Goal: Task Accomplishment & Management: Complete application form

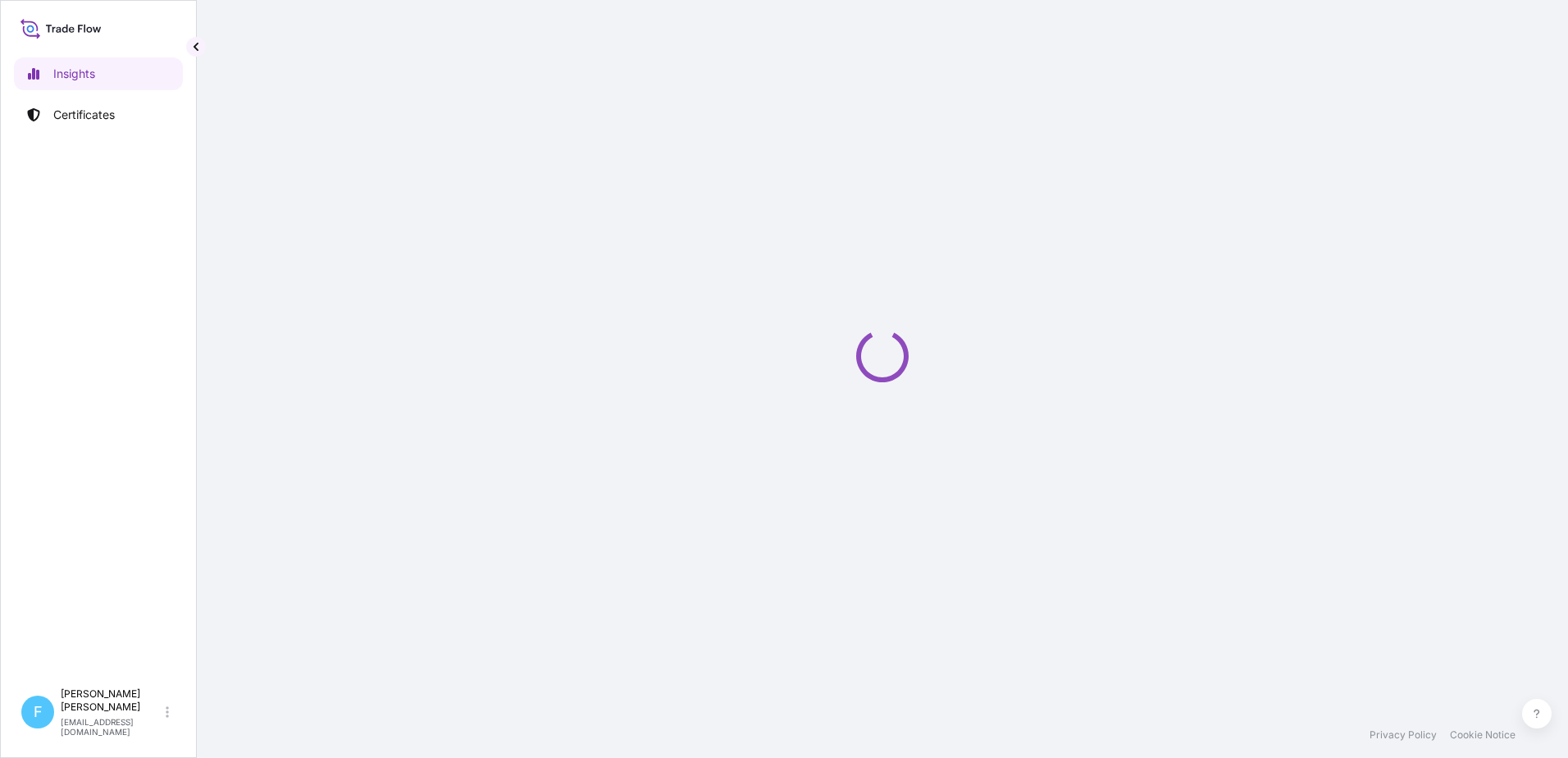
select select "2025"
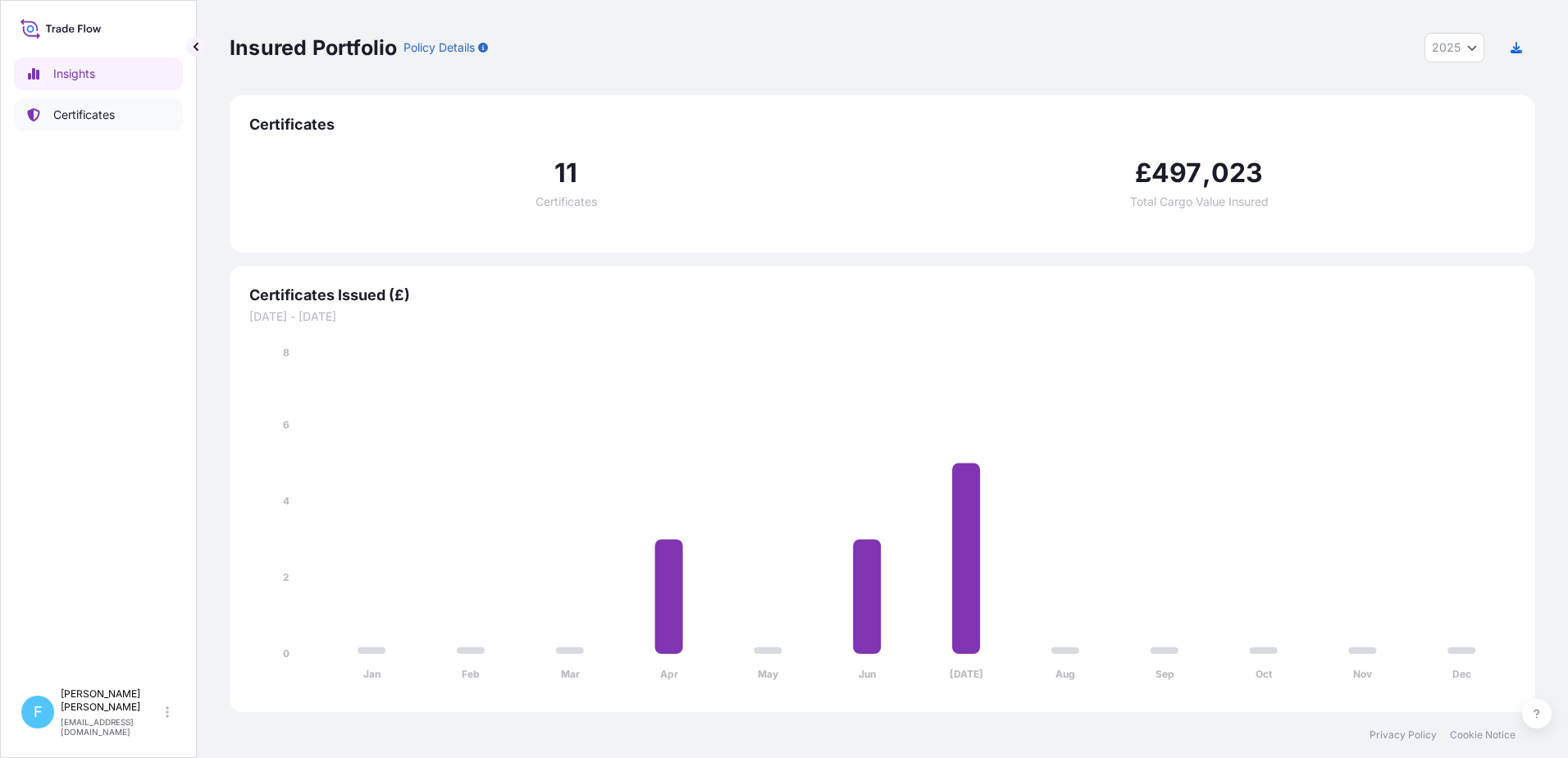
click at [103, 112] on p "Certificates" at bounding box center [84, 114] width 61 height 16
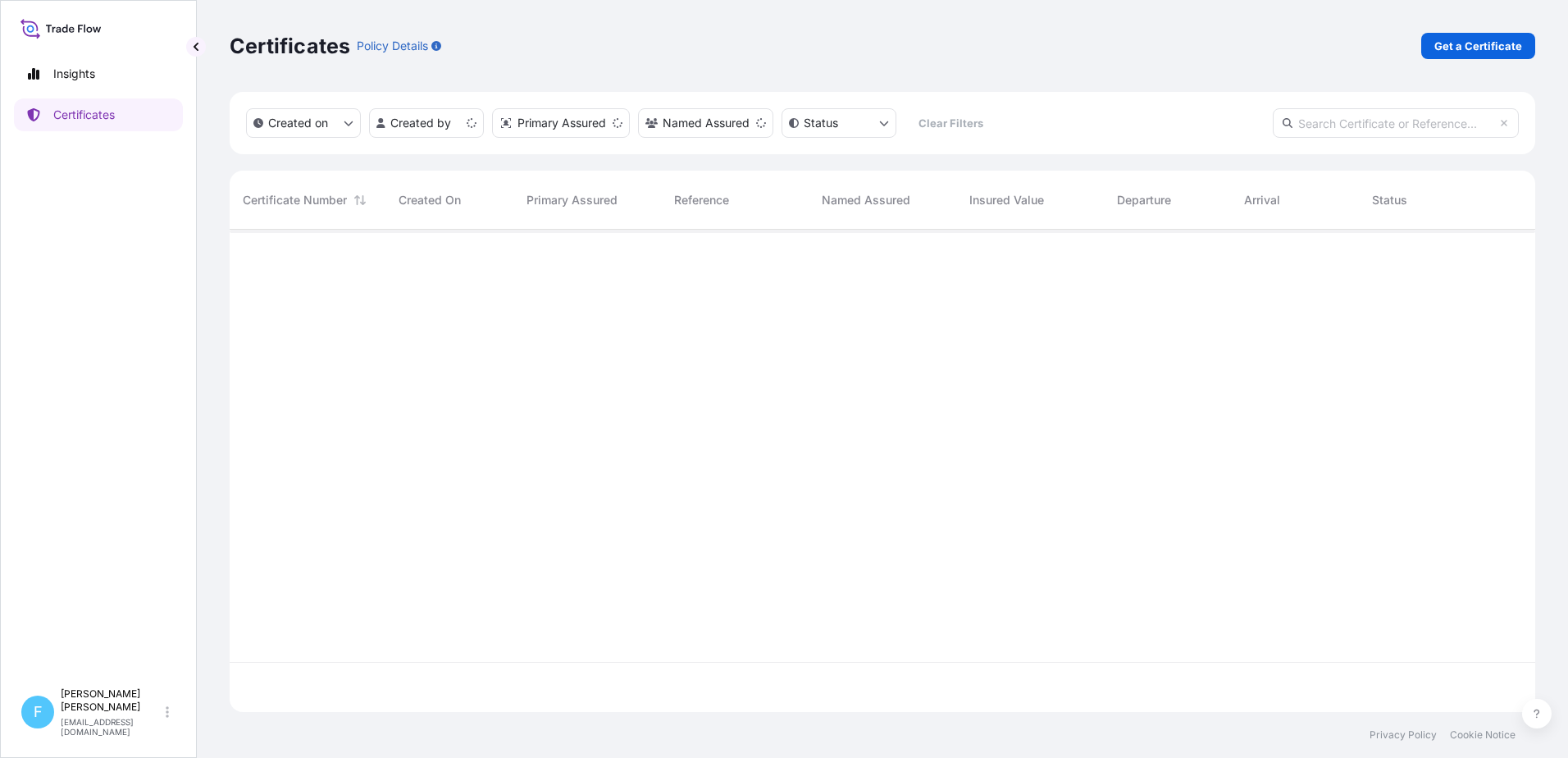
scroll to position [479, 1293]
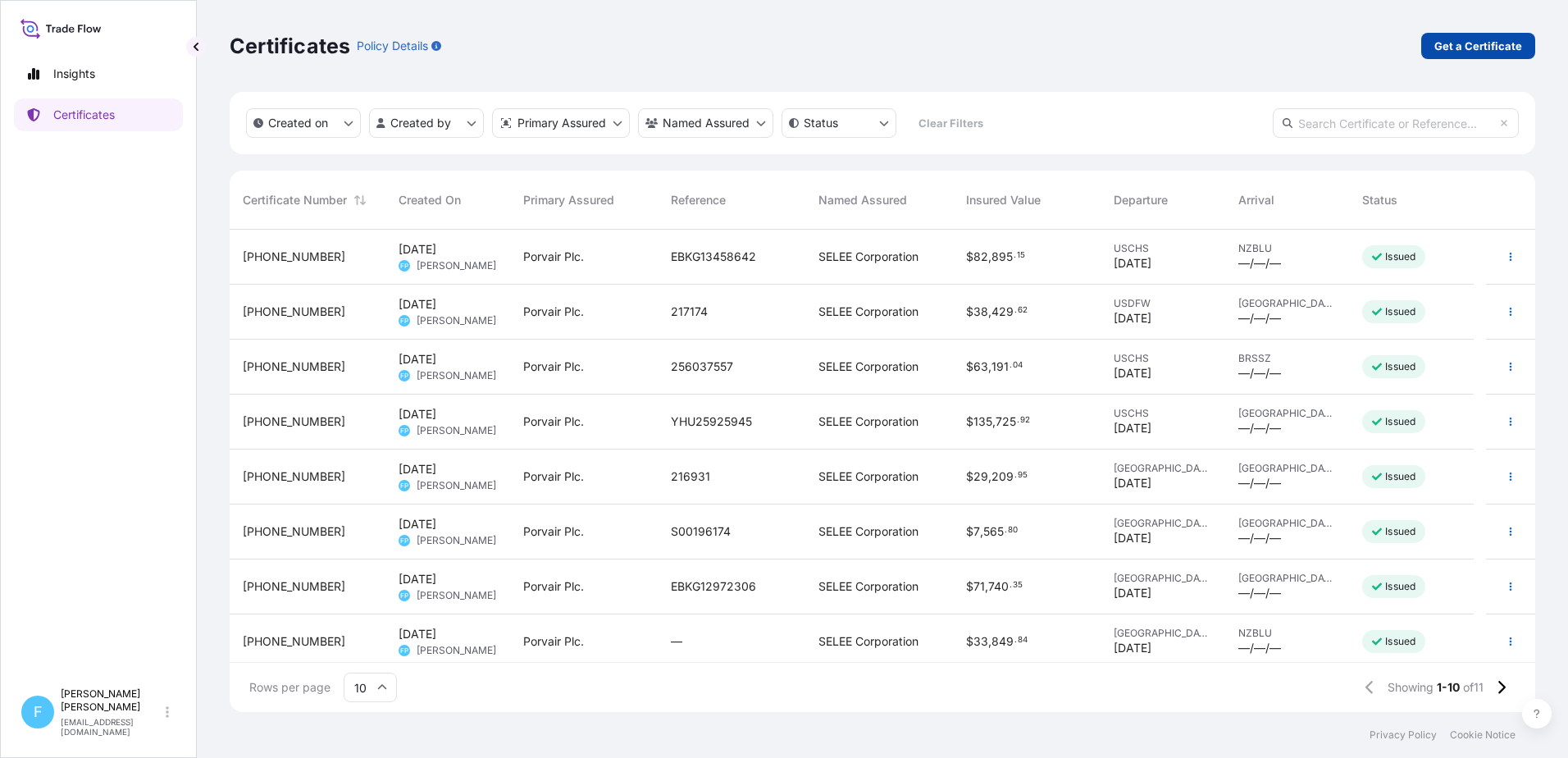
click at [1446, 53] on p "Get a Certificate" at bounding box center [1478, 45] width 88 height 16
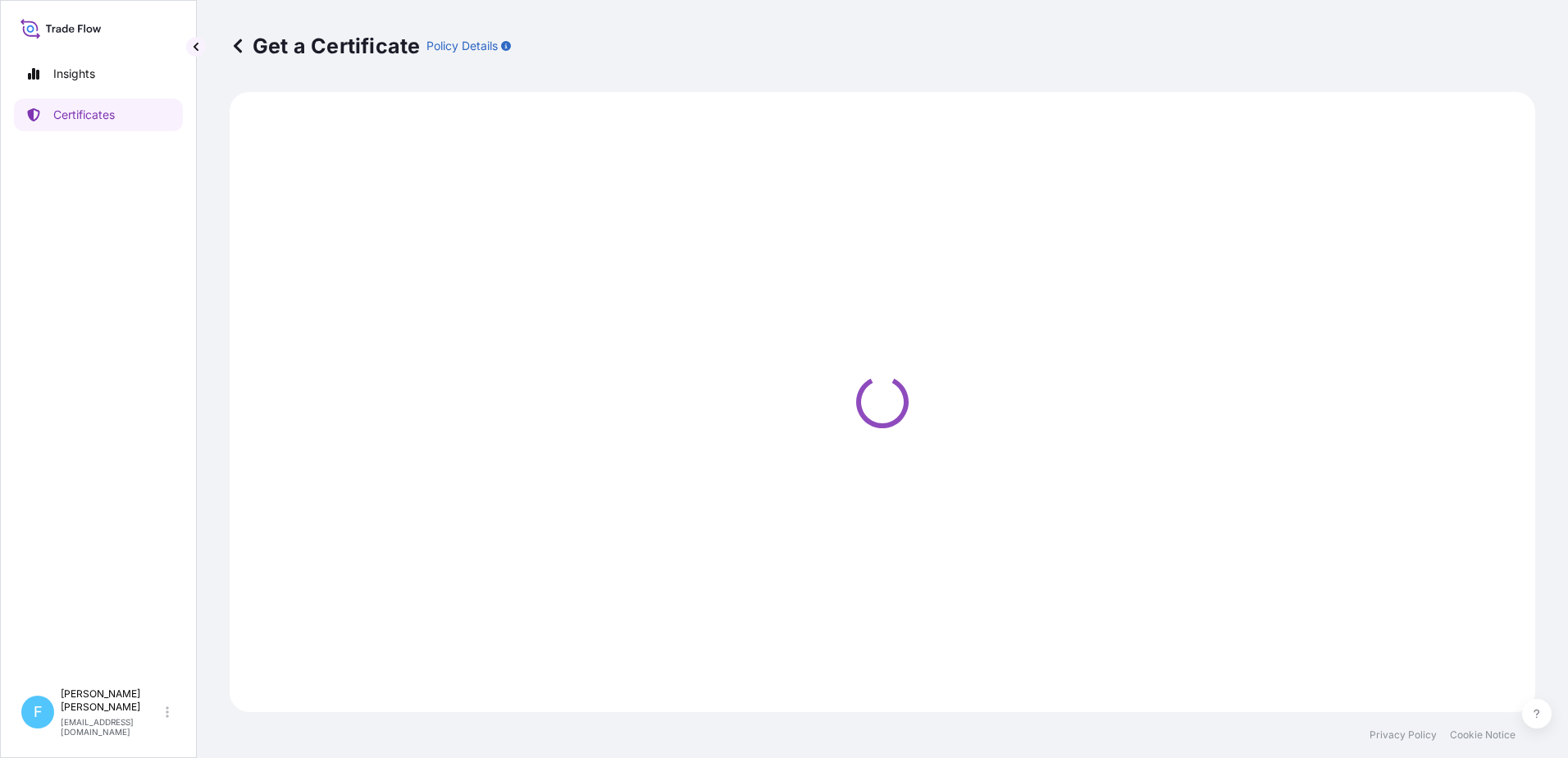
select select "Ocean Vessel"
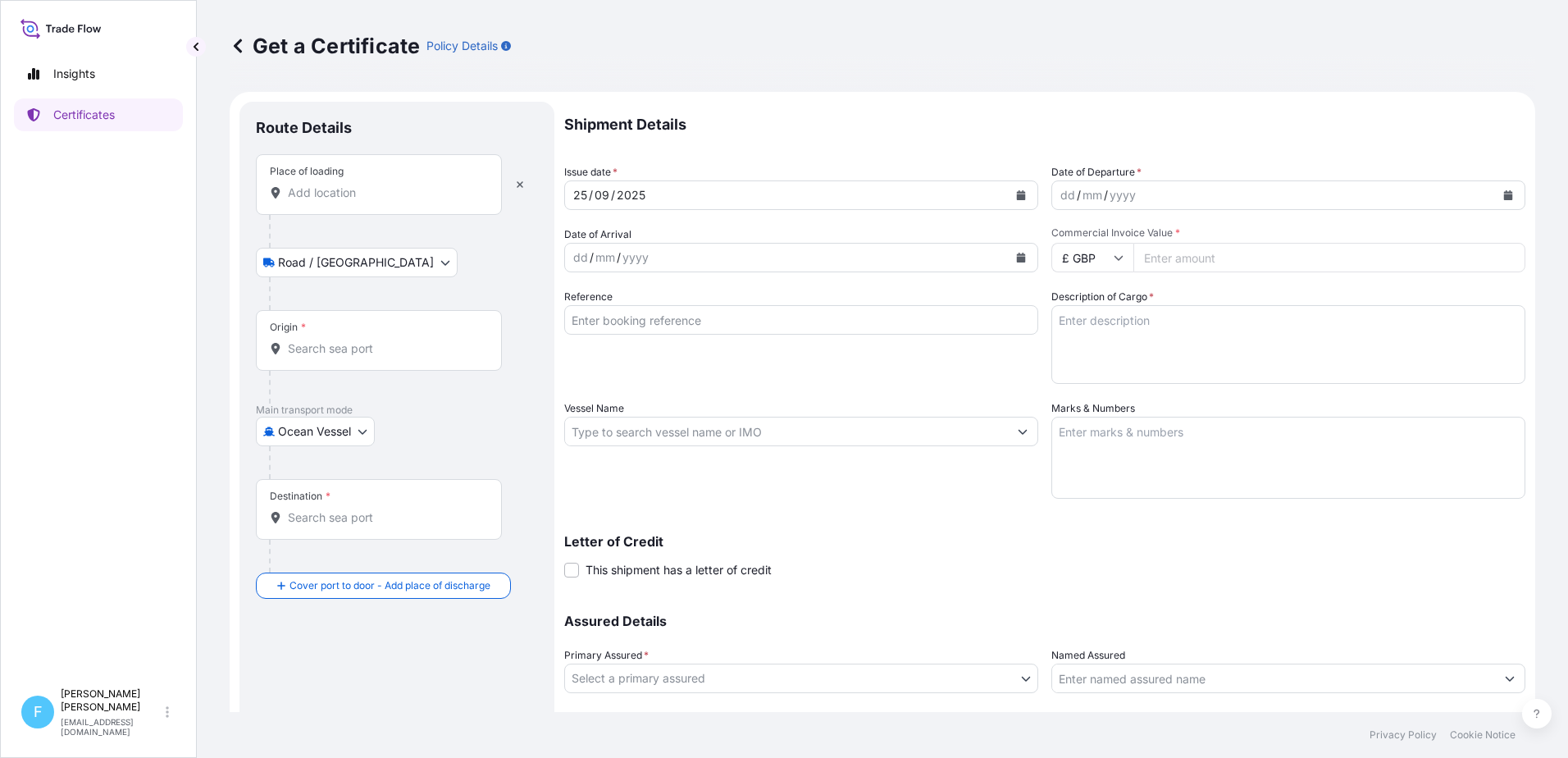
click at [307, 194] on input "Place of loading" at bounding box center [384, 193] width 193 height 16
type input "Hendersonville High School, Cherokee Road, Hendersonville, TN, USA"
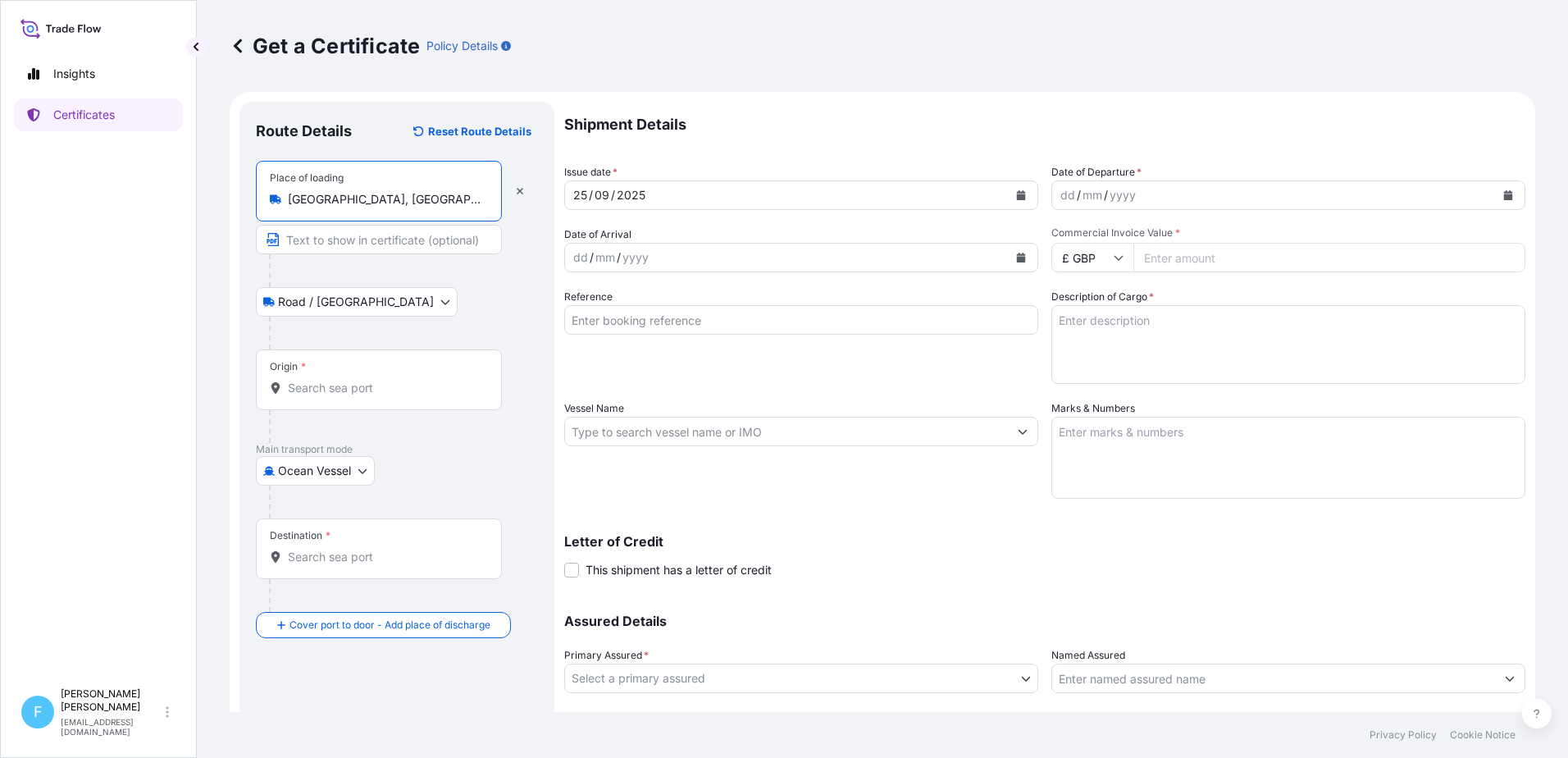
click at [339, 248] on input "Text to appear on certificate" at bounding box center [378, 240] width 246 height 30
click at [516, 189] on icon "button" at bounding box center [520, 191] width 10 height 10
select select "Road / Inland"
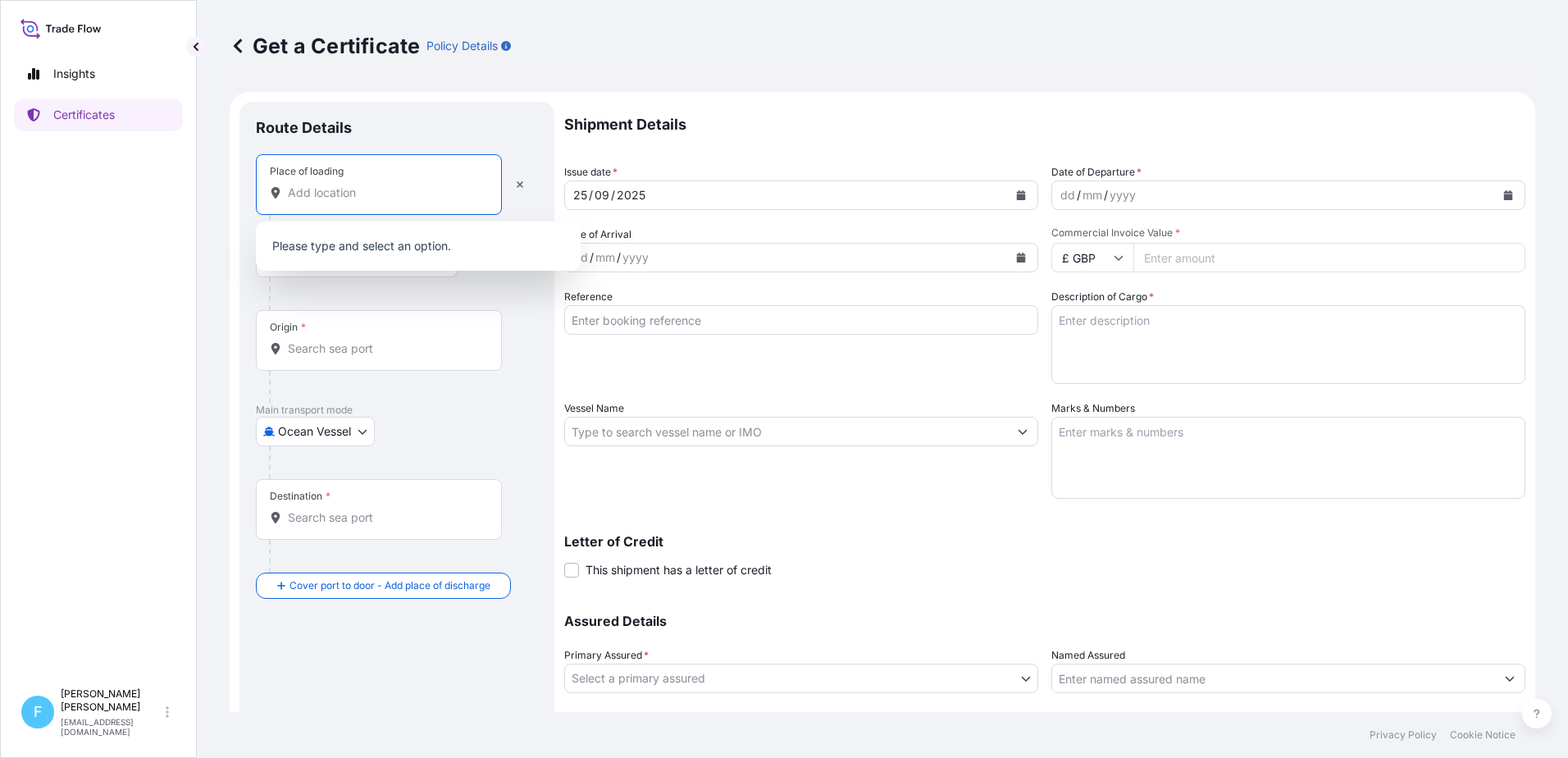
click at [347, 191] on input "Place of loading" at bounding box center [384, 193] width 193 height 16
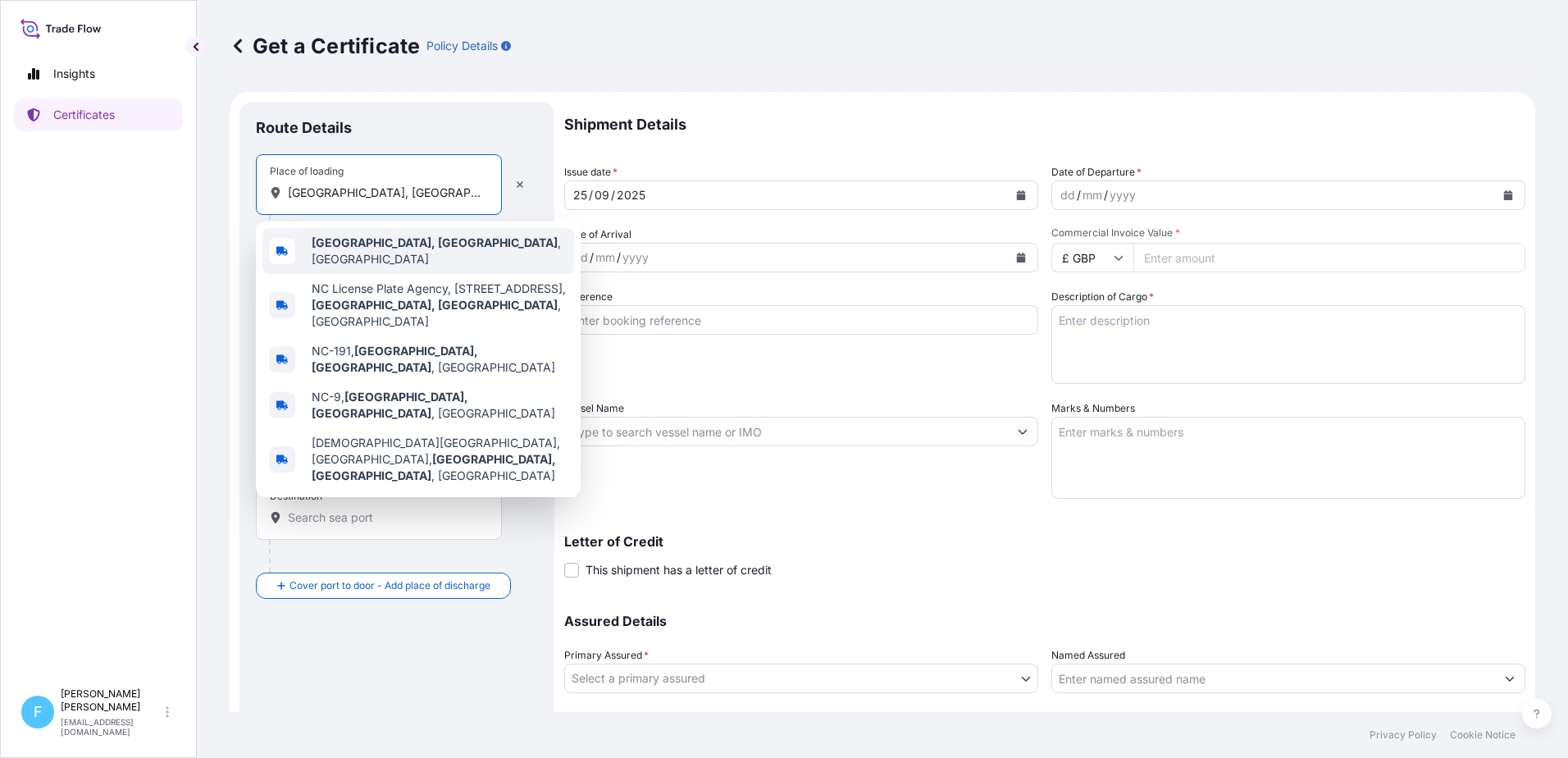
click at [389, 245] on b "Hendersonville, NC" at bounding box center [435, 242] width 246 height 14
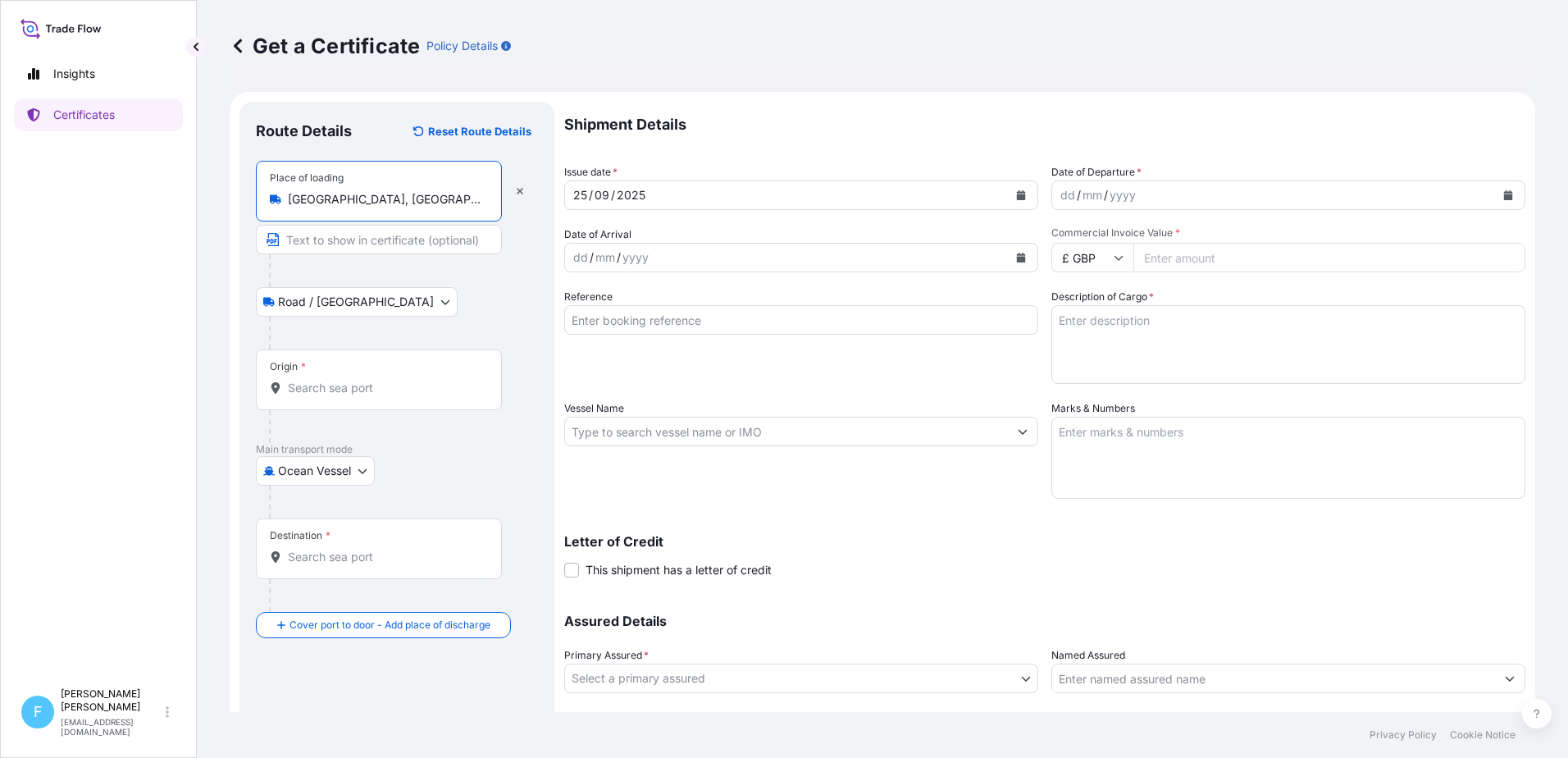
type input "Hendersonville, NC, USA"
click at [389, 244] on input "Text to appear on certificate" at bounding box center [378, 240] width 246 height 30
click at [340, 391] on input "Origin *" at bounding box center [384, 388] width 193 height 16
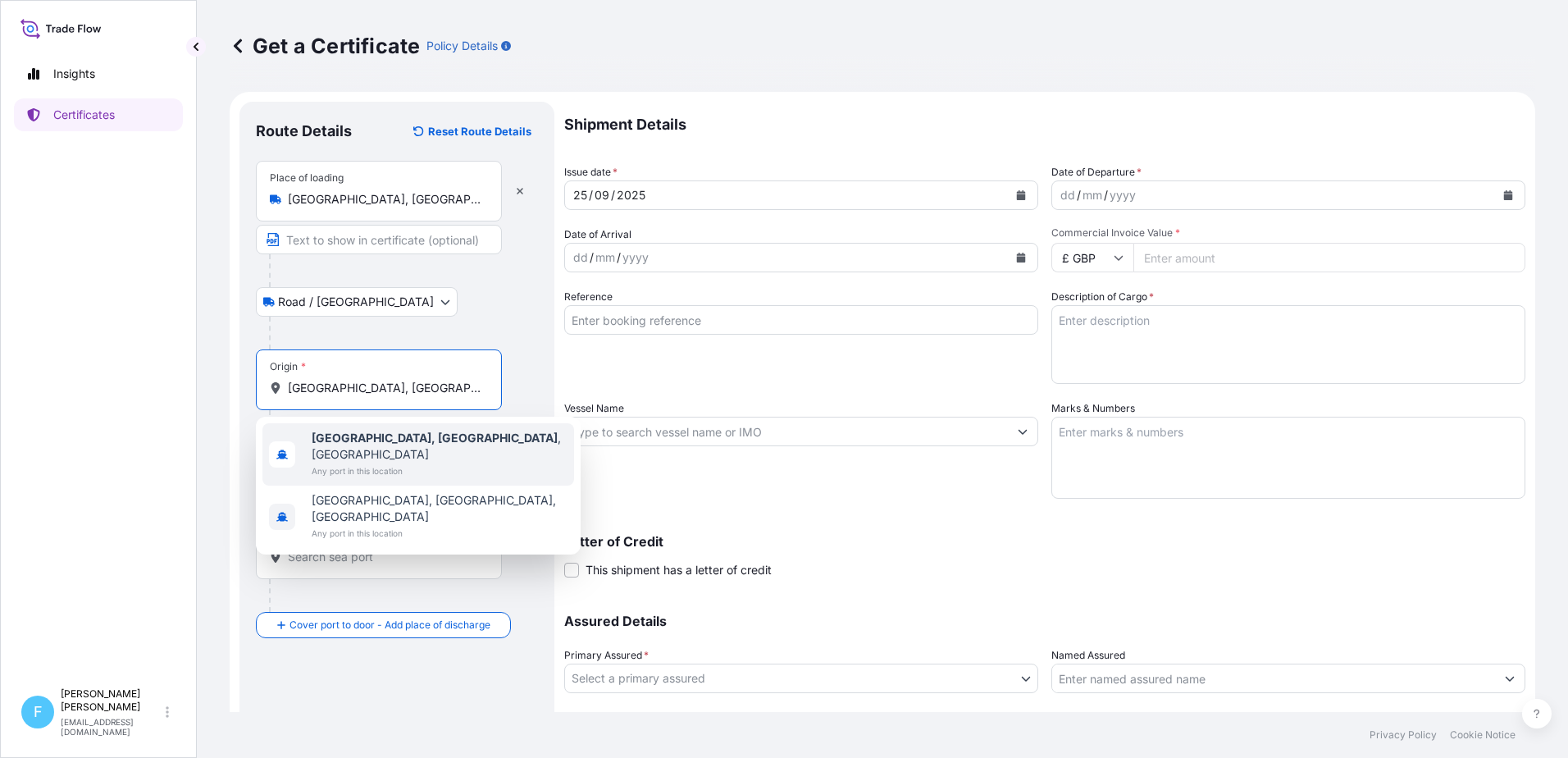
click at [407, 441] on span "Charleston, SC , USA" at bounding box center [440, 446] width 256 height 32
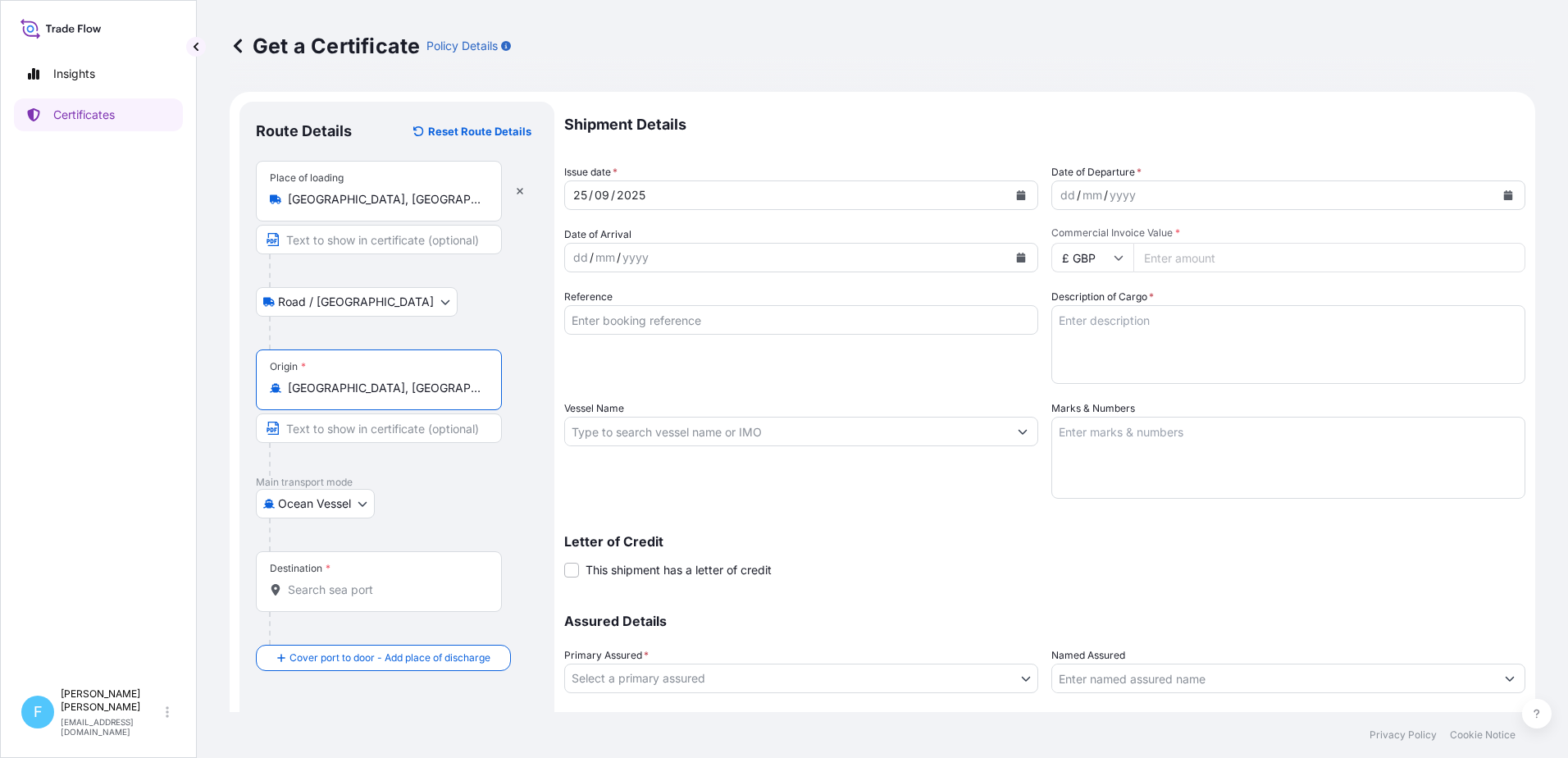
type input "Charleston, SC, USA"
drag, startPoint x: 300, startPoint y: 593, endPoint x: 346, endPoint y: 593, distance: 46.0
click at [300, 593] on input "Destination *" at bounding box center [384, 589] width 193 height 16
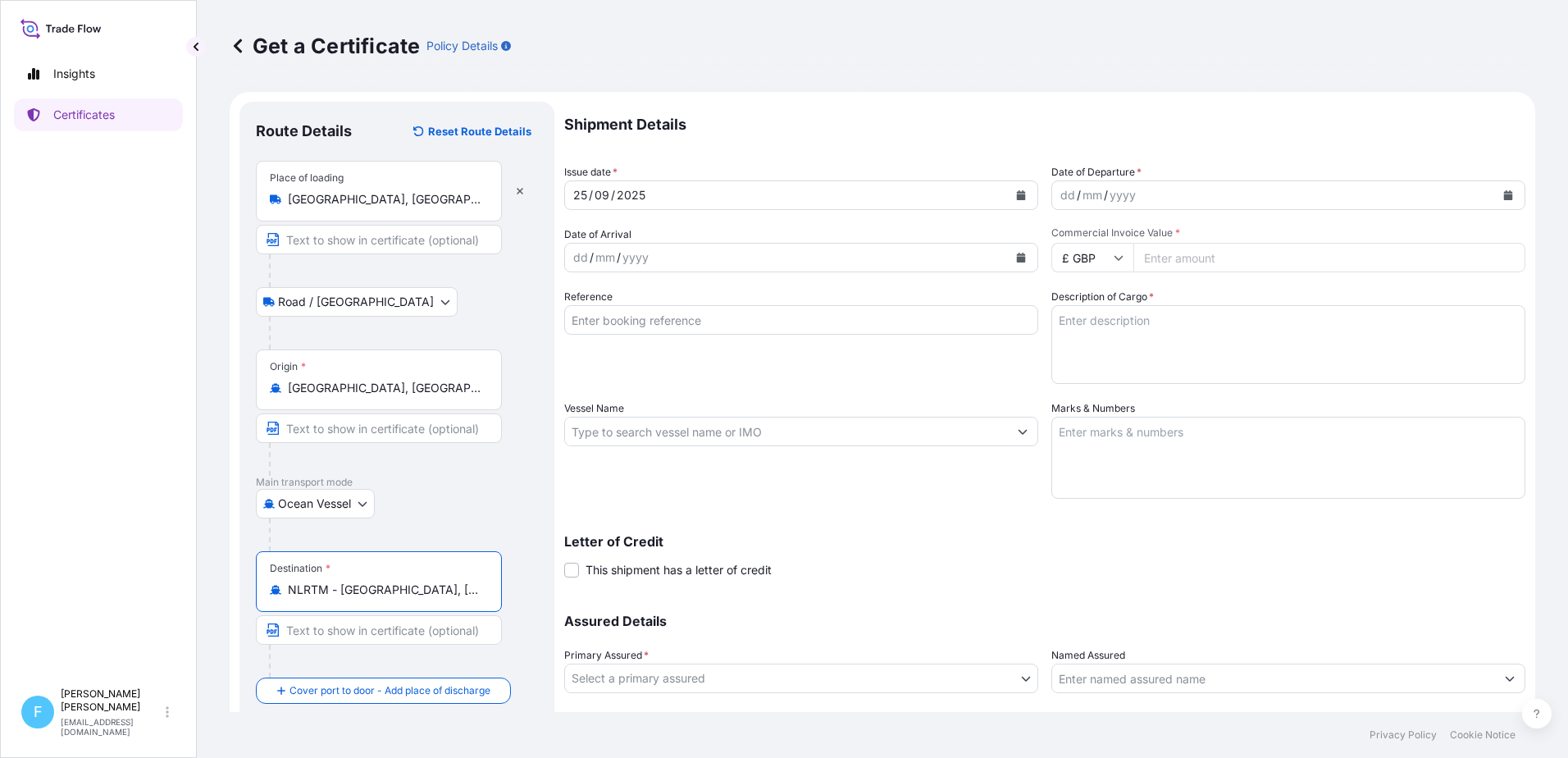
type input "NLRTM - Rotterdam, Netherlands"
click at [1204, 193] on div "dd / mm / yyyy" at bounding box center [1274, 195] width 443 height 30
click at [1504, 193] on icon "Calendar" at bounding box center [1508, 195] width 9 height 10
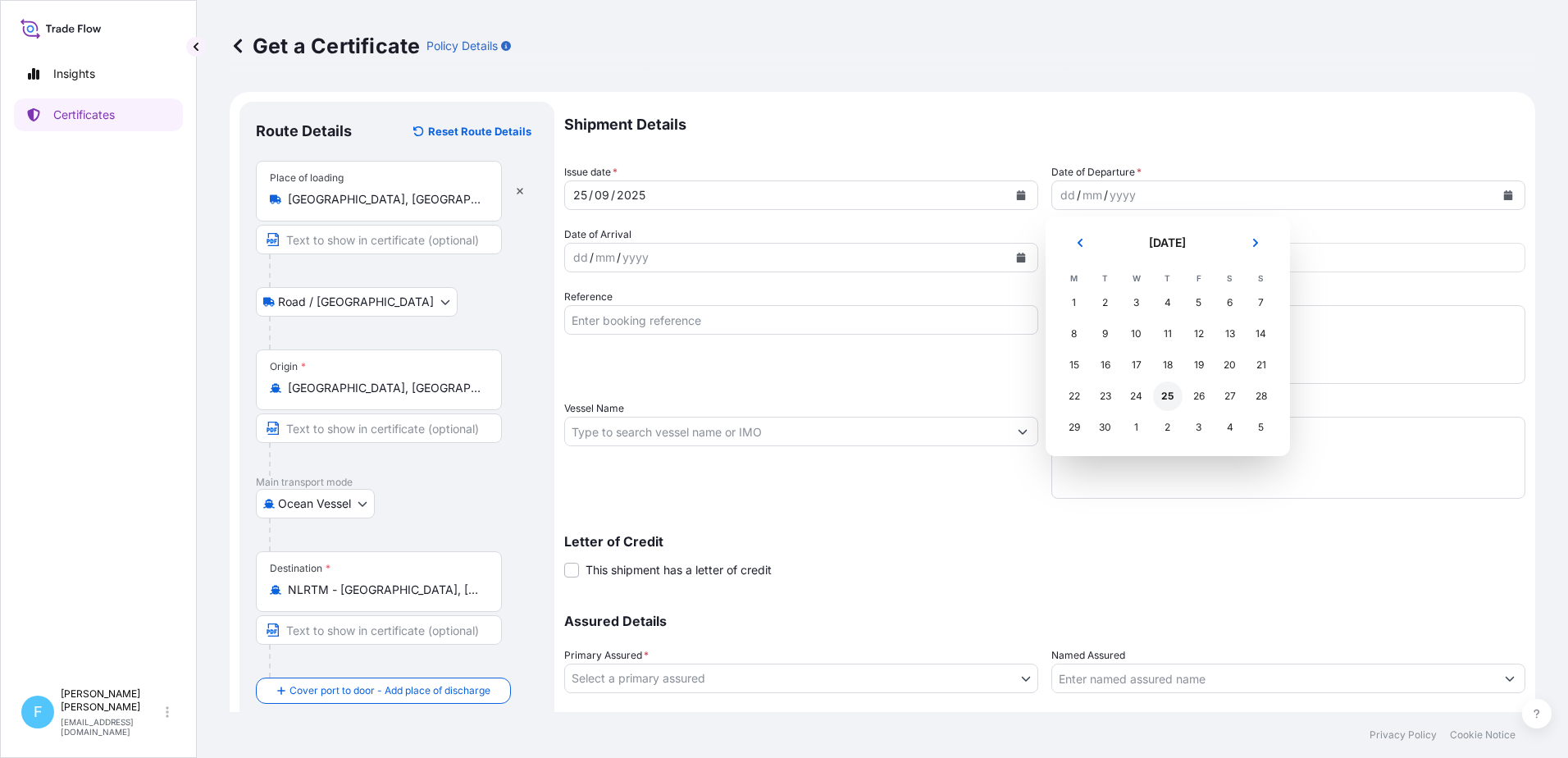
click at [1162, 396] on div "25" at bounding box center [1167, 396] width 30 height 30
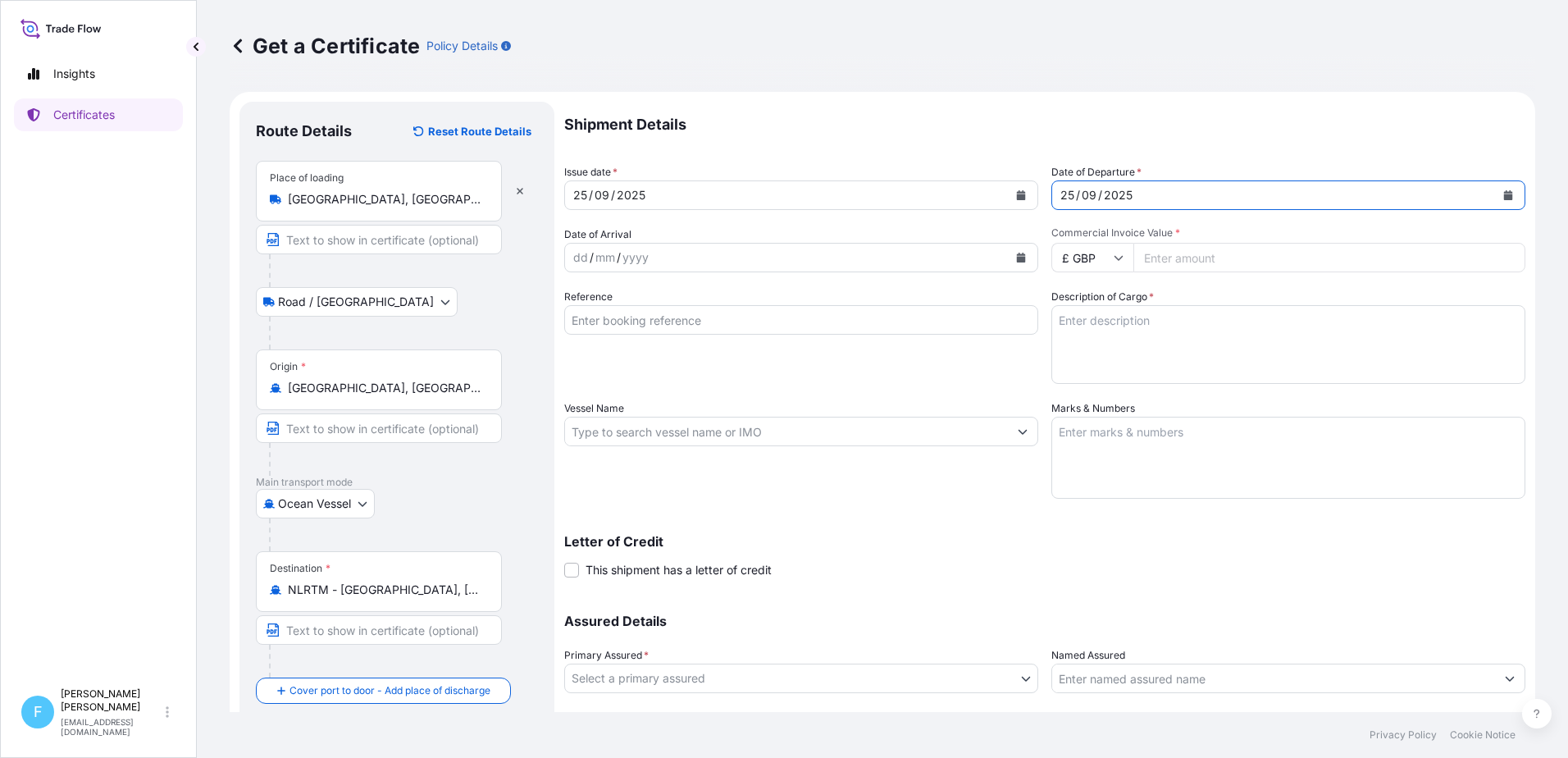
click at [1114, 261] on icon at bounding box center [1119, 257] width 10 height 10
click at [1081, 364] on div "$ USD" at bounding box center [1087, 372] width 69 height 32
type input "$ USD"
click at [1154, 253] on input "Commercial Invoice Value *" at bounding box center [1329, 257] width 392 height 30
paste input "11551.04"
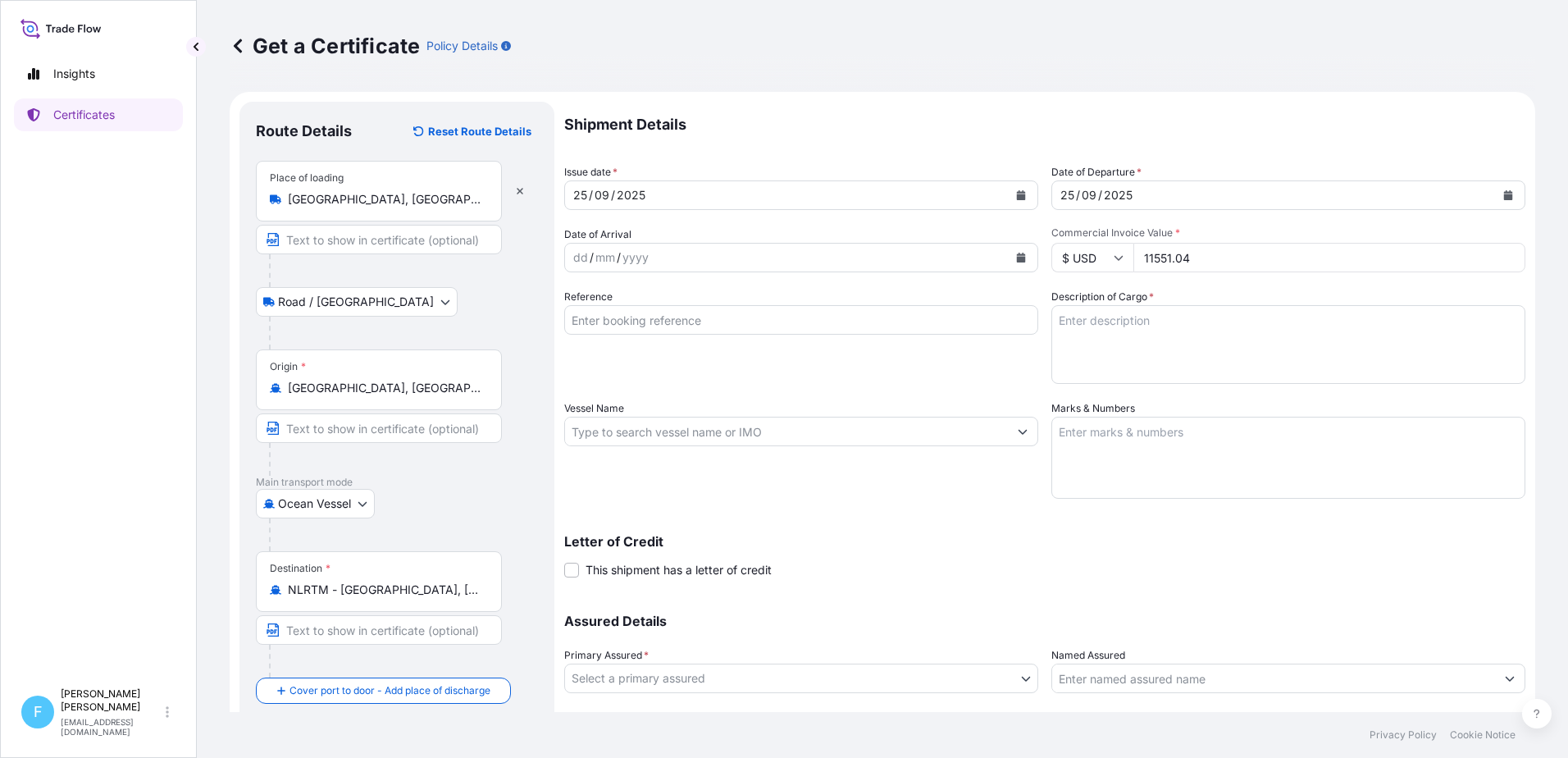
type input "11551.04"
click at [1202, 358] on textarea "Description of Cargo *" at bounding box center [1288, 344] width 474 height 78
click at [1110, 325] on textarea "Description of Cargo *" at bounding box center [1288, 344] width 474 height 78
type textarea "32 Pieces of Ceramic Foam Filter"
click at [1092, 439] on textarea "Marks & Numbers" at bounding box center [1288, 458] width 474 height 82
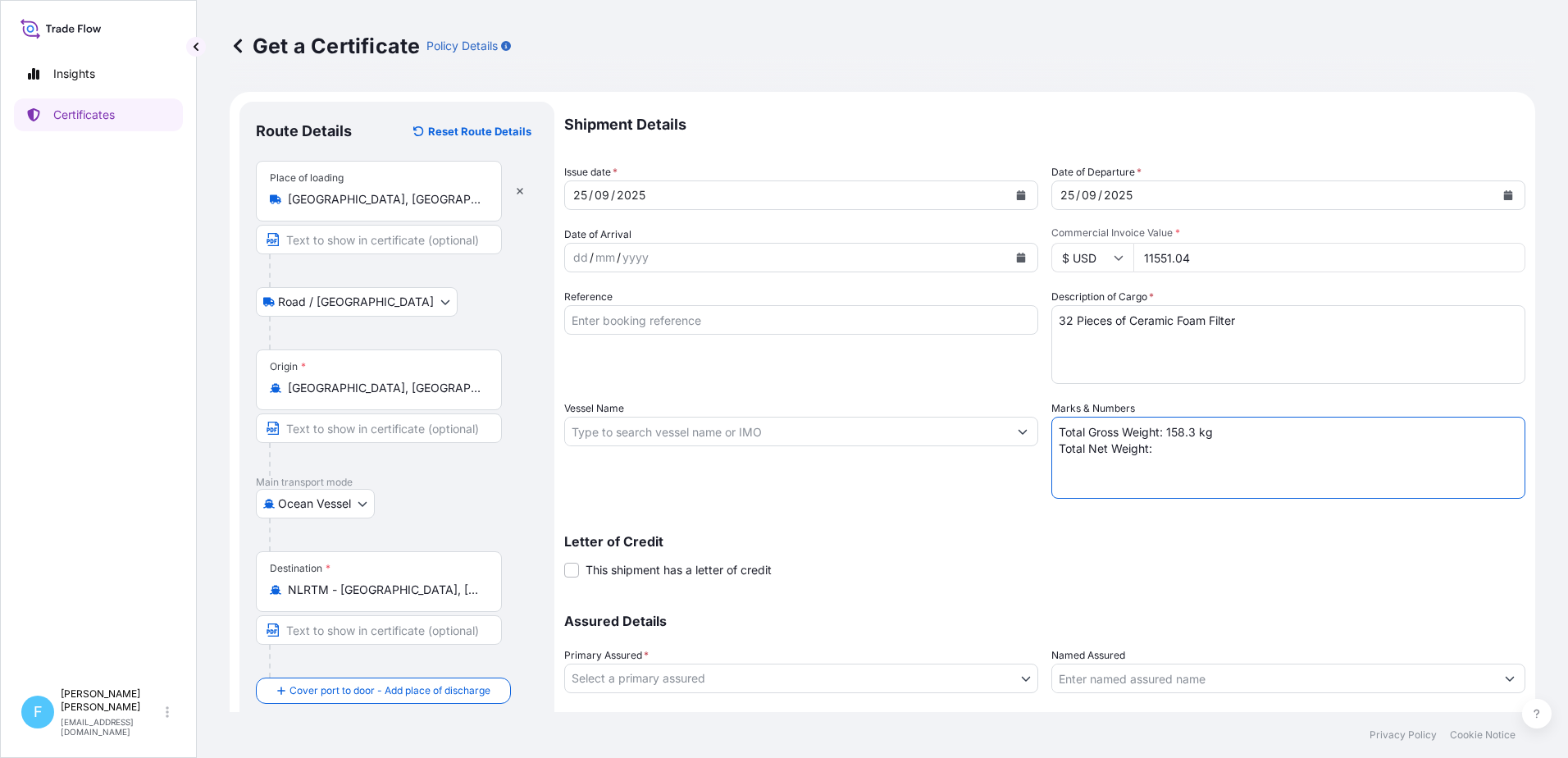
click at [1162, 455] on textarea "Total Gross Weight: 158.3 kg Total Net Weight:" at bounding box center [1288, 458] width 474 height 82
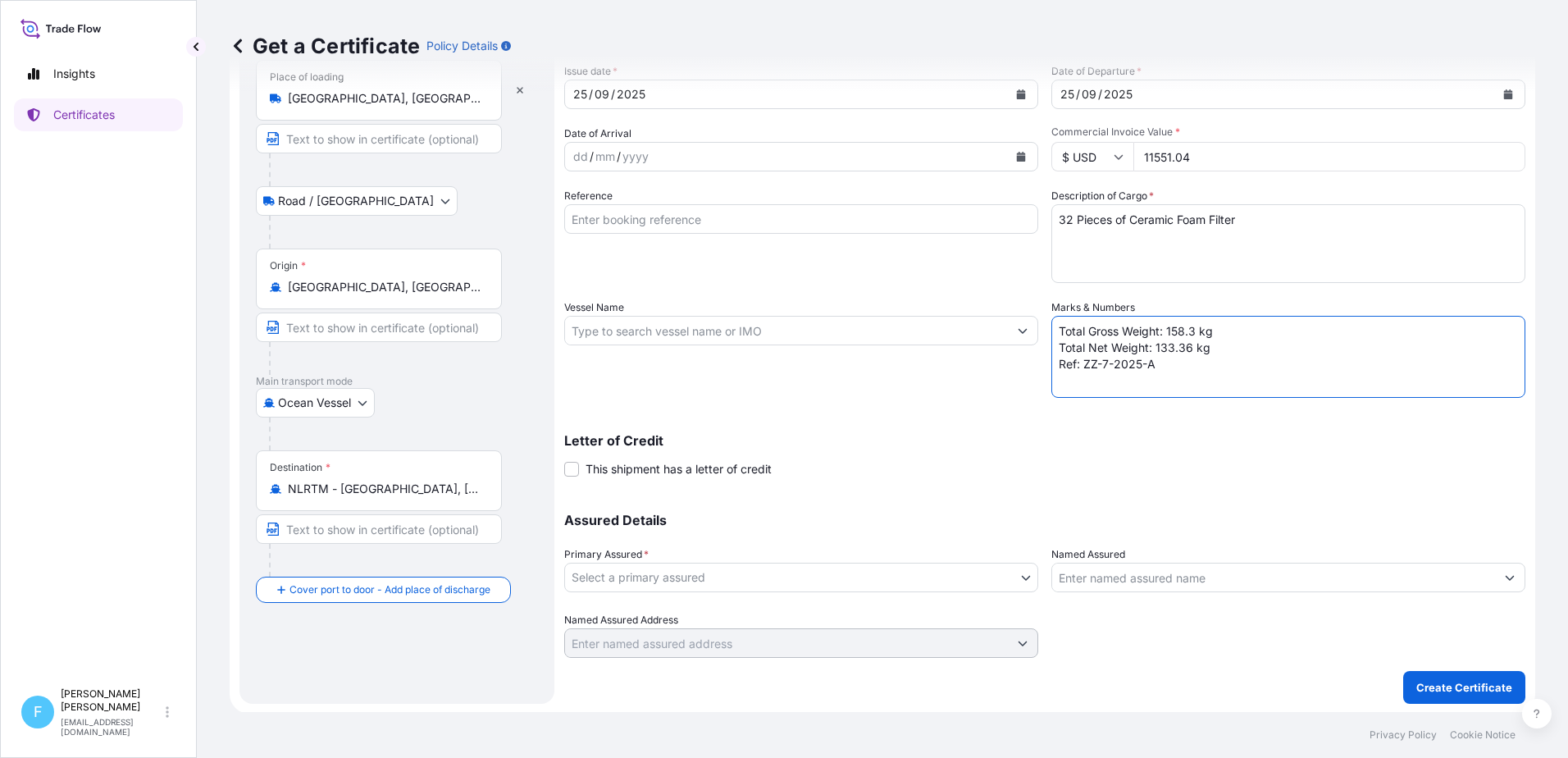
scroll to position [102, 0]
type textarea "Total Gross Weight: 158.3 kg Total Net Weight: 133.36 kg Ref: ZZ-7-2025-A"
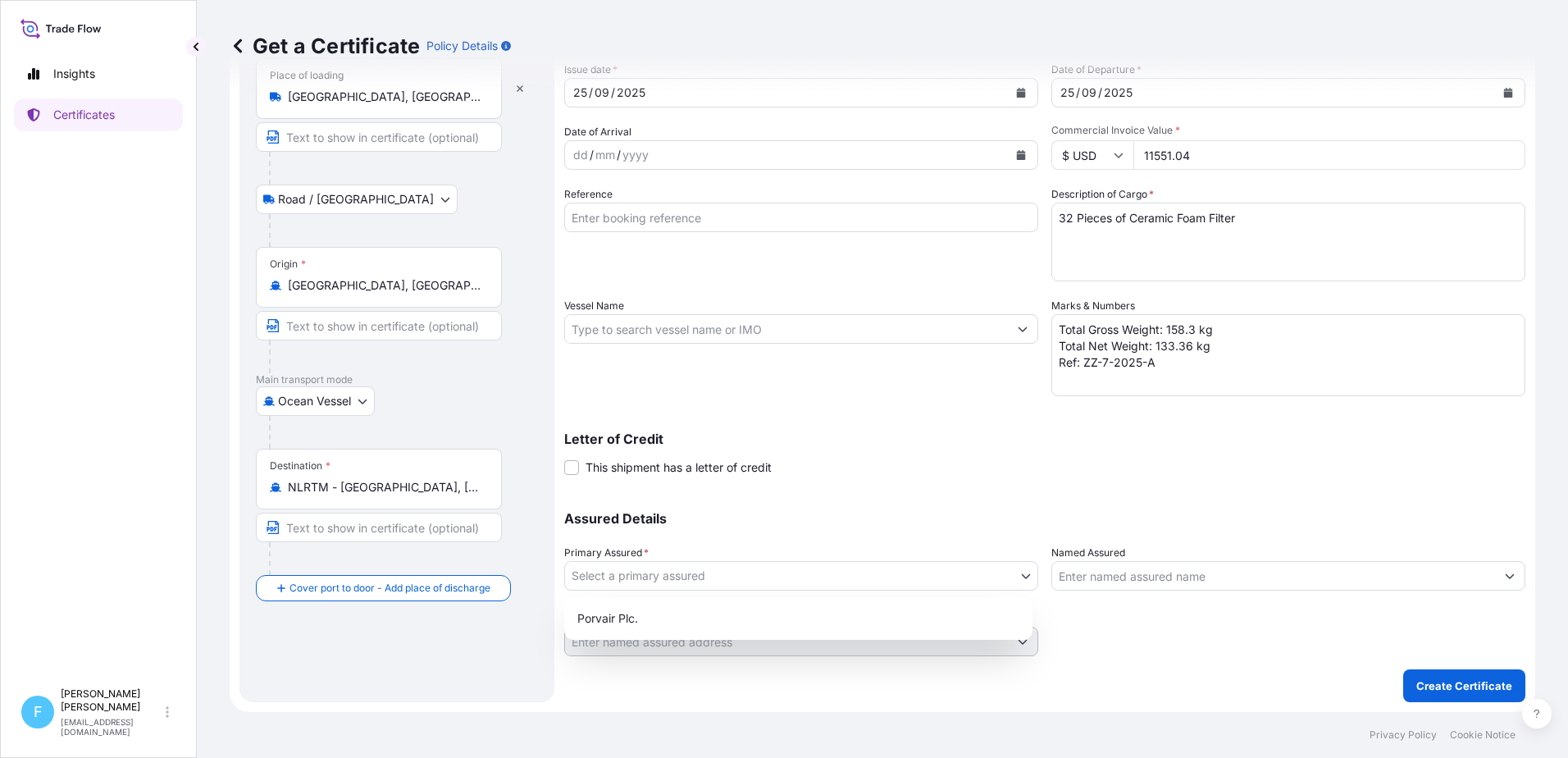
click at [803, 585] on body "Insights Certificates F Flor Pickus fpickus@selee.com Get a Certificate Policy …" at bounding box center [784, 379] width 1568 height 758
click at [646, 619] on div "Porvair Plc." at bounding box center [798, 618] width 455 height 30
select select "31434"
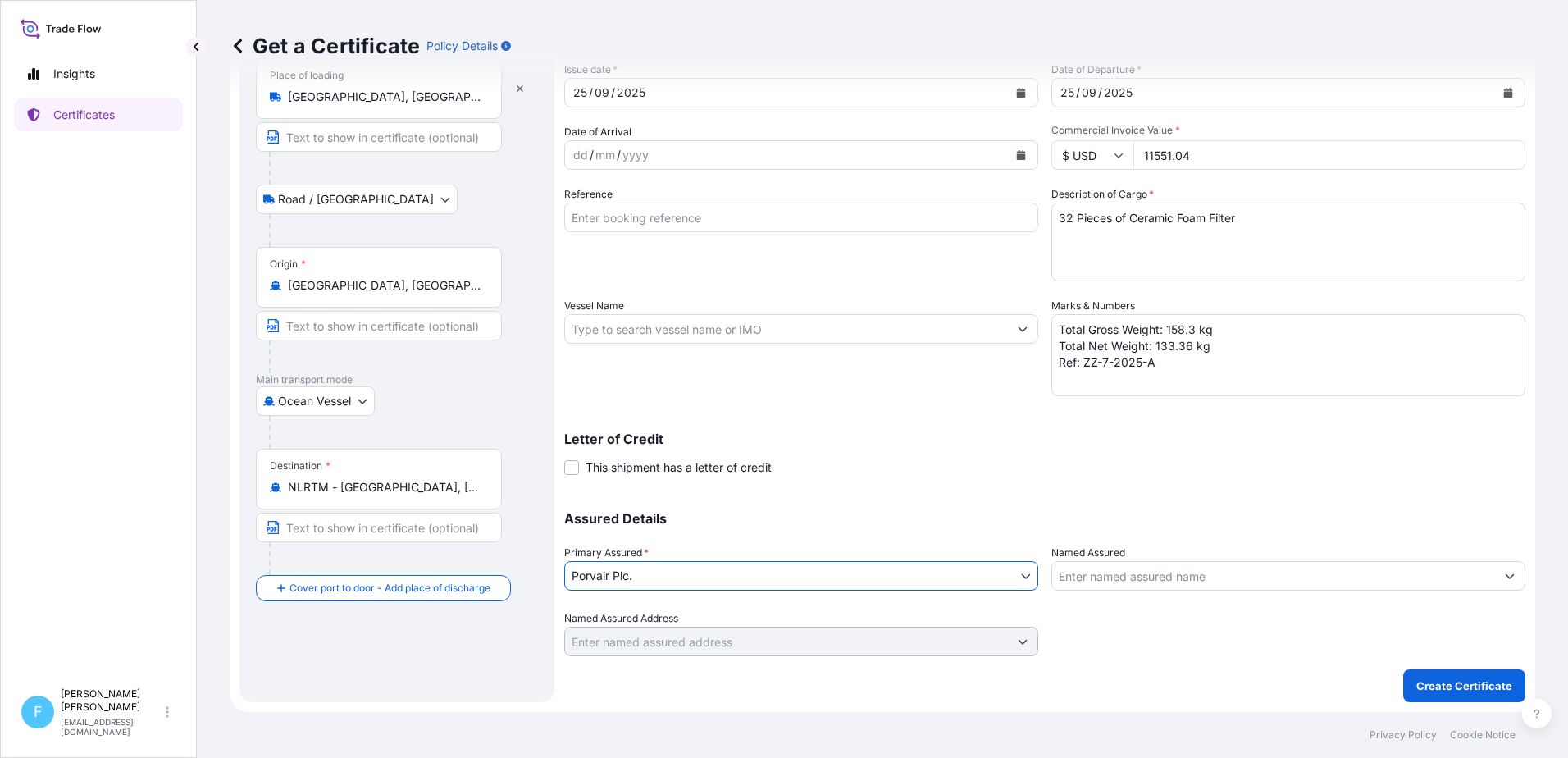
click at [1121, 570] on input "Named Assured" at bounding box center [1274, 576] width 443 height 30
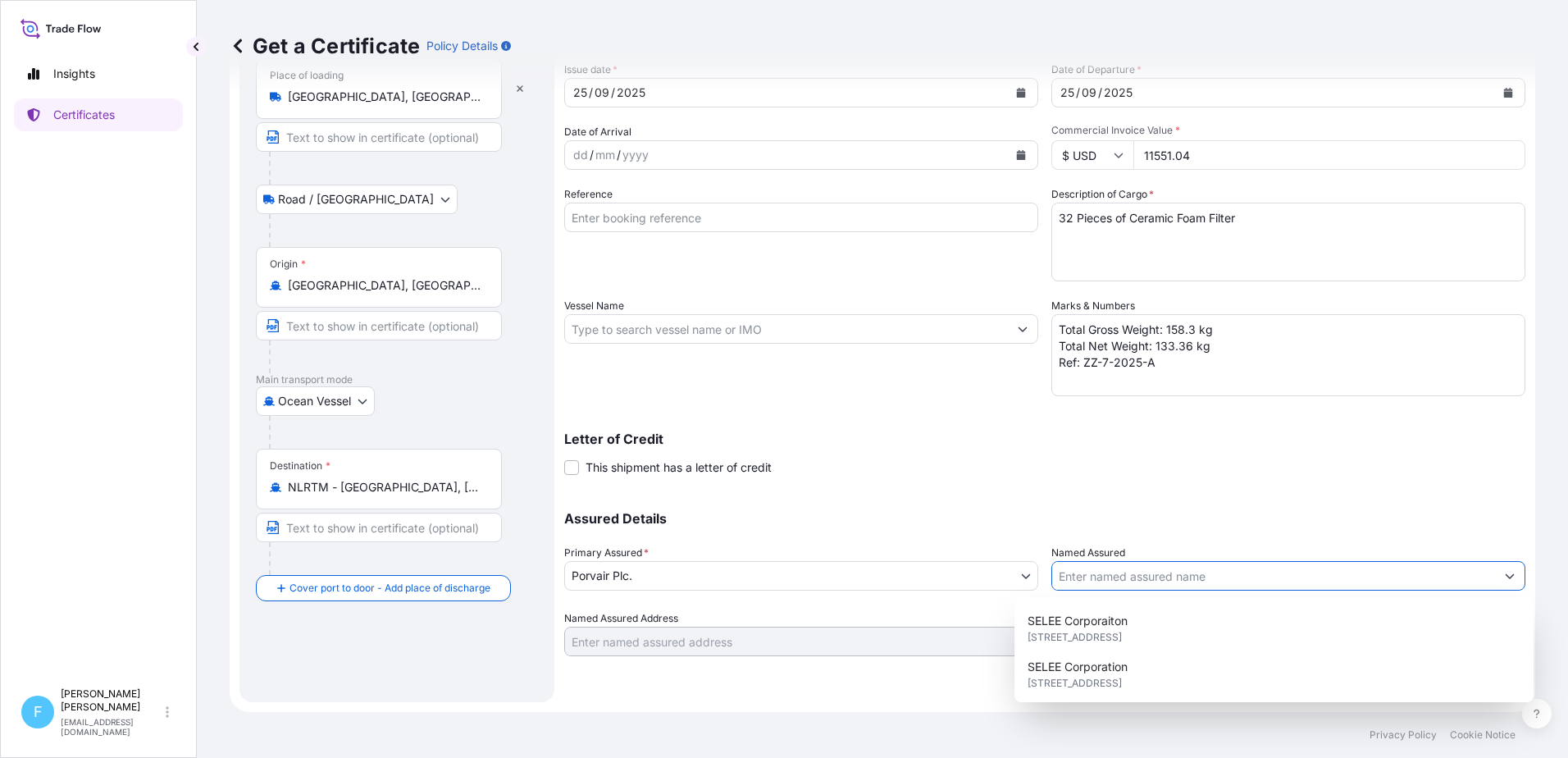
scroll to position [184, 0]
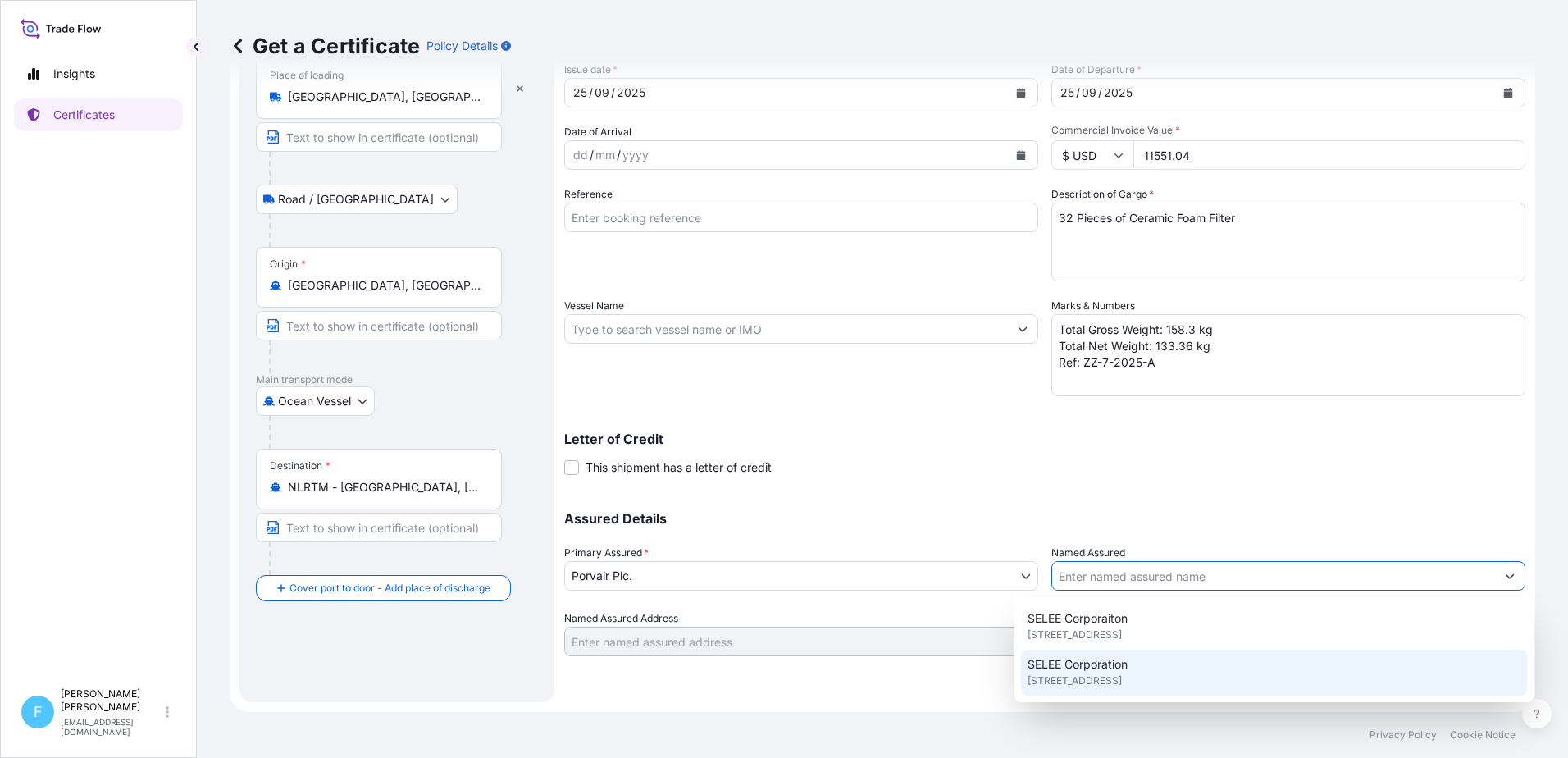
click at [1139, 668] on div "SELEE Corporation 700 Shepherd Street, 28792, Hendersonville, United States of …" at bounding box center [1274, 673] width 506 height 46
type input "SELEE Corporation"
type input "700 Shepherd Street"
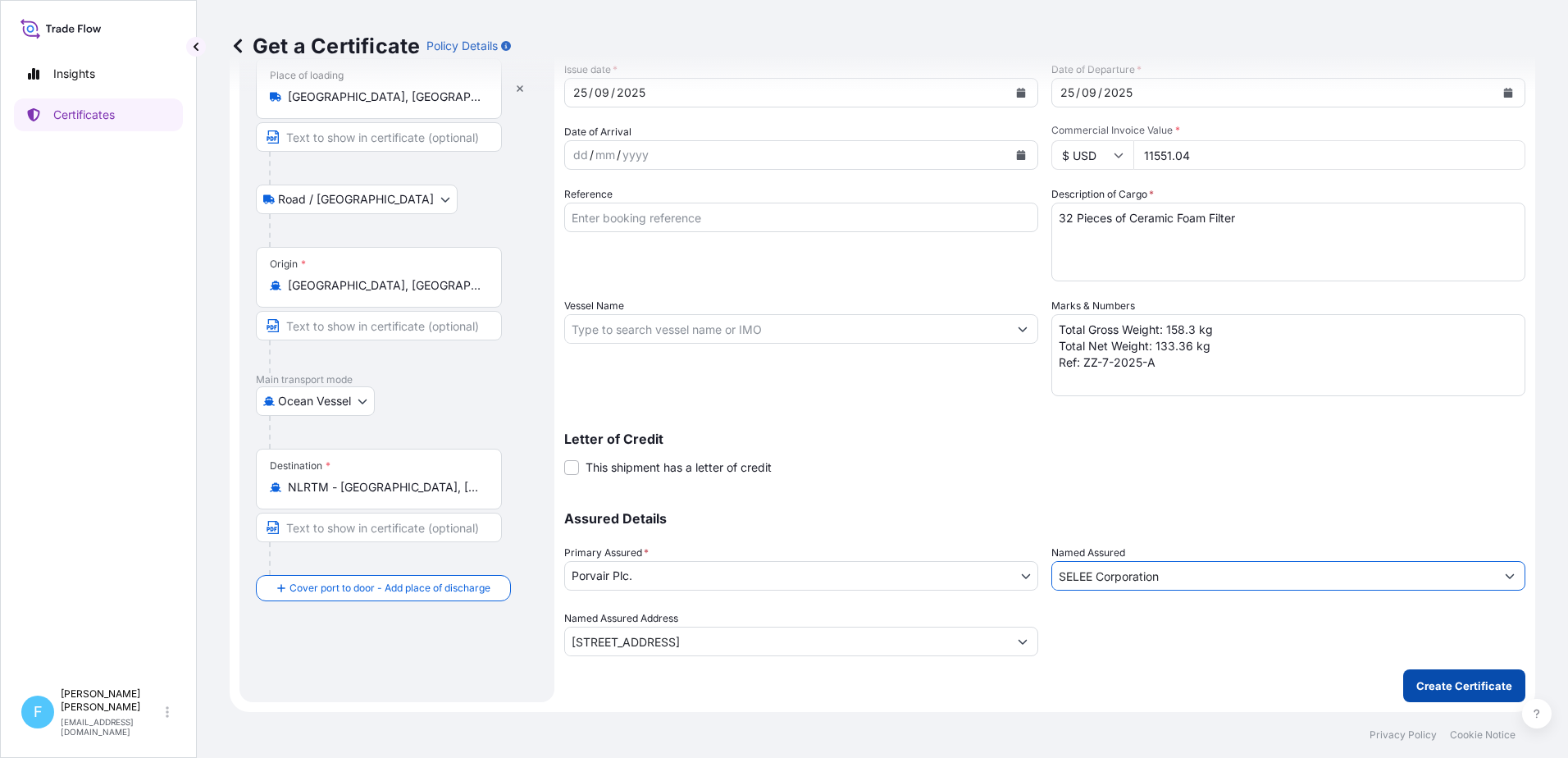
click at [1435, 680] on p "Create Certificate" at bounding box center [1464, 686] width 96 height 16
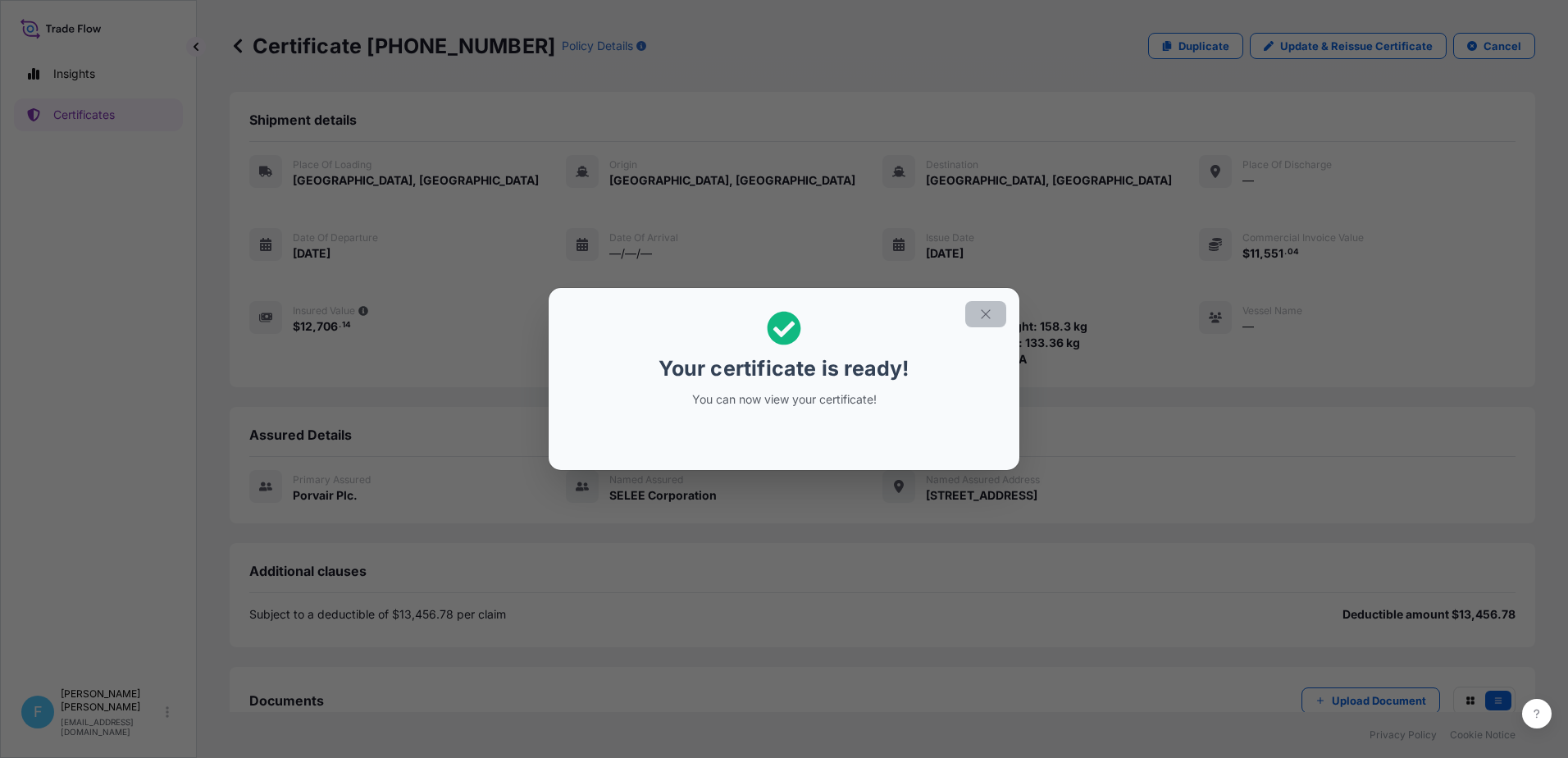
click at [989, 315] on icon "button" at bounding box center [985, 314] width 14 height 14
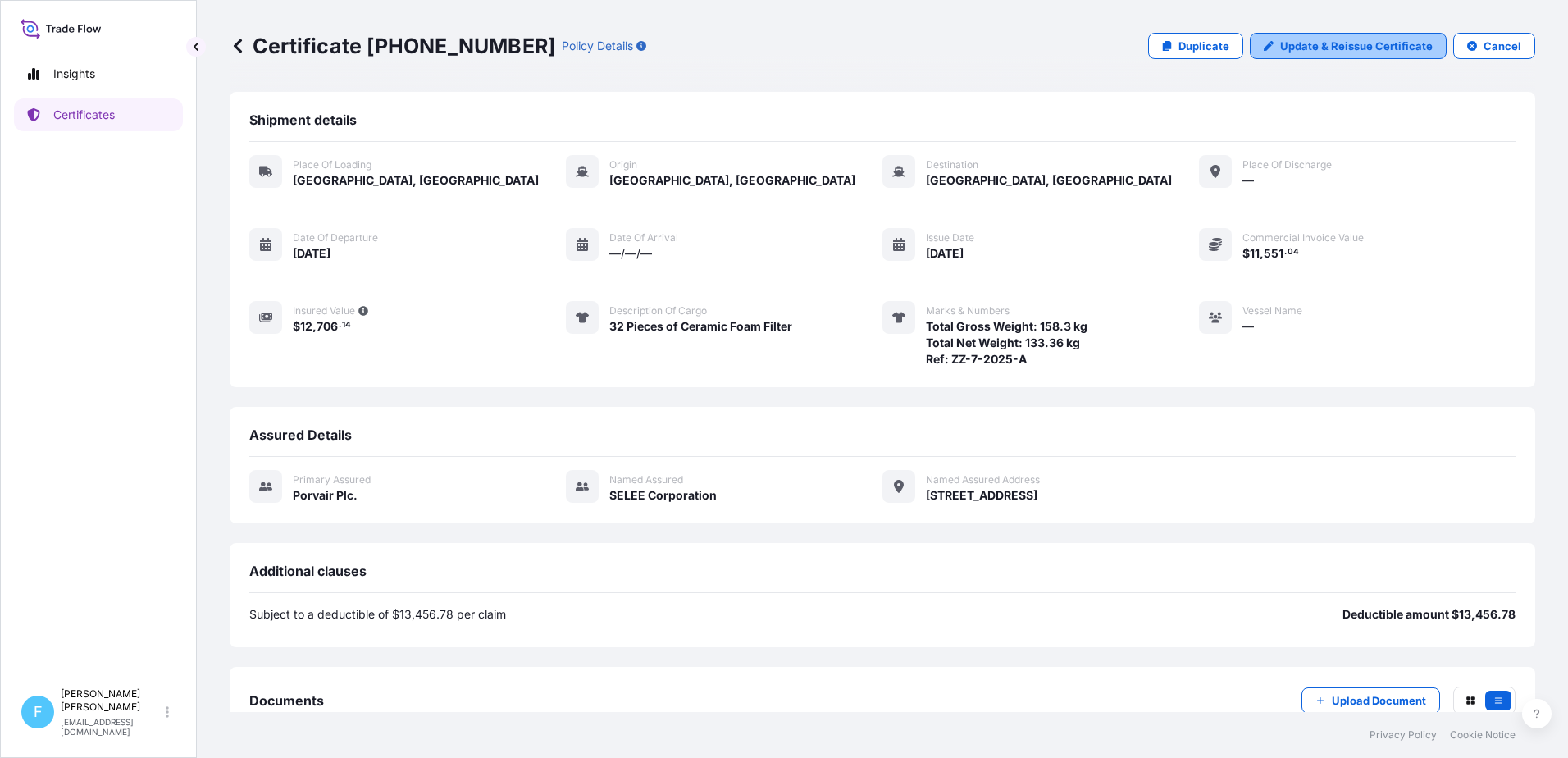
click at [1315, 43] on p "Update & Reissue Certificate" at bounding box center [1356, 45] width 153 height 16
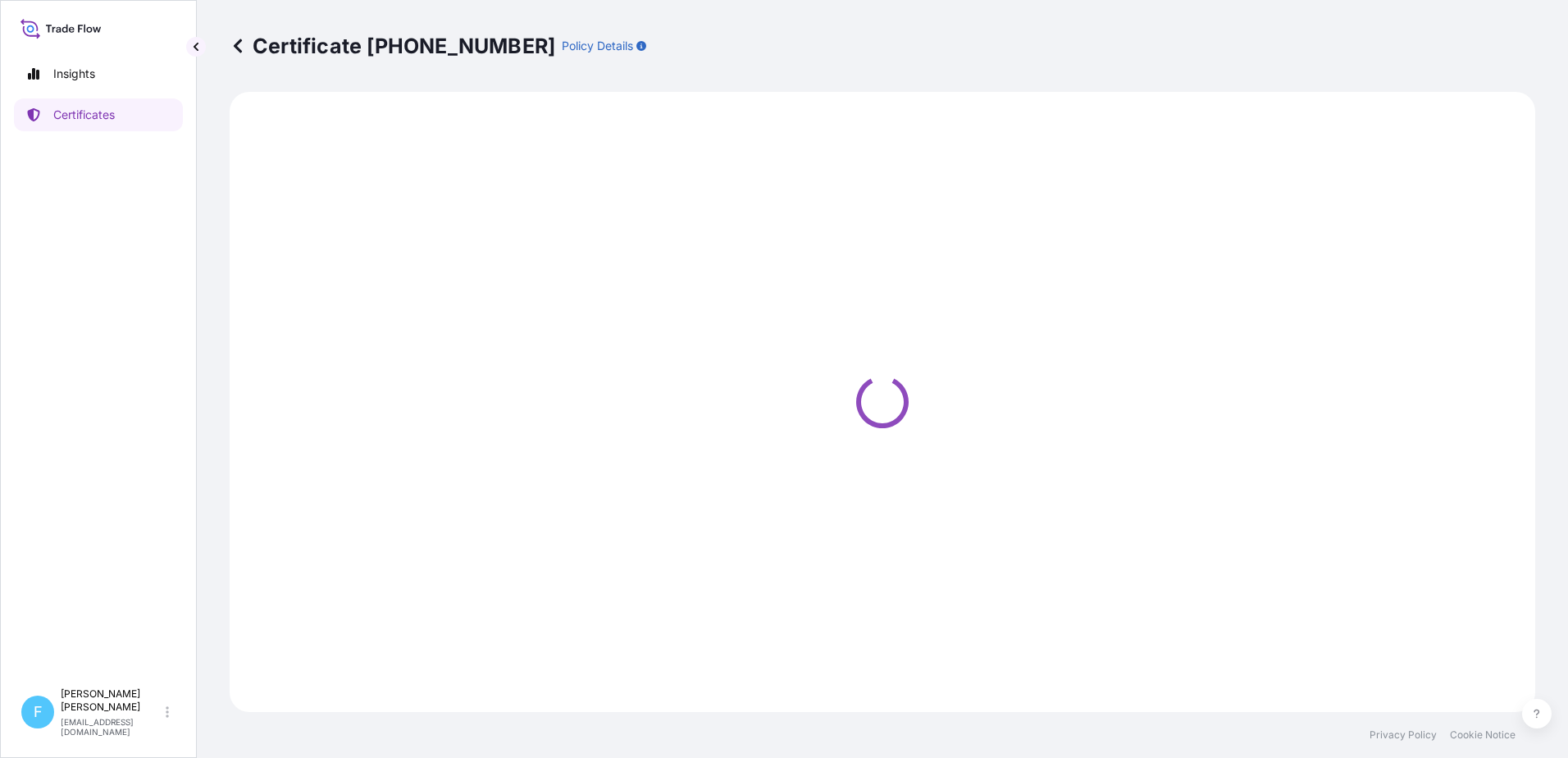
select select "Road / Inland"
select select "Ocean Vessel"
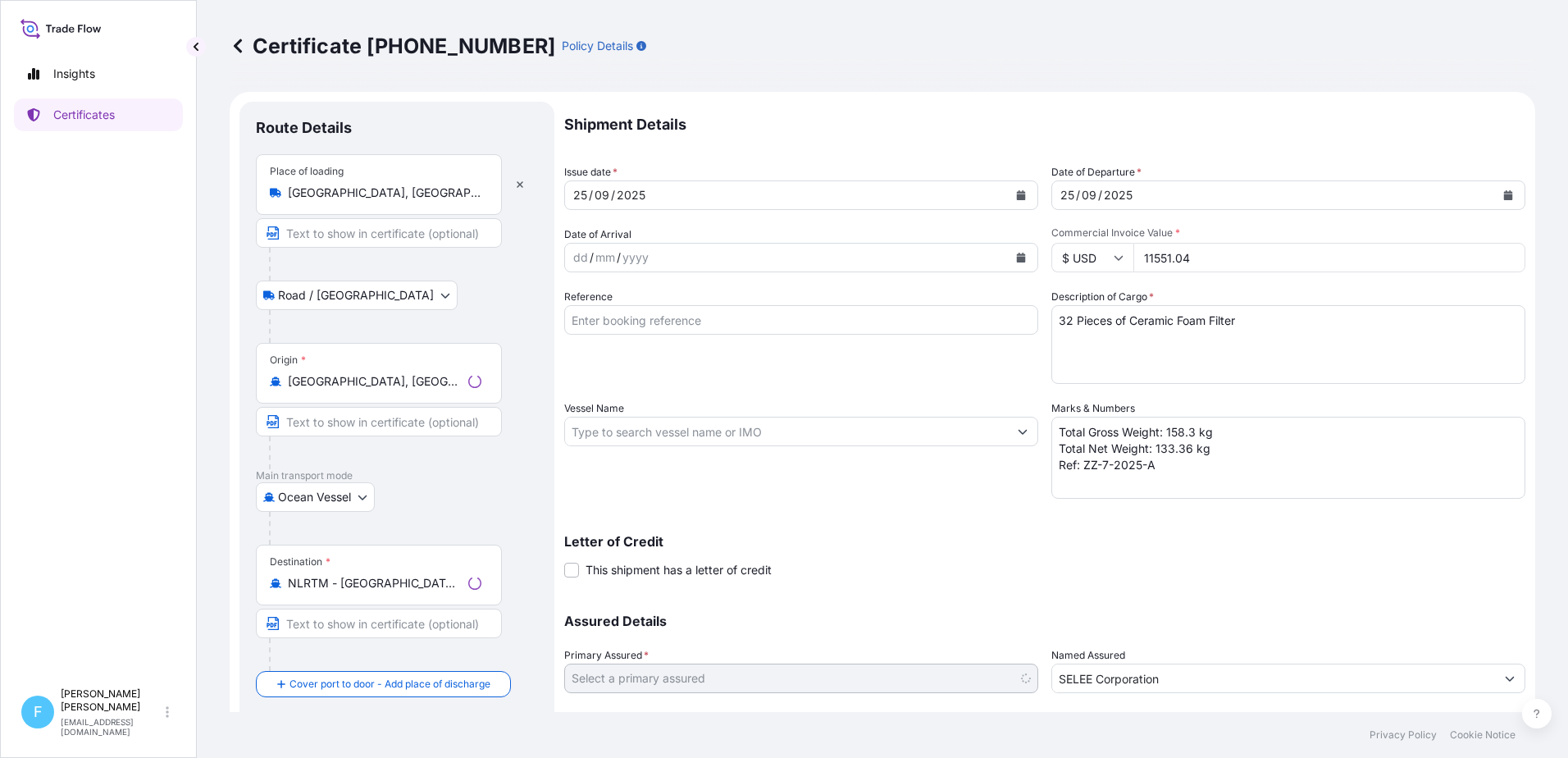
select select "31434"
click at [643, 431] on input "Vessel Name" at bounding box center [787, 431] width 443 height 30
click at [916, 437] on input "Vessel Name" at bounding box center [787, 431] width 443 height 30
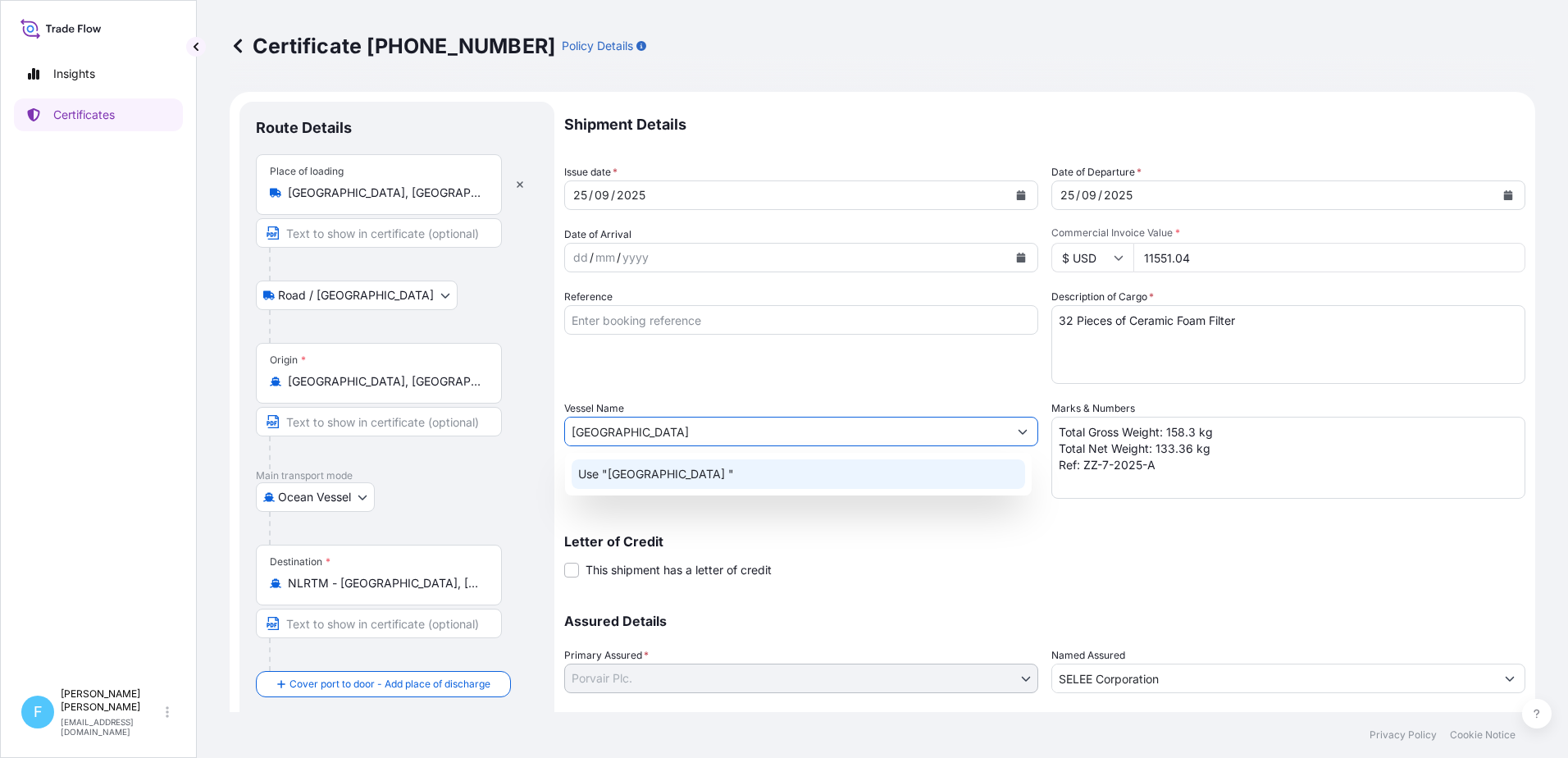
drag, startPoint x: 603, startPoint y: 431, endPoint x: 464, endPoint y: 434, distance: 139.0
click at [464, 434] on form "Route Details Place of loading Hendersonville, NC, USA Road / Inland Road / Inl…" at bounding box center [882, 454] width 1306 height 723
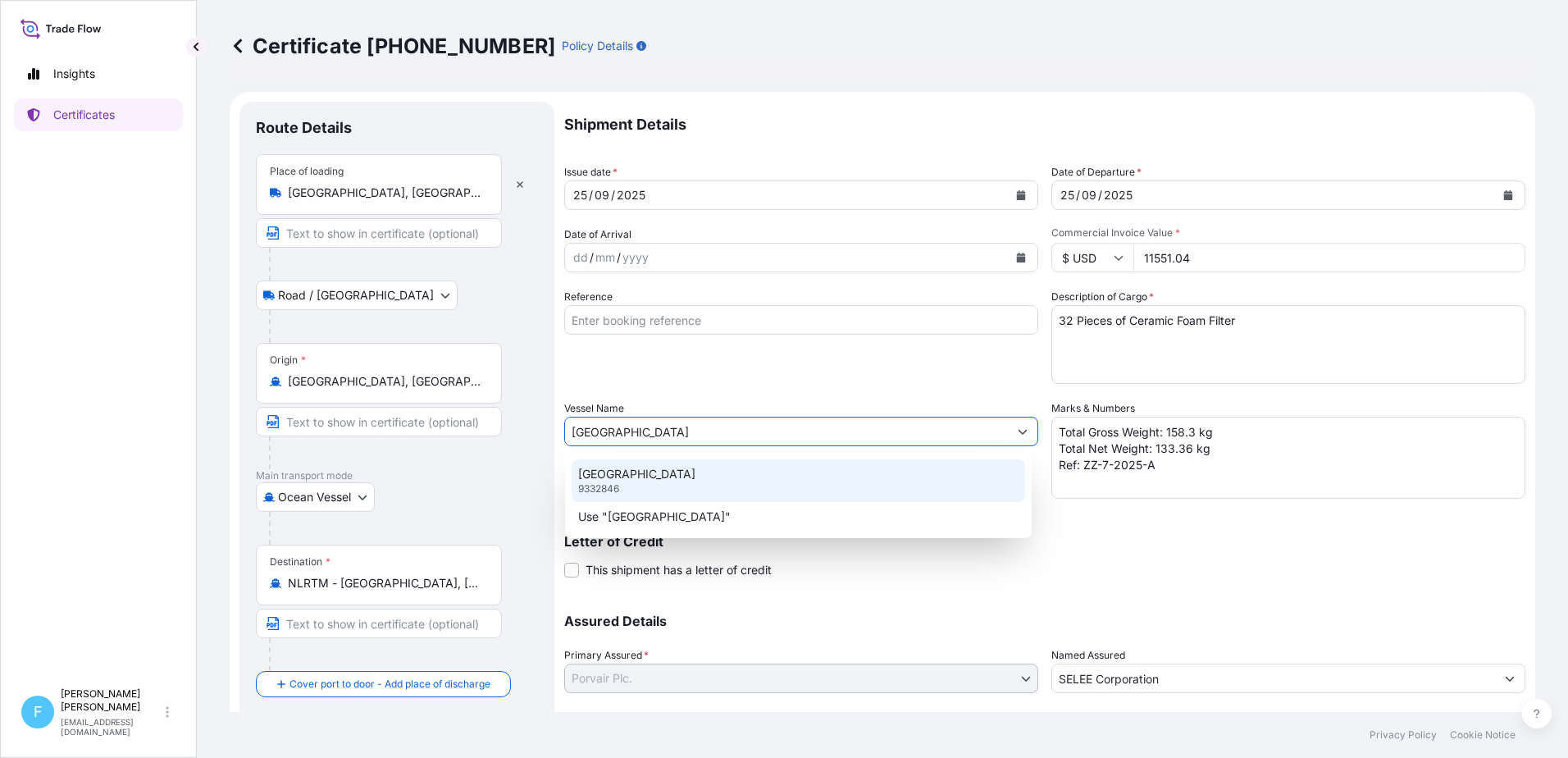
click at [634, 475] on p "BRIGHTON" at bounding box center [637, 474] width 118 height 16
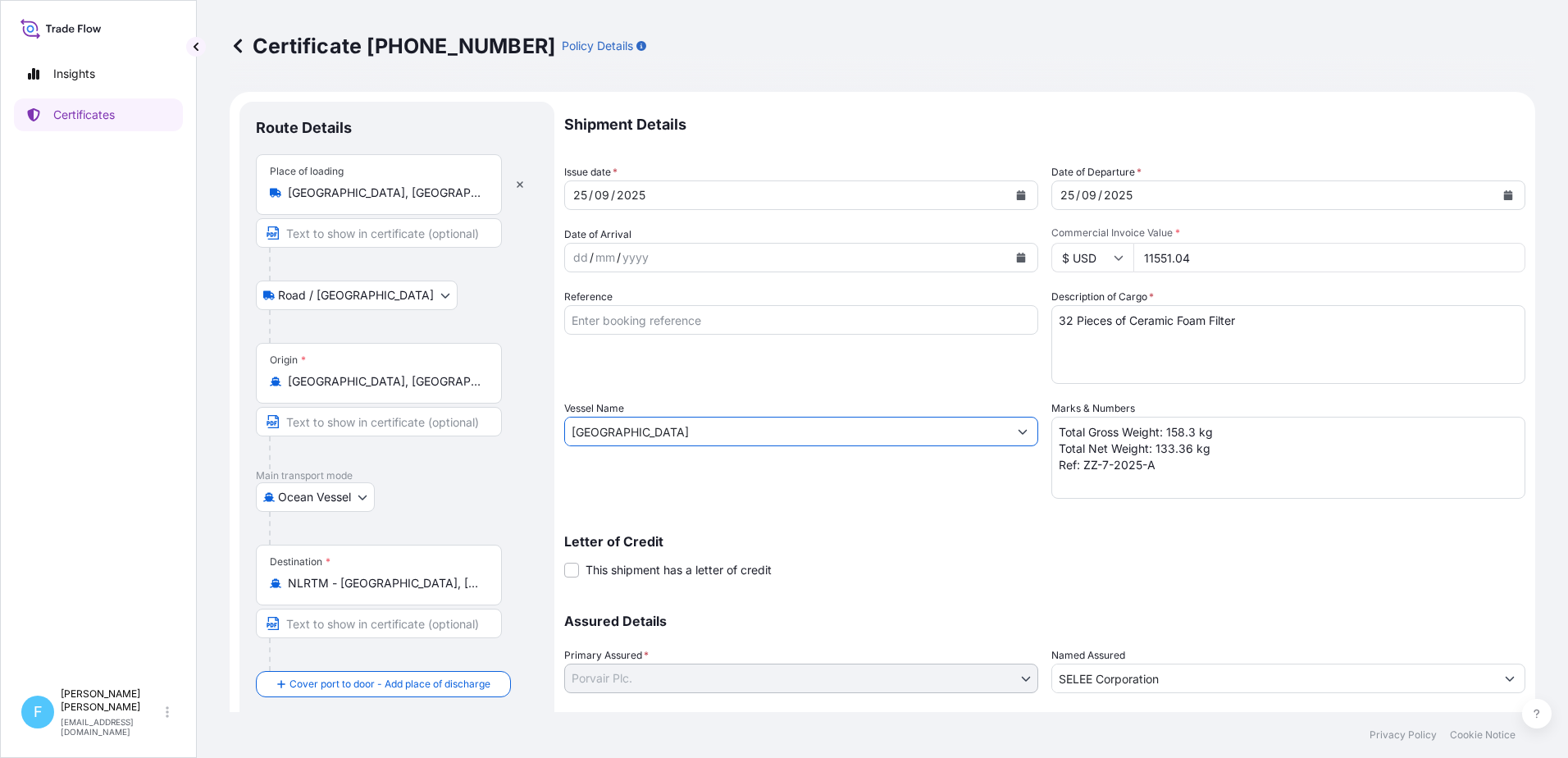
type input "BRIGHTON"
click at [634, 475] on div "Vessel Name BRIGHTON" at bounding box center [801, 449] width 474 height 98
click at [653, 317] on input "Reference" at bounding box center [801, 320] width 474 height 30
paste input "S00271879"
type input "S00271879"
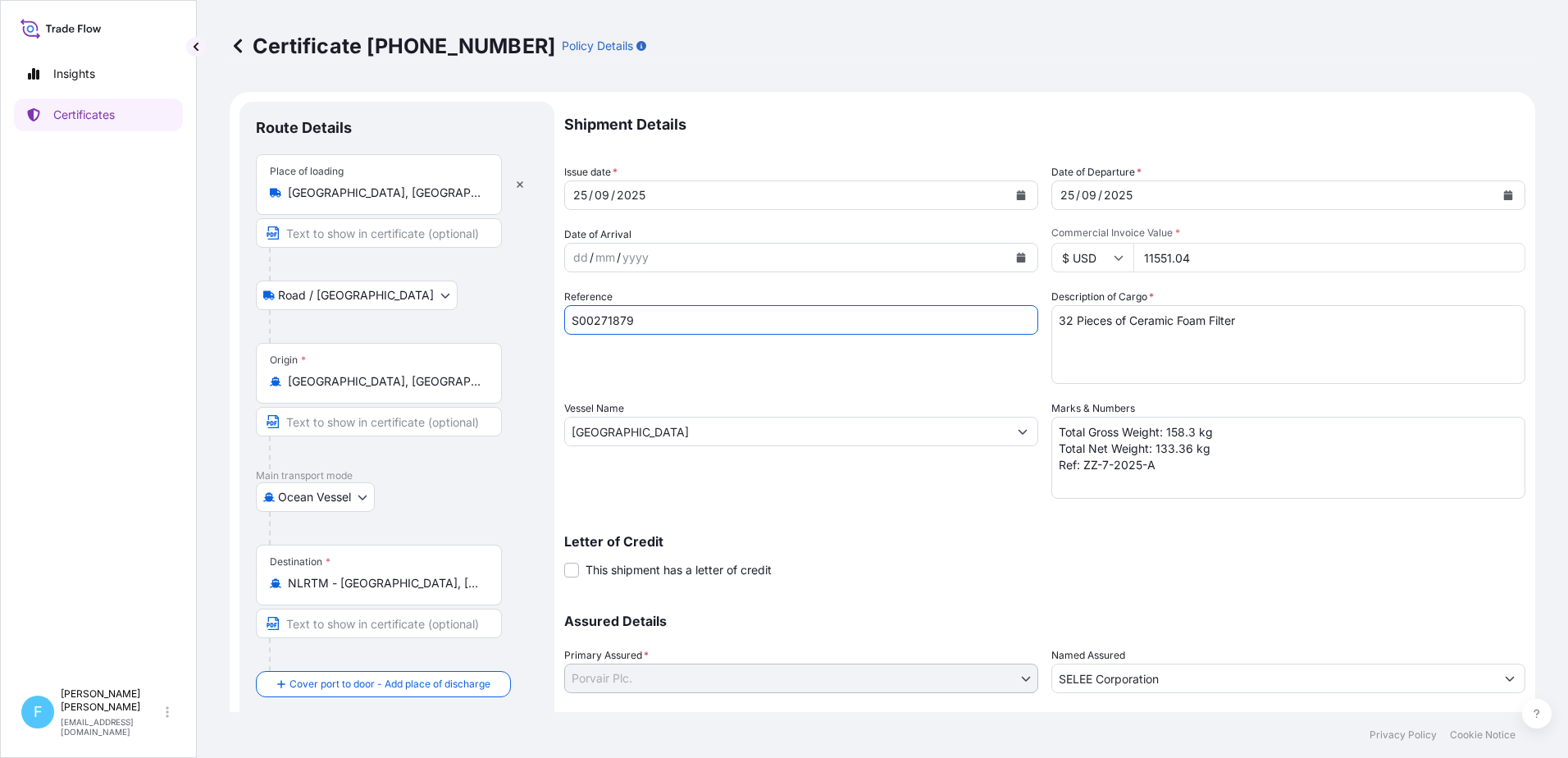
click at [801, 518] on div "Letter of Credit This shipment has a letter of credit Letter of credit * Letter…" at bounding box center [1045, 547] width 961 height 63
click at [674, 425] on input "BRIGHTON" at bounding box center [787, 431] width 443 height 30
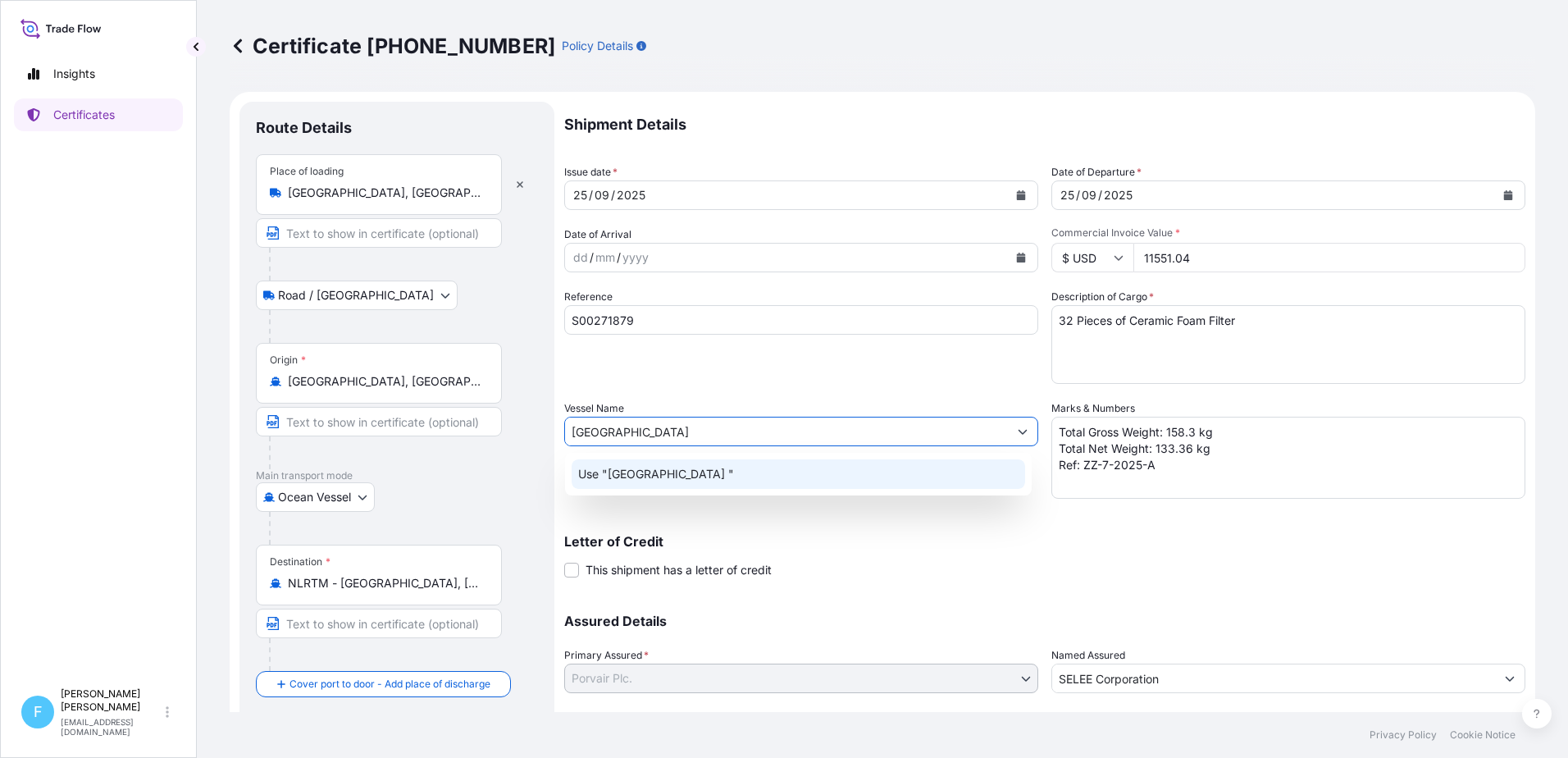
click at [660, 469] on p "Use "BRIGHTON "" at bounding box center [655, 474] width 156 height 16
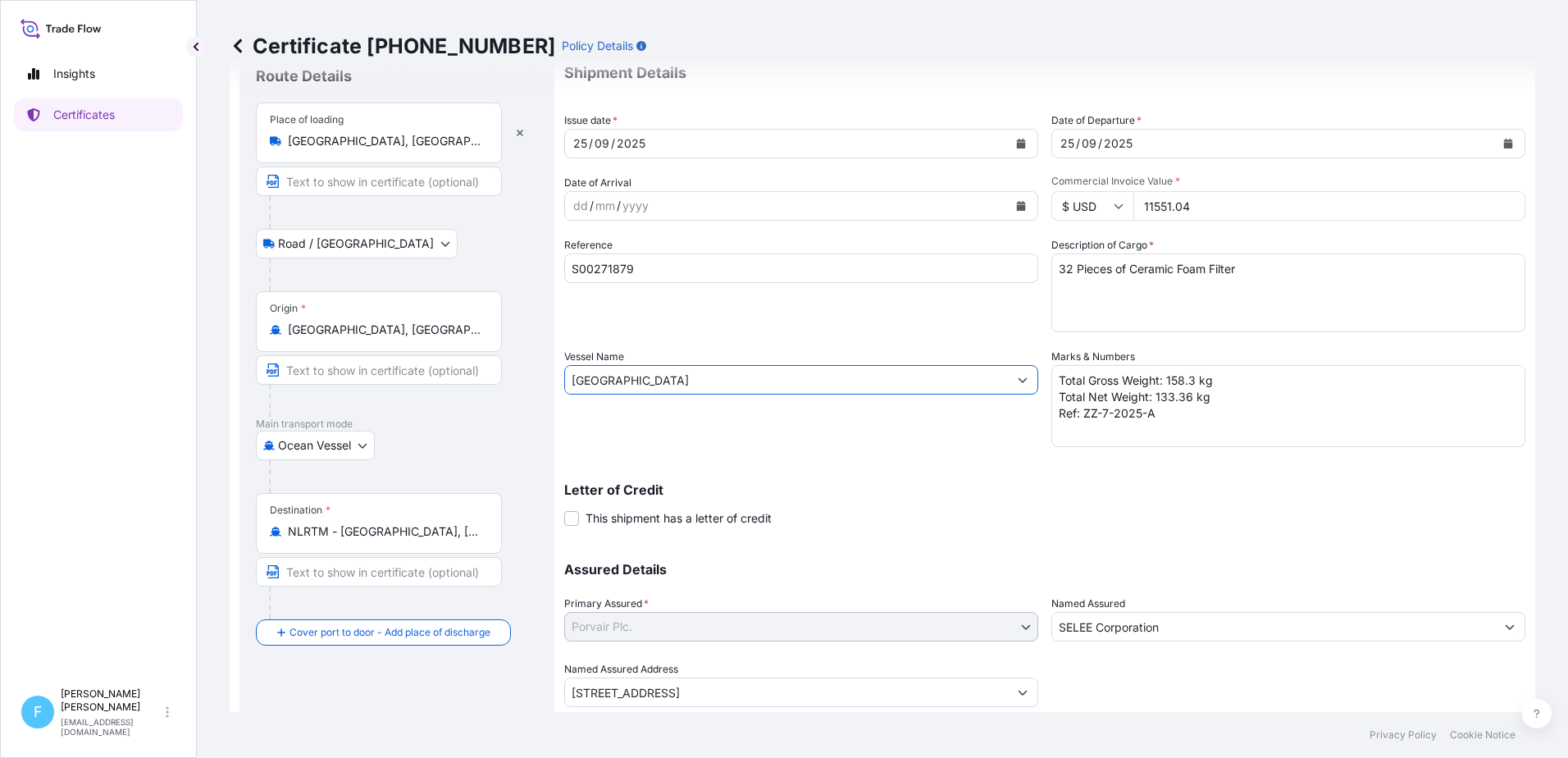
scroll to position [102, 0]
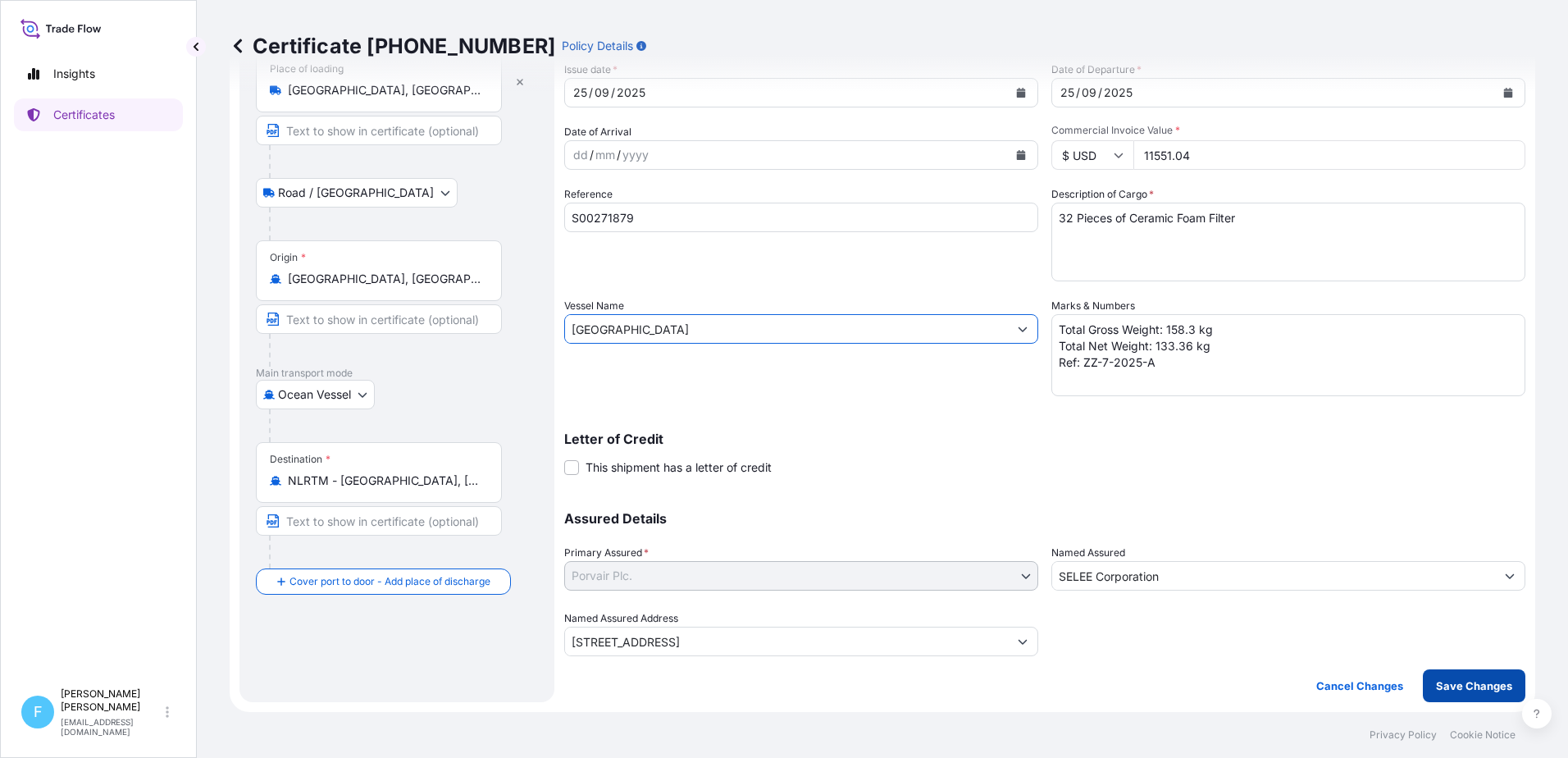
type input "BRIGHTON"
click at [1438, 684] on p "Save Changes" at bounding box center [1473, 686] width 76 height 16
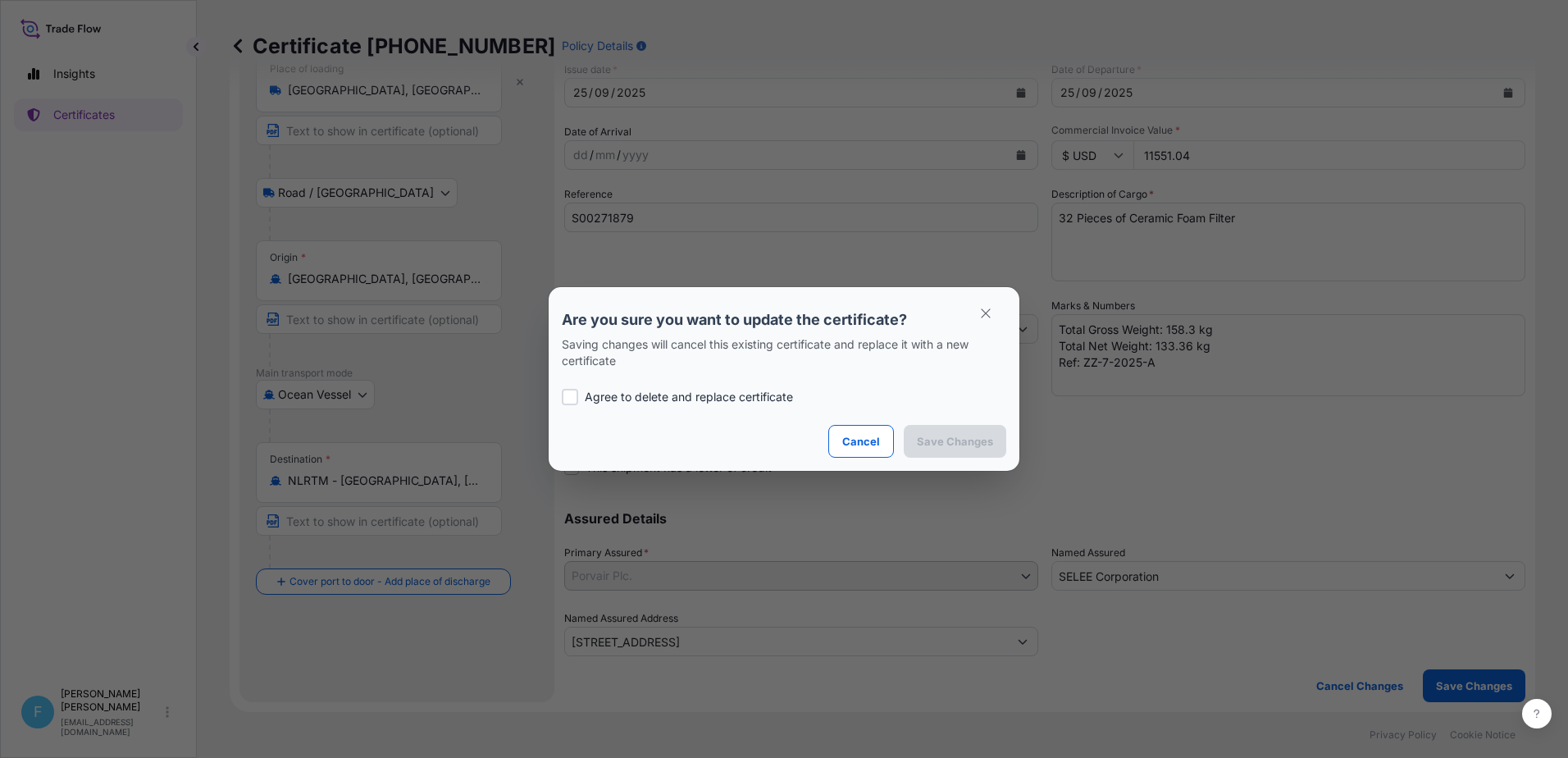
click at [574, 398] on div at bounding box center [569, 396] width 16 height 16
checkbox input "true"
click at [981, 443] on p "Save Changes" at bounding box center [954, 441] width 76 height 16
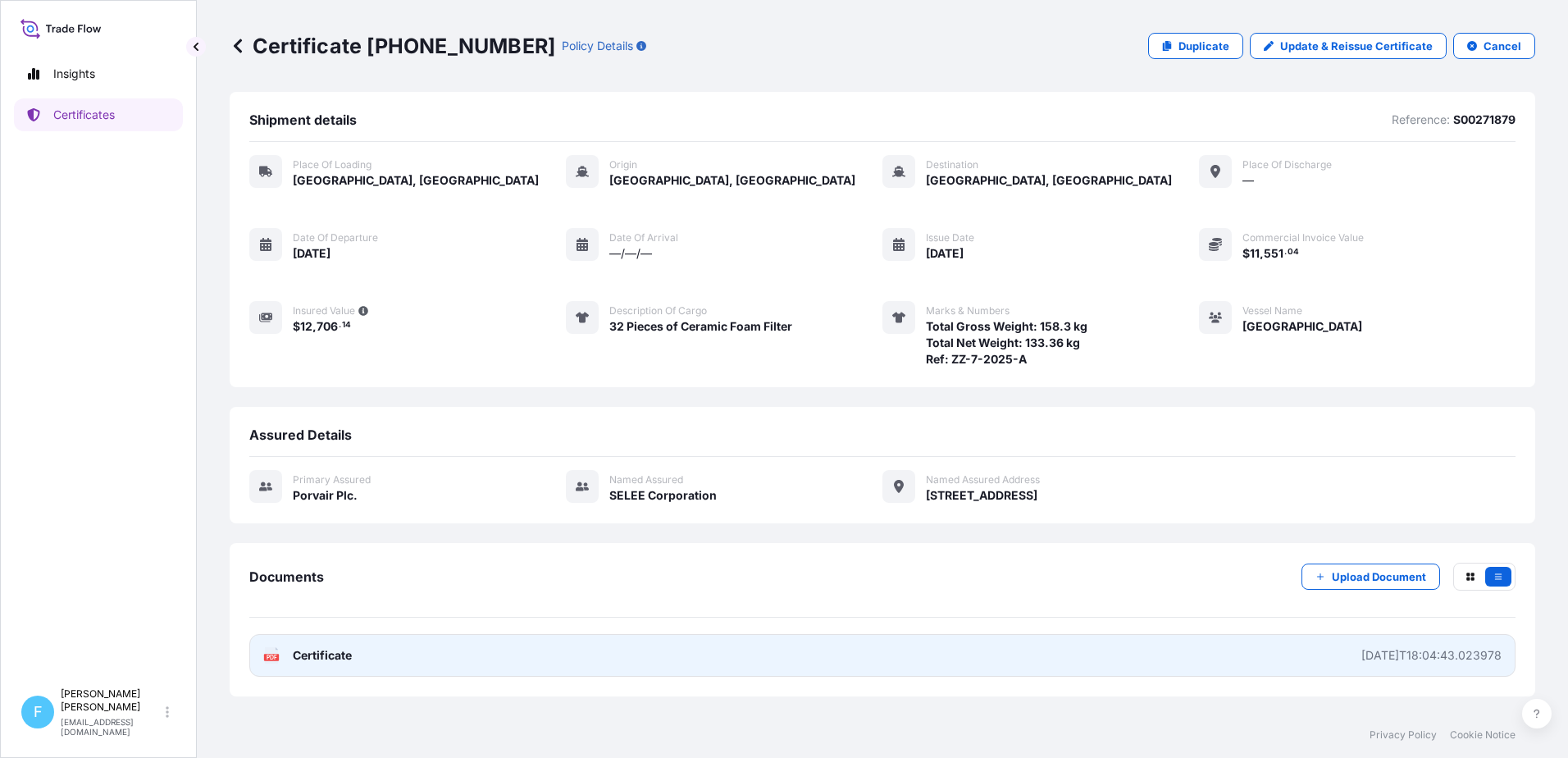
click at [915, 651] on link "PDF Certificate 2025-09-25T18:04:43.023978" at bounding box center [883, 656] width 1266 height 43
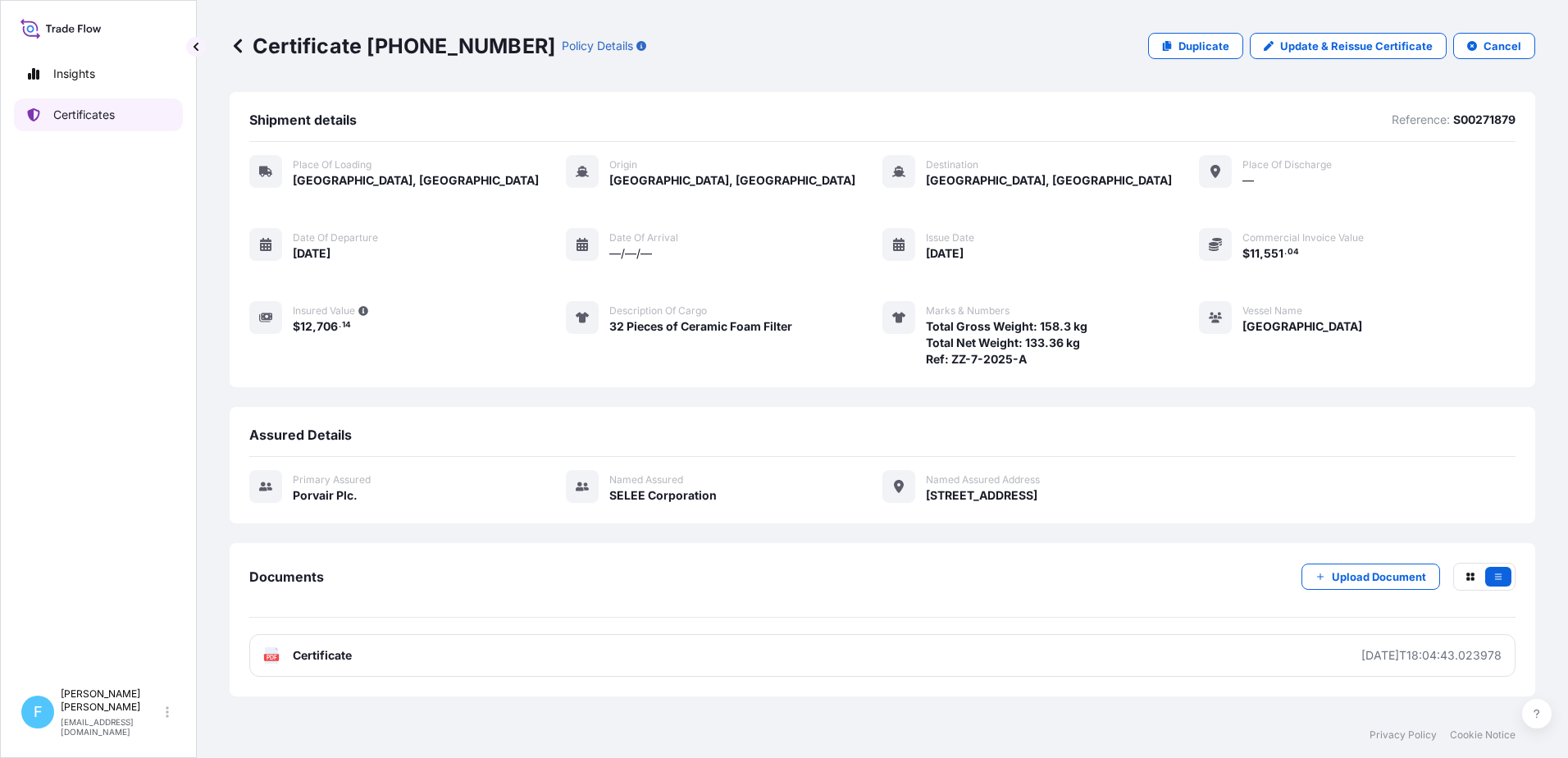
click at [112, 112] on p "Certificates" at bounding box center [84, 114] width 61 height 16
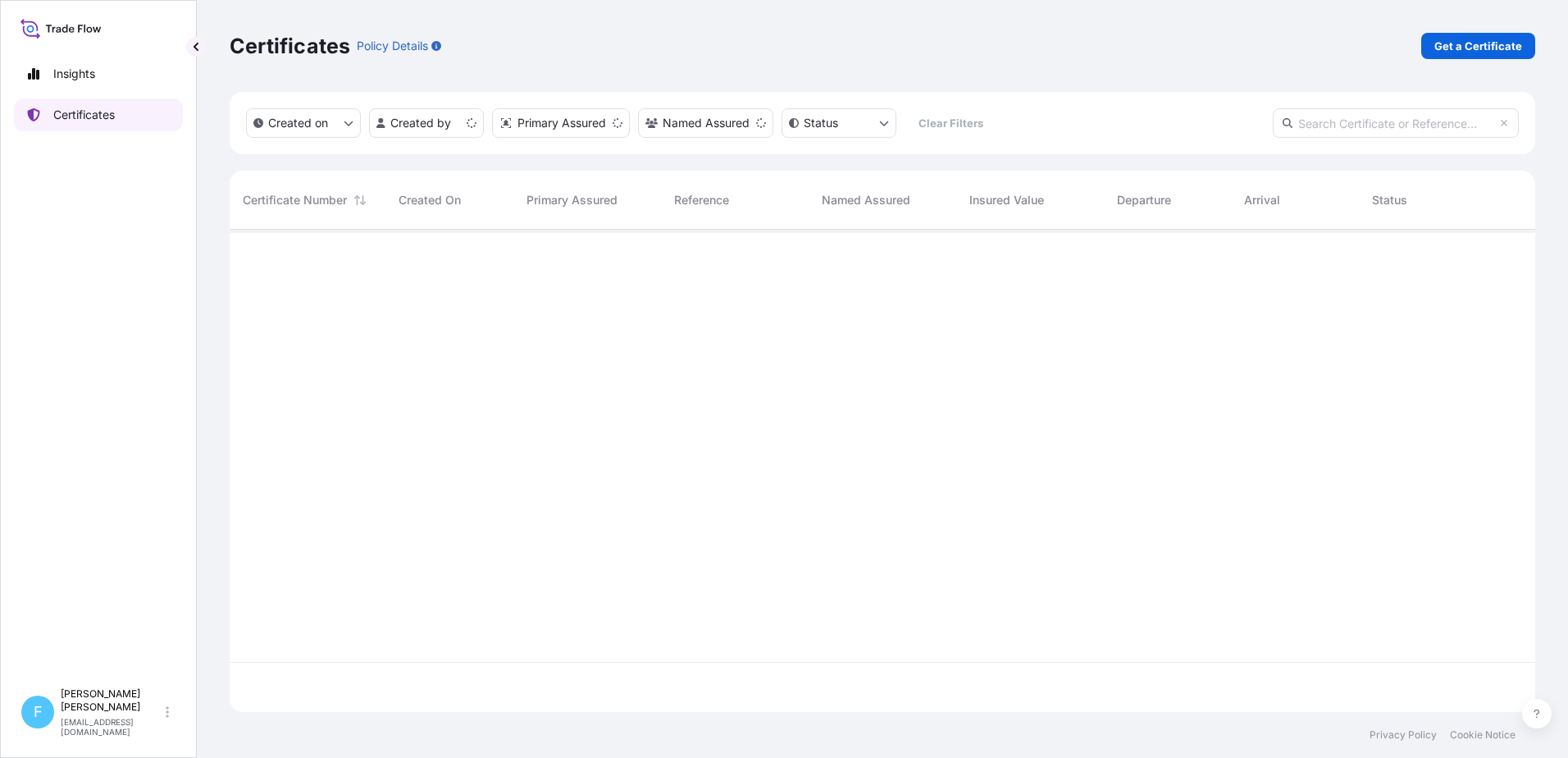
scroll to position [479, 1293]
click at [1496, 45] on p "Get a Certificate" at bounding box center [1478, 45] width 88 height 16
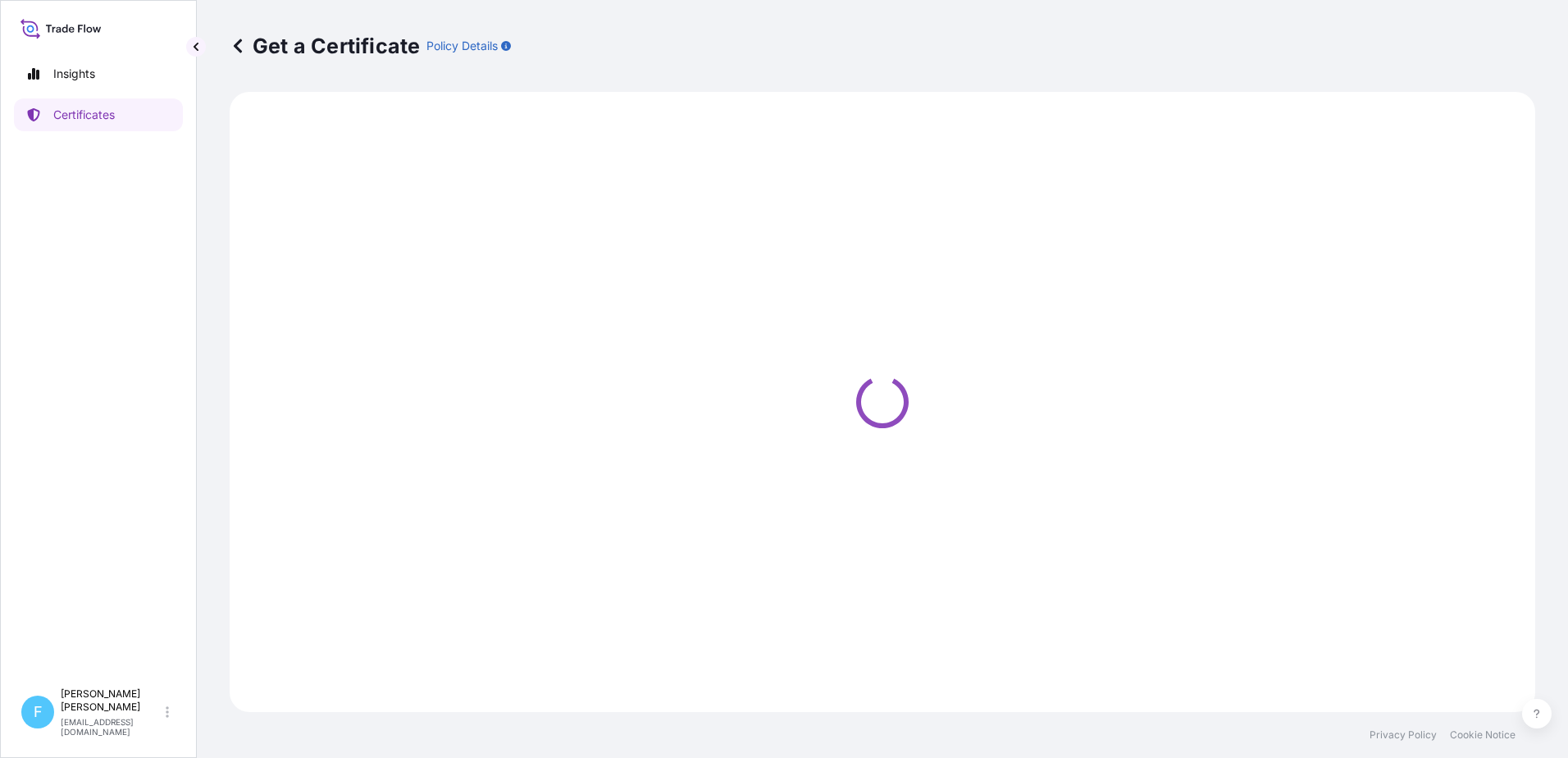
select select "Ocean Vessel"
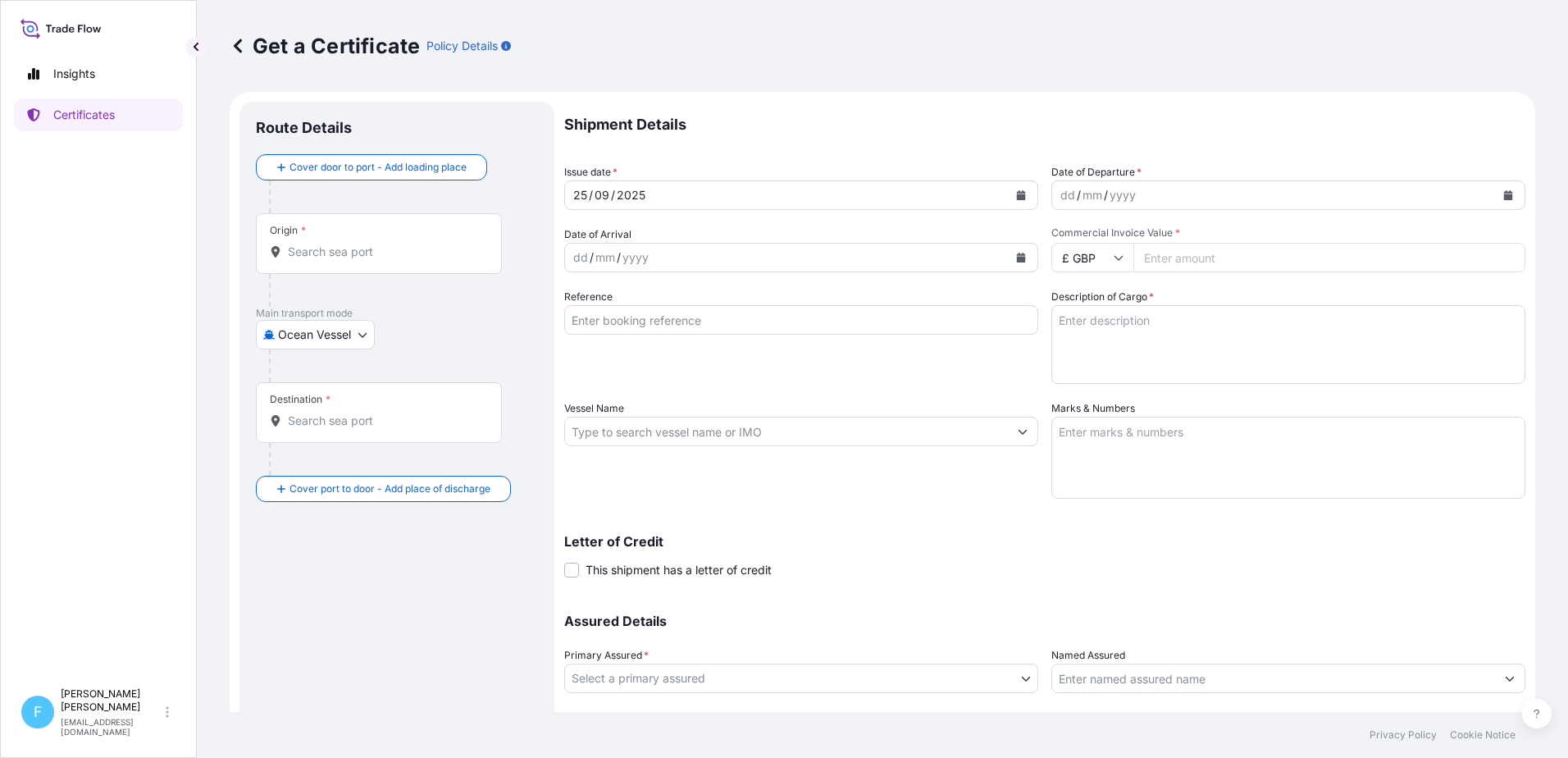
click at [1160, 196] on div "dd / mm / yyyy" at bounding box center [1274, 195] width 443 height 30
click at [1504, 194] on icon "Calendar" at bounding box center [1508, 195] width 9 height 10
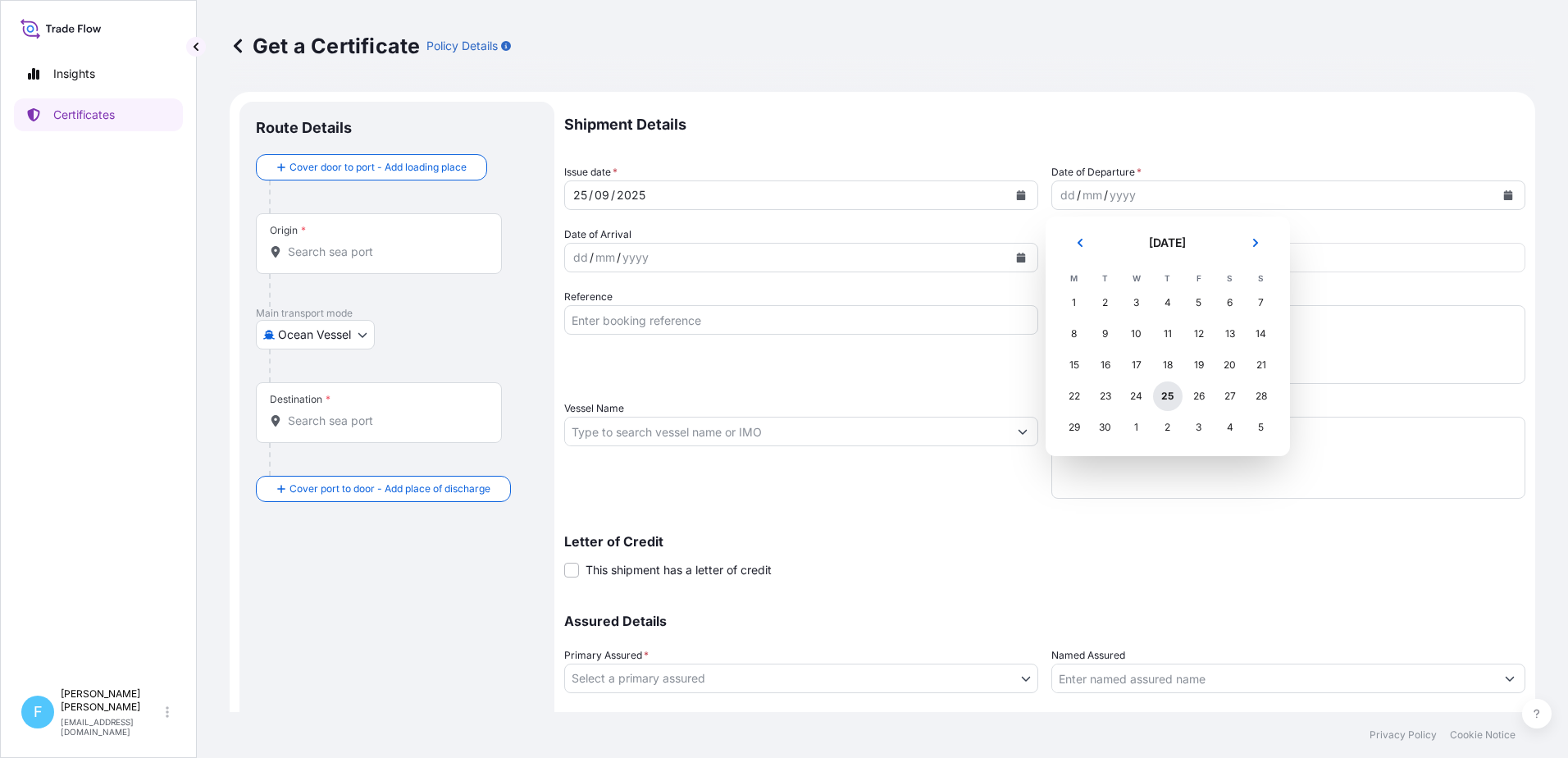
click at [1170, 396] on div "25" at bounding box center [1167, 396] width 30 height 30
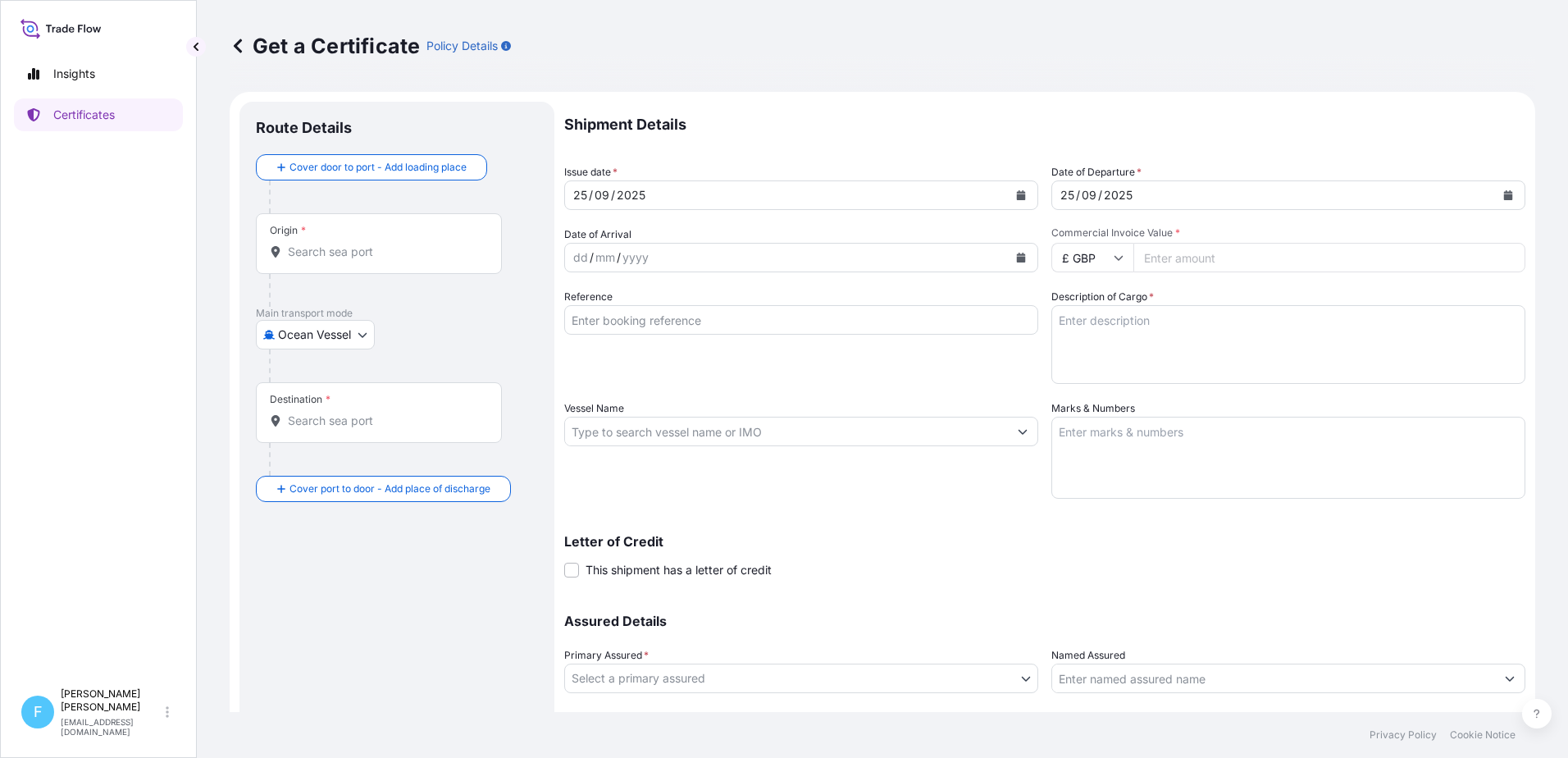
click at [1115, 259] on icon at bounding box center [1119, 257] width 10 height 10
click at [1082, 377] on div "$ USD" at bounding box center [1087, 372] width 69 height 32
type input "$ USD"
click at [1162, 257] on input "Commercial Invoice Value *" at bounding box center [1329, 257] width 392 height 30
paste input "6289"
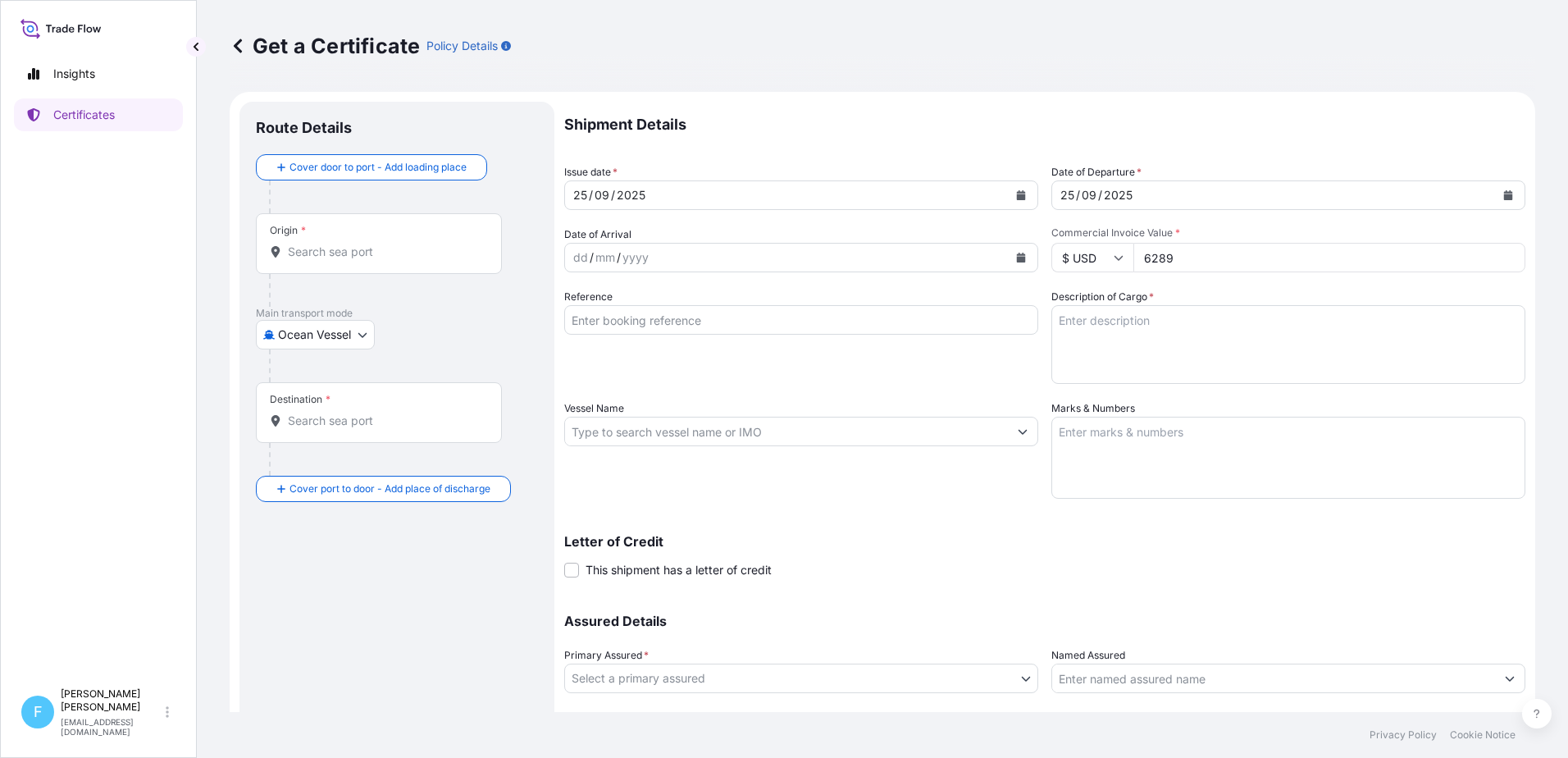
type input "6289"
click at [1156, 360] on textarea "Description of Cargo *" at bounding box center [1288, 344] width 474 height 78
click at [1121, 338] on textarea "Description of Cargo *" at bounding box center [1288, 344] width 474 height 78
type textarea "128 Pieces of Ceramic Foam Filters"
click at [1074, 429] on textarea "Marks & Numbers" at bounding box center [1288, 458] width 474 height 82
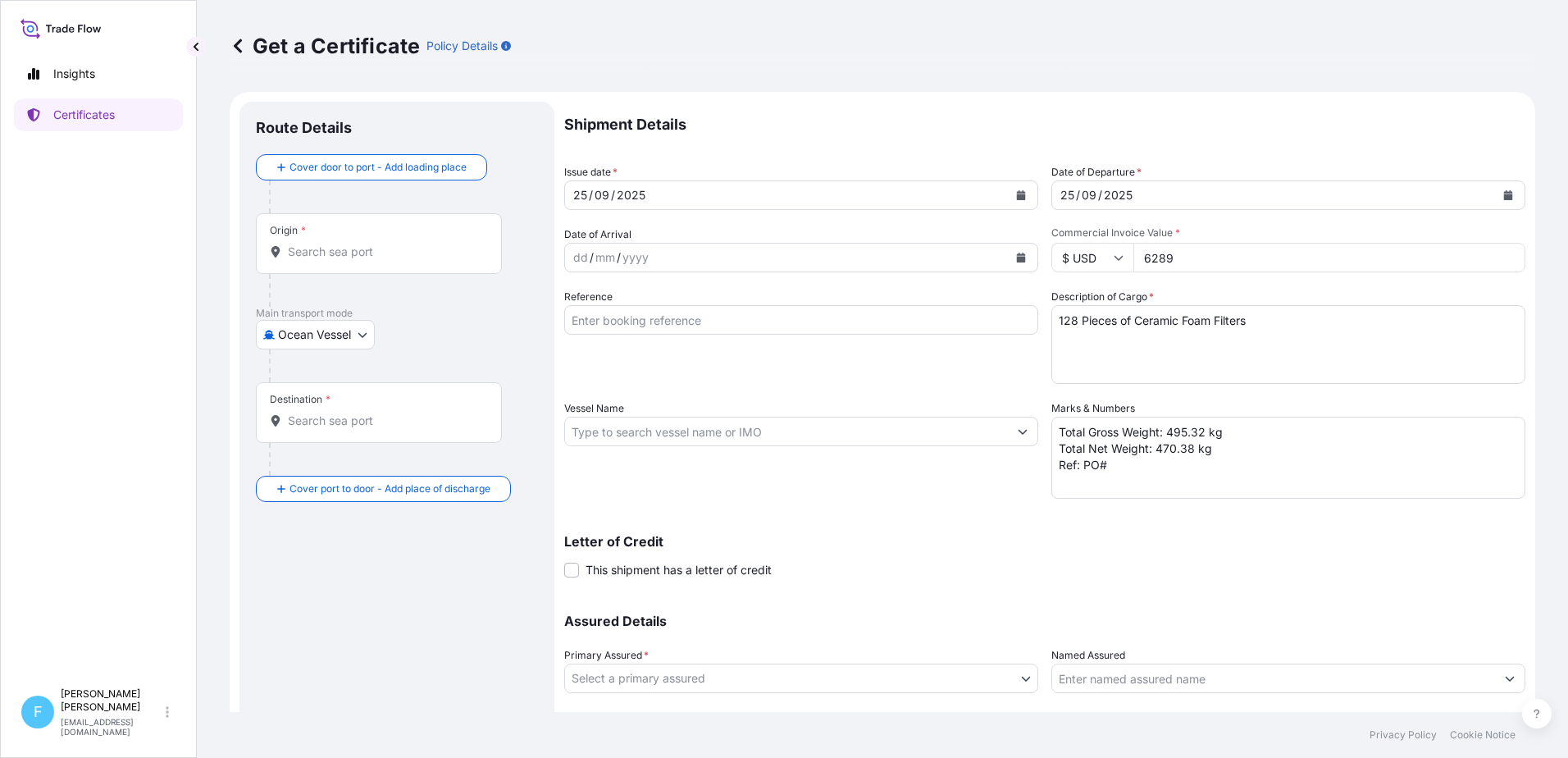
click at [1116, 466] on textarea "Total Gross Weight: 495.32 kg Total Net Weight: 470.38 kg Ref: PO#" at bounding box center [1288, 458] width 474 height 82
paste textarea "261800391"
type textarea "Total Gross Weight: 495.32 kg Total Net Weight: 470.38 kg Ref: PO#261800391"
click at [754, 327] on input "Reference" at bounding box center [801, 320] width 474 height 30
paste input "S00259164"
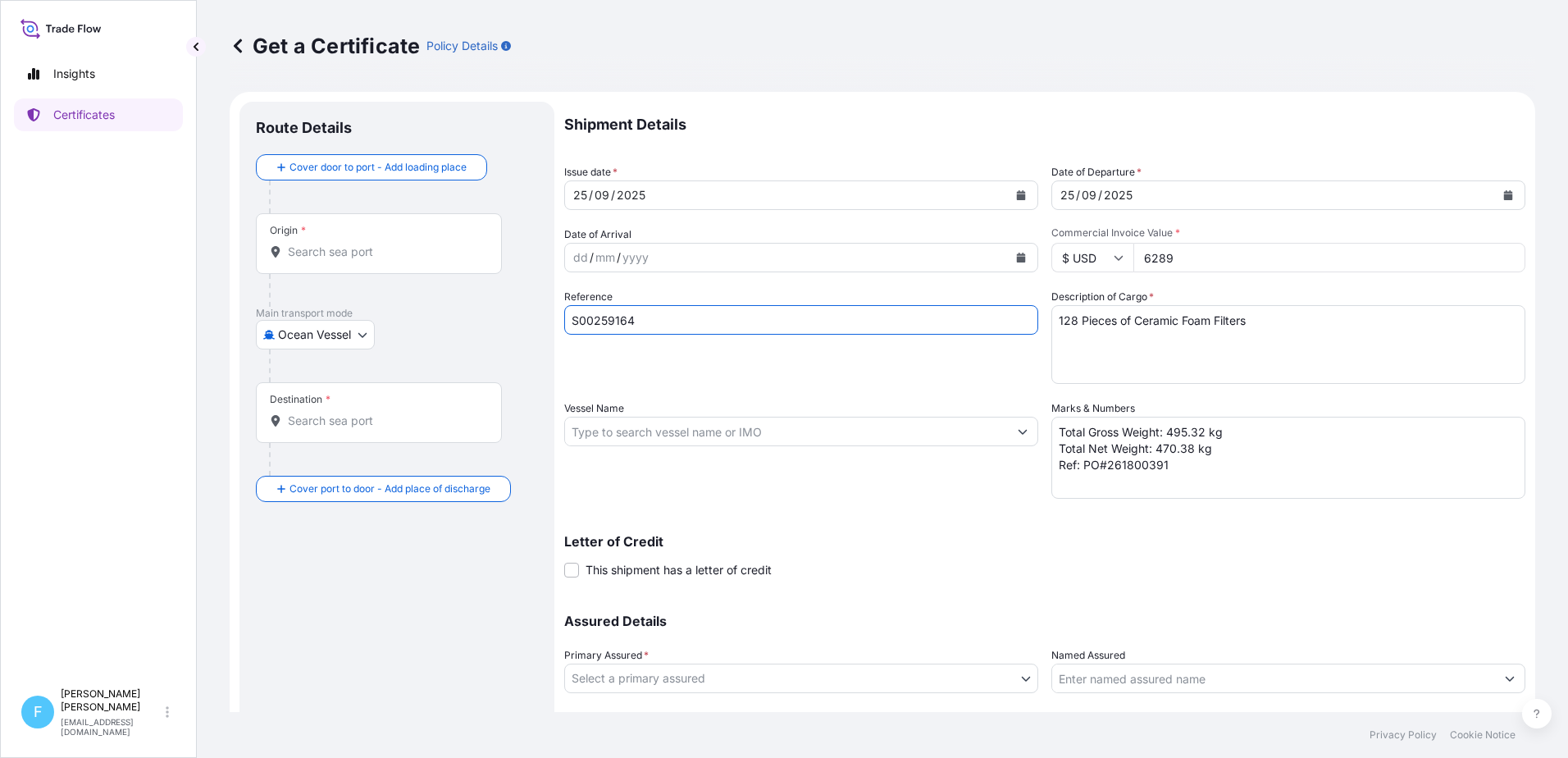
type input "S00259164"
click at [587, 434] on input "Vessel Name" at bounding box center [787, 431] width 443 height 30
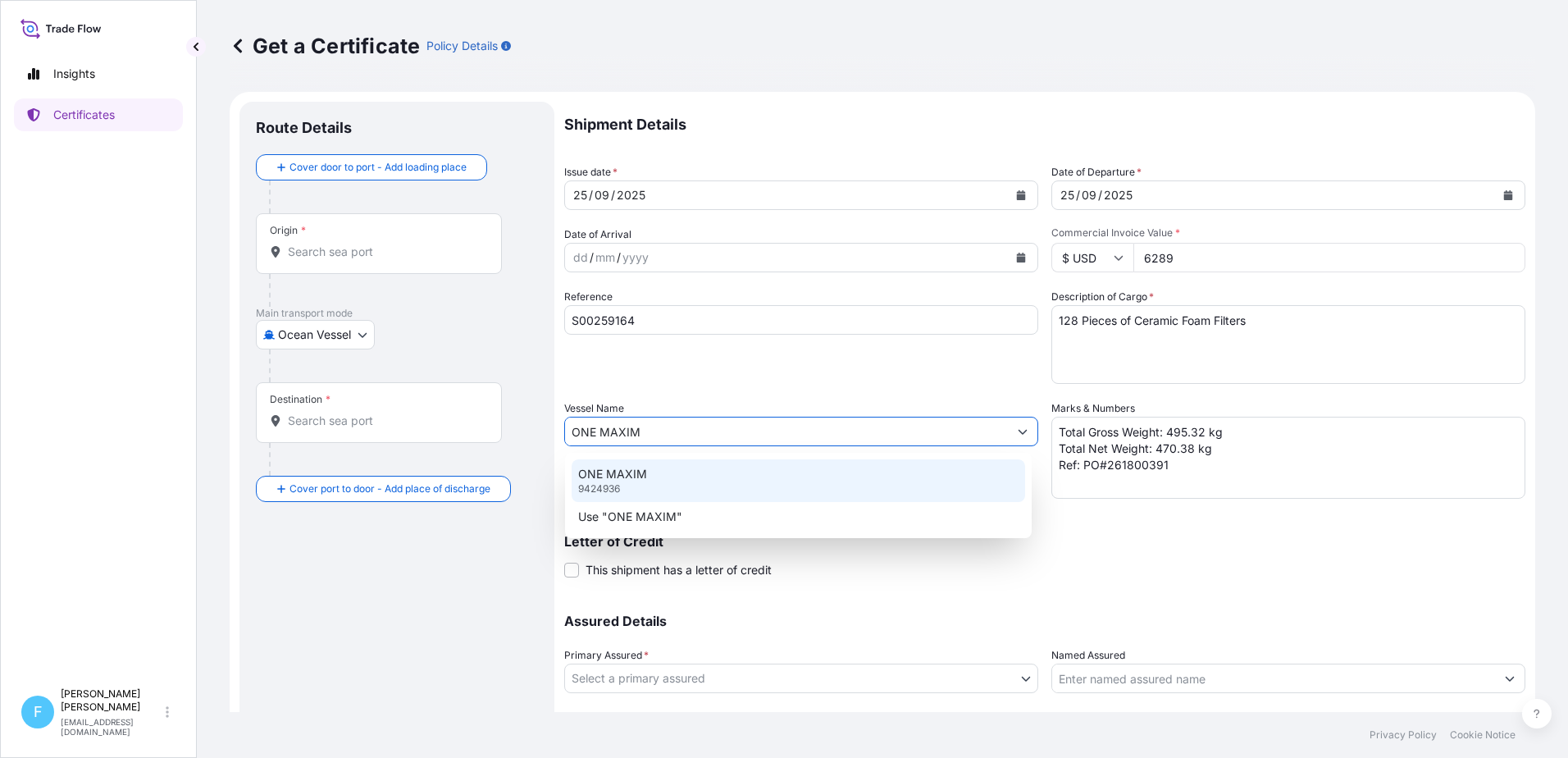
click at [631, 476] on p "ONE MAXIM" at bounding box center [612, 474] width 69 height 16
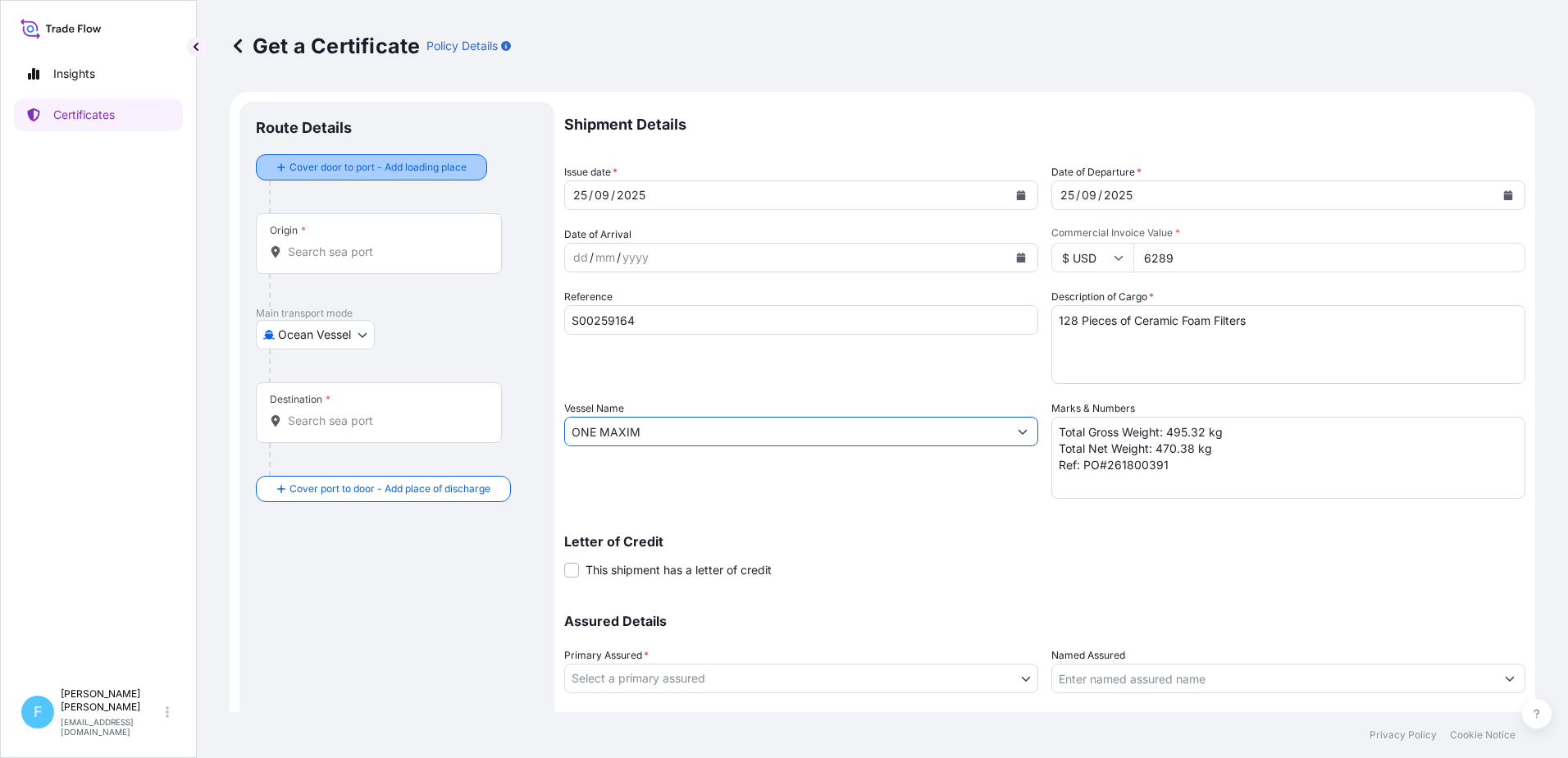
type input "ONE MAXIM"
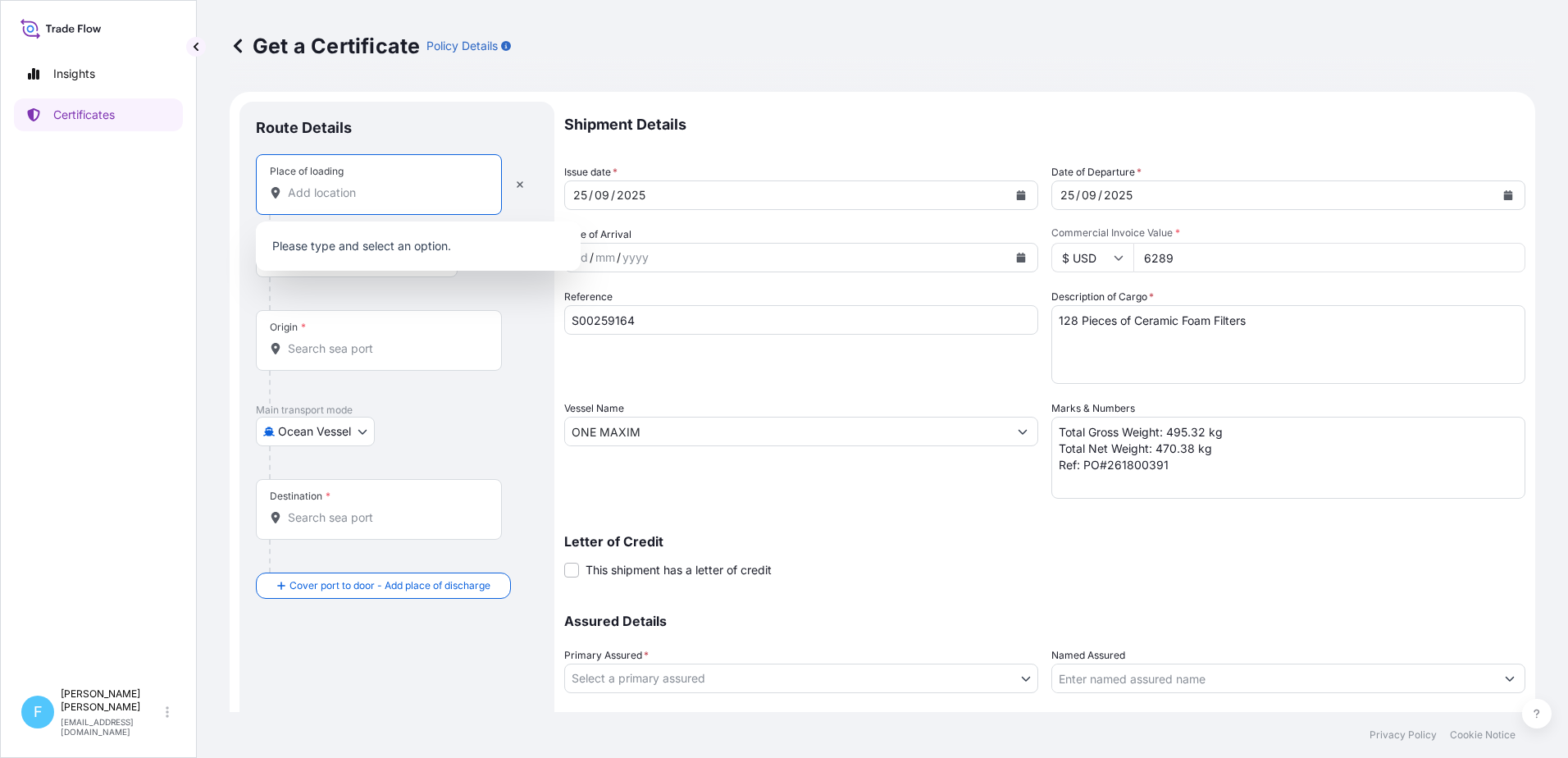
click at [342, 200] on input "Place of loading" at bounding box center [384, 193] width 193 height 16
type input "h"
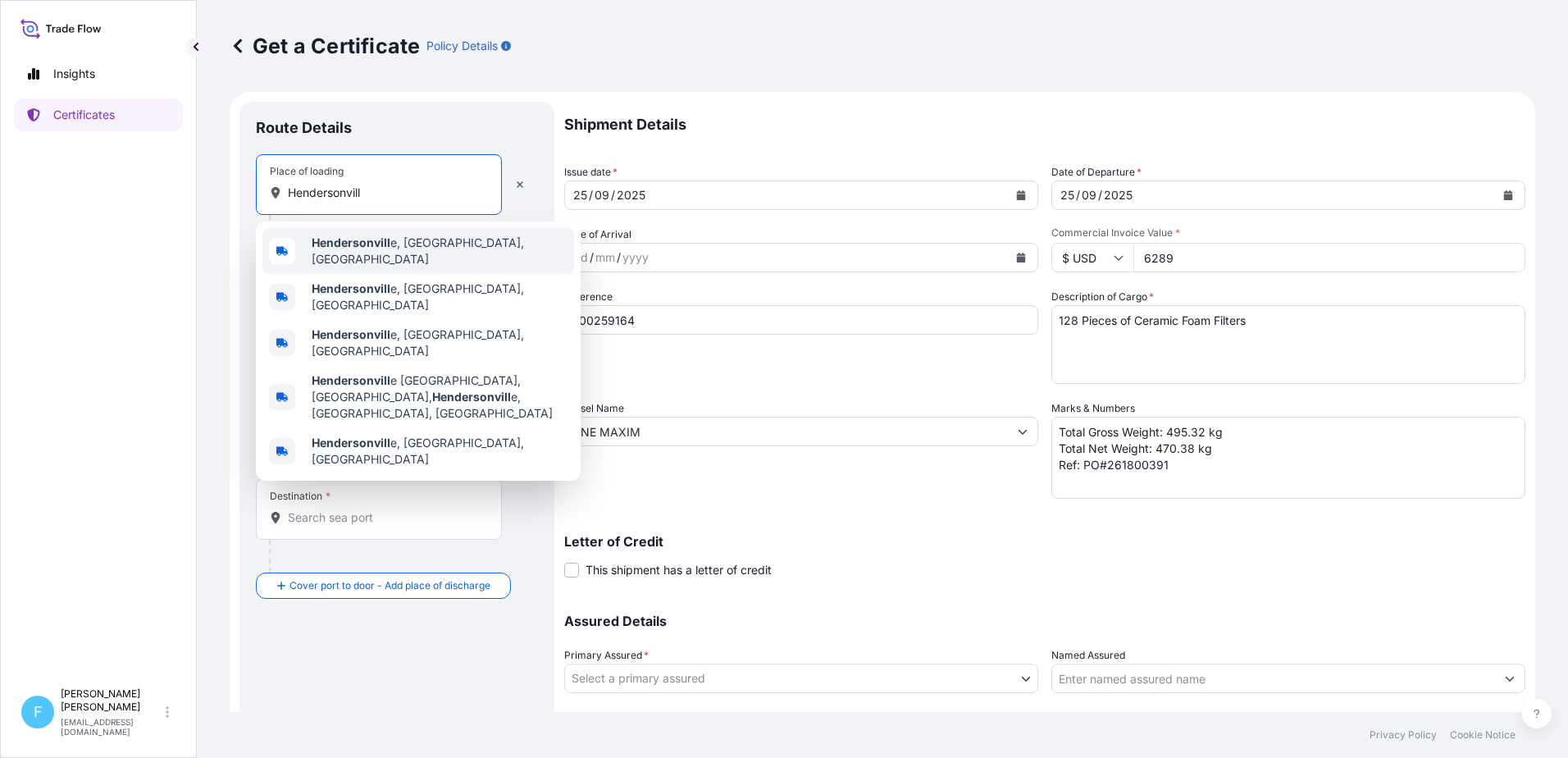
click at [395, 252] on span "Hendersonvill e, NC, USA" at bounding box center [440, 251] width 256 height 32
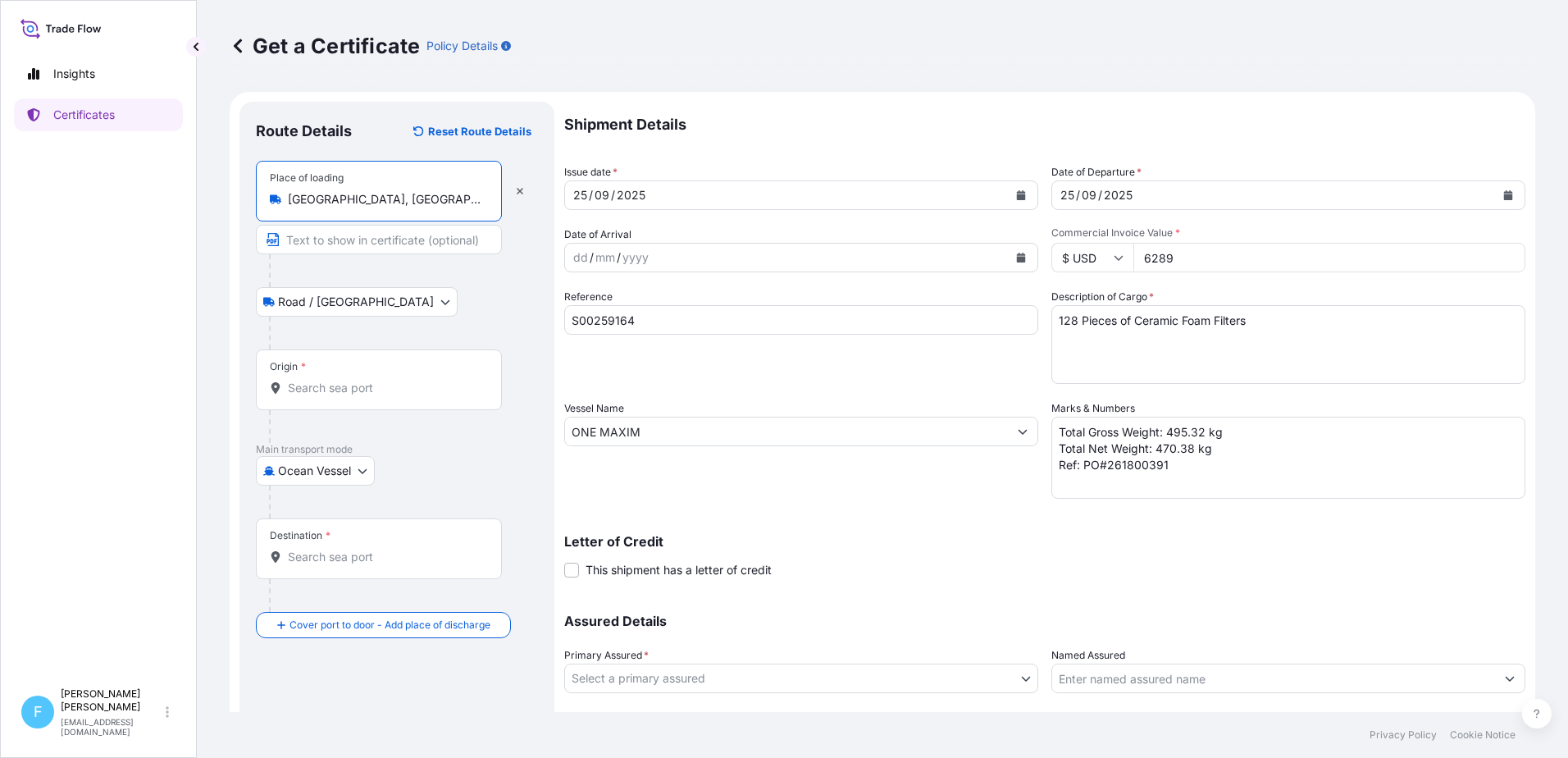
type input "Hendersonville, NC, USA"
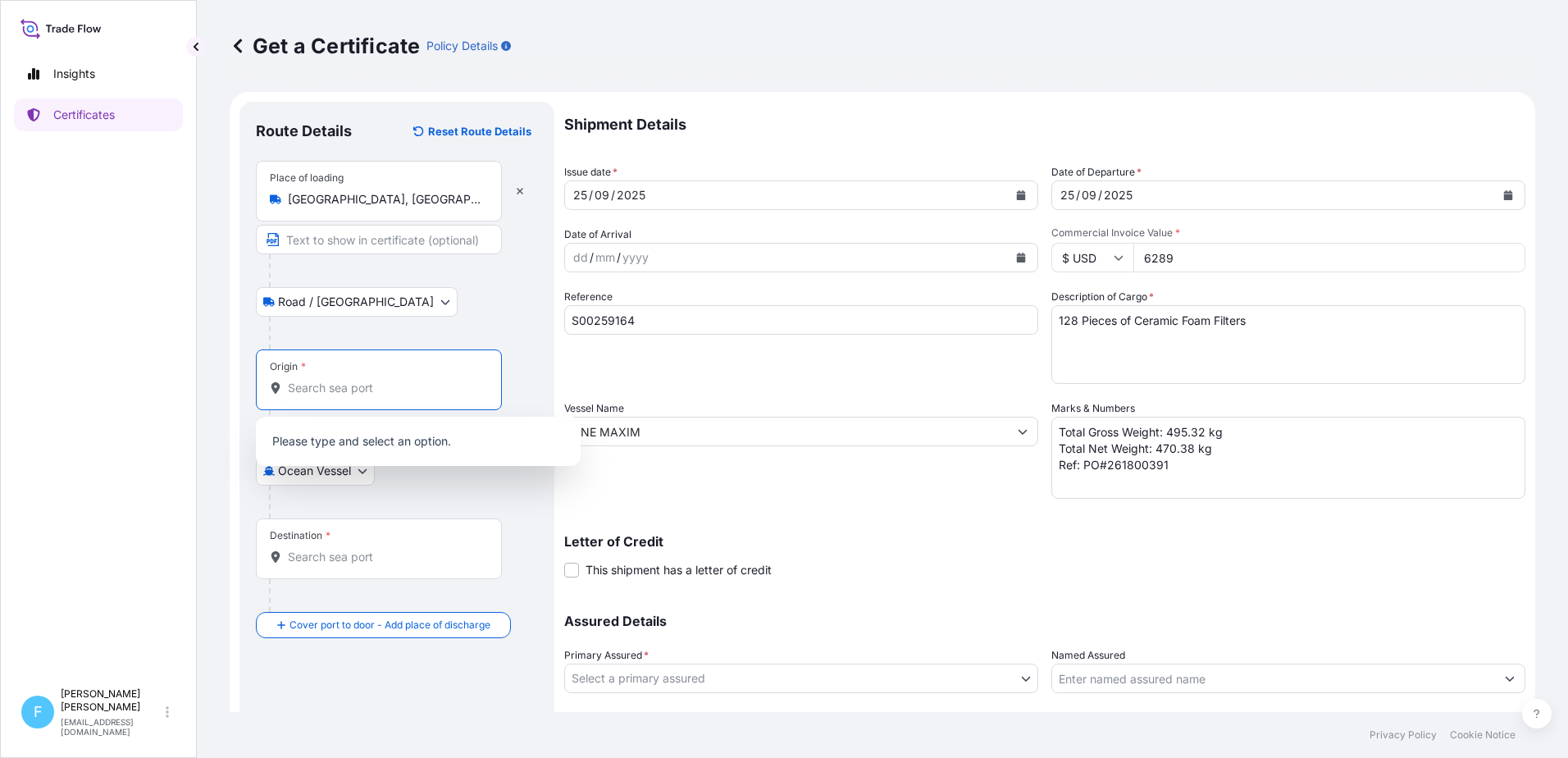
drag, startPoint x: 352, startPoint y: 385, endPoint x: 366, endPoint y: 394, distance: 16.6
click at [352, 385] on input "Origin *" at bounding box center [384, 388] width 193 height 16
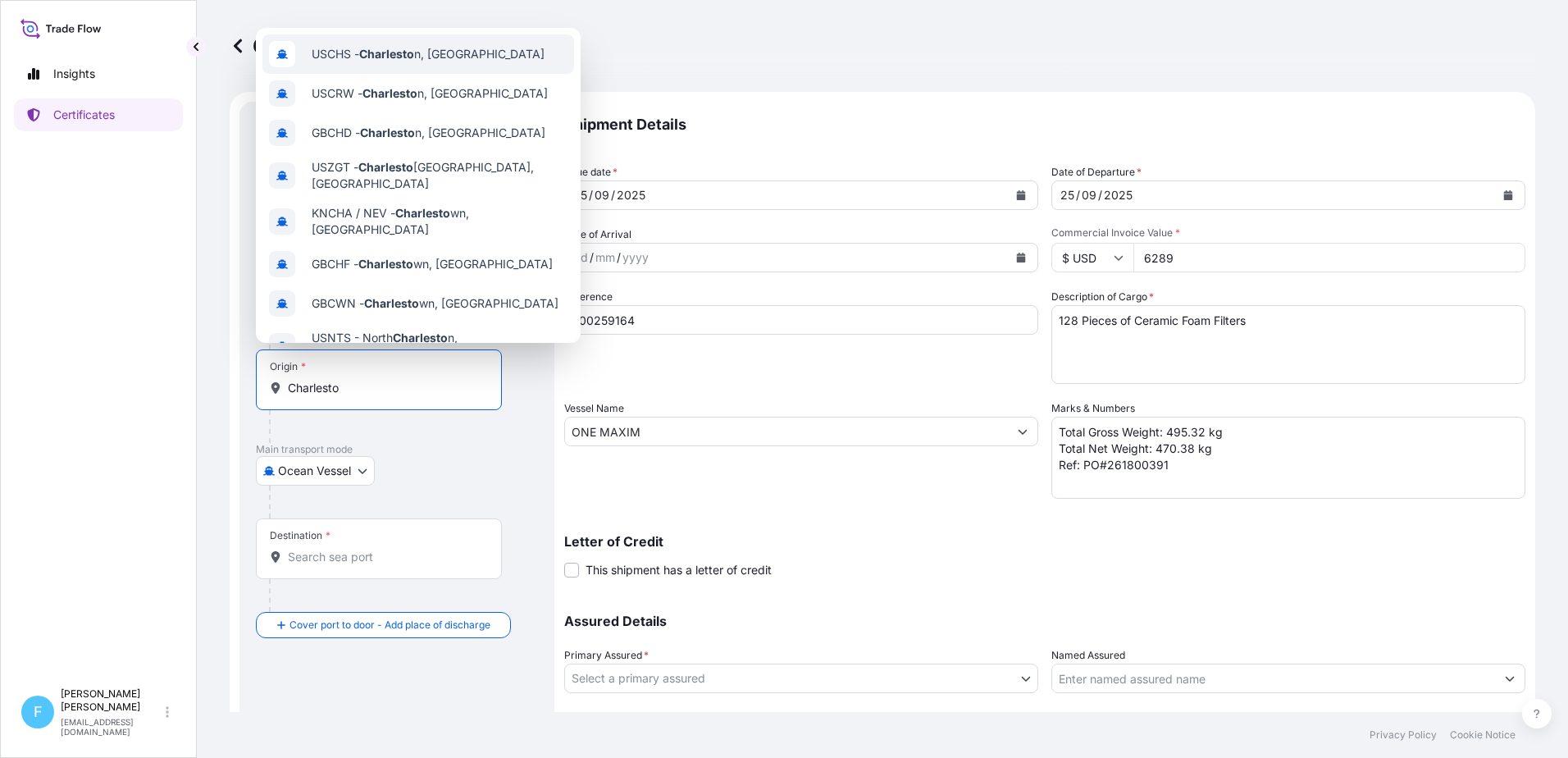
click at [363, 63] on div "USCHS - Charlesto n, United States" at bounding box center [418, 54] width 312 height 39
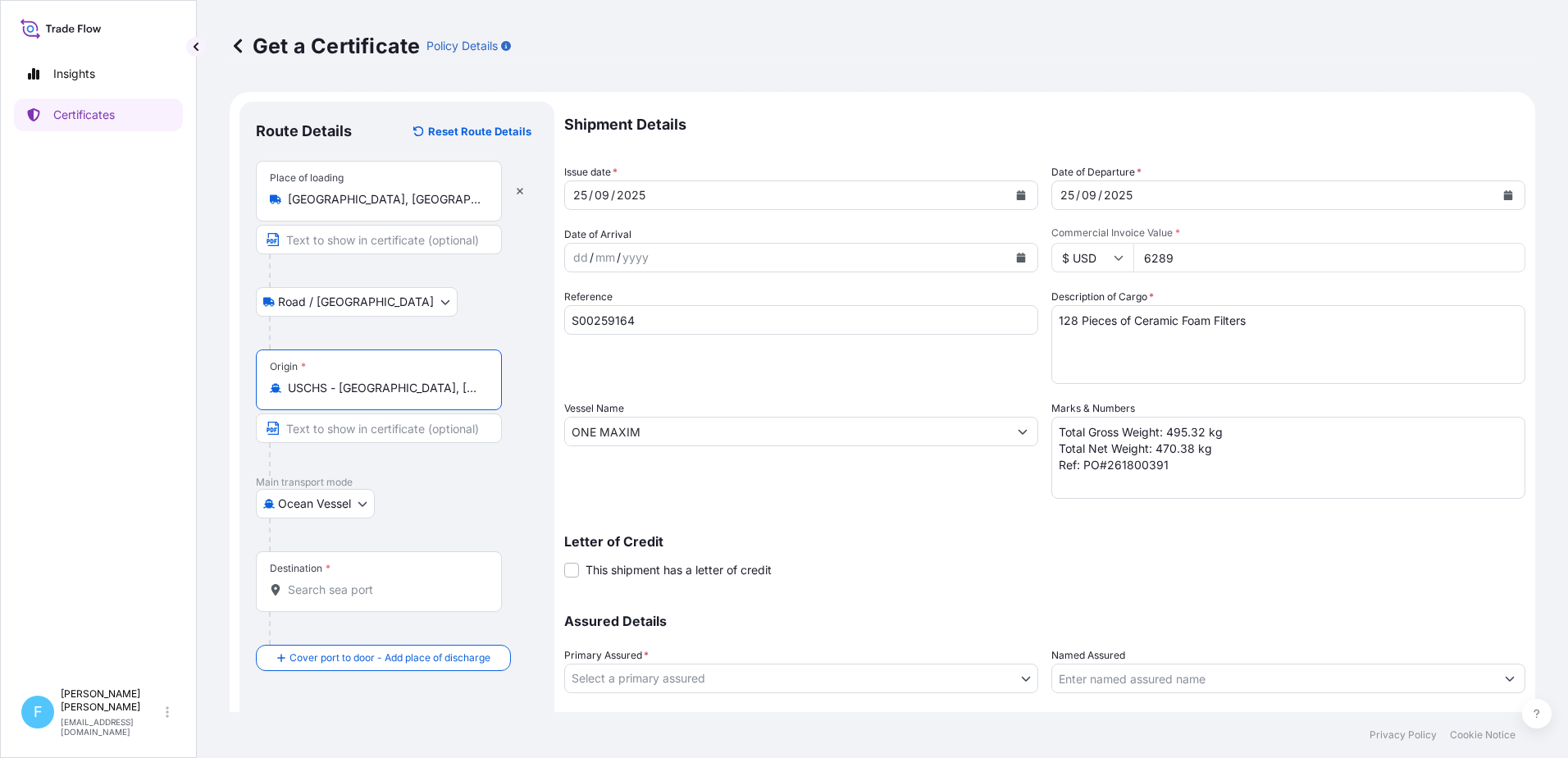
type input "USCHS - Charleston, United States"
click at [337, 586] on input "Destination *" at bounding box center [384, 589] width 193 height 16
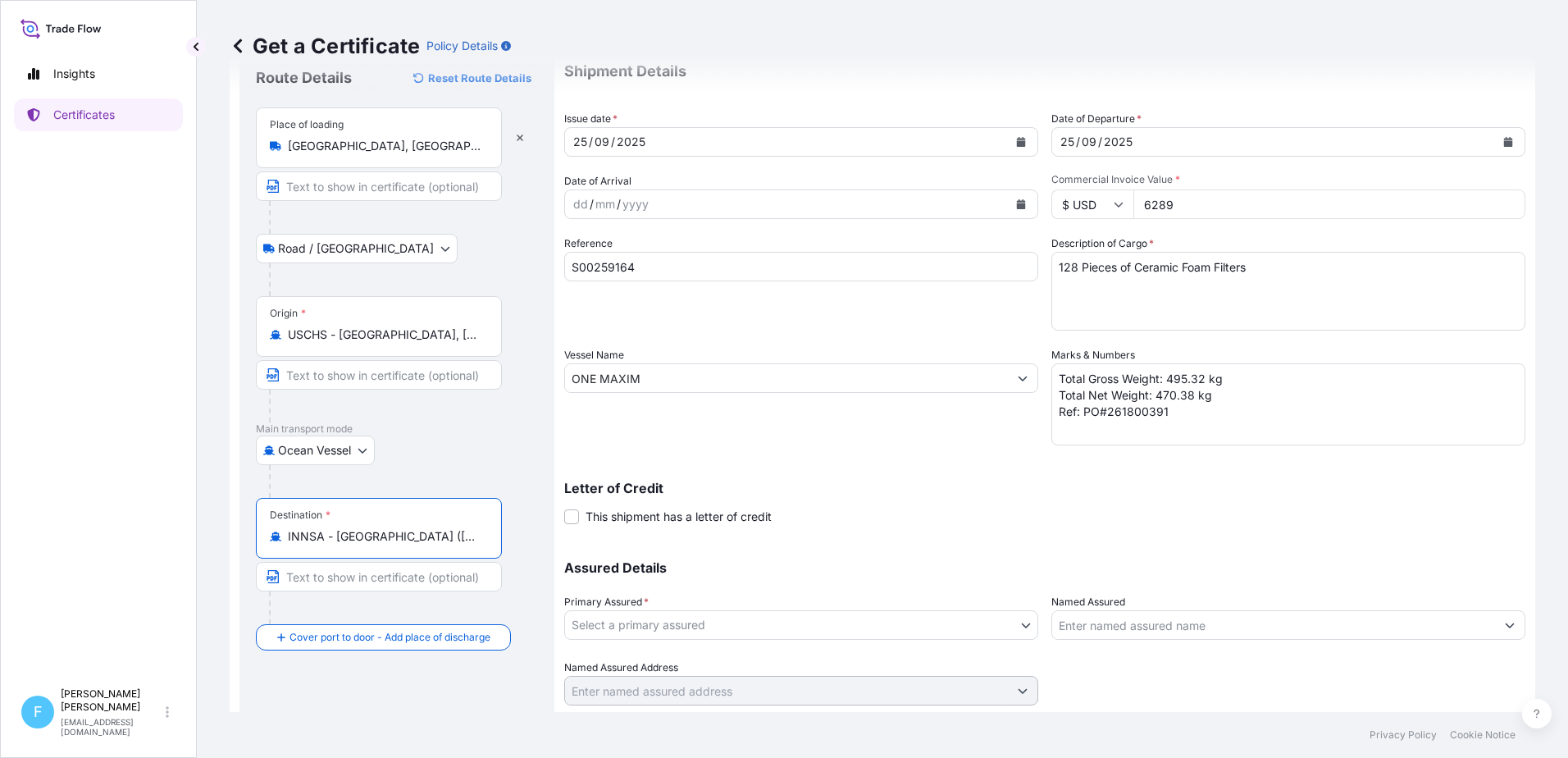
scroll to position [102, 0]
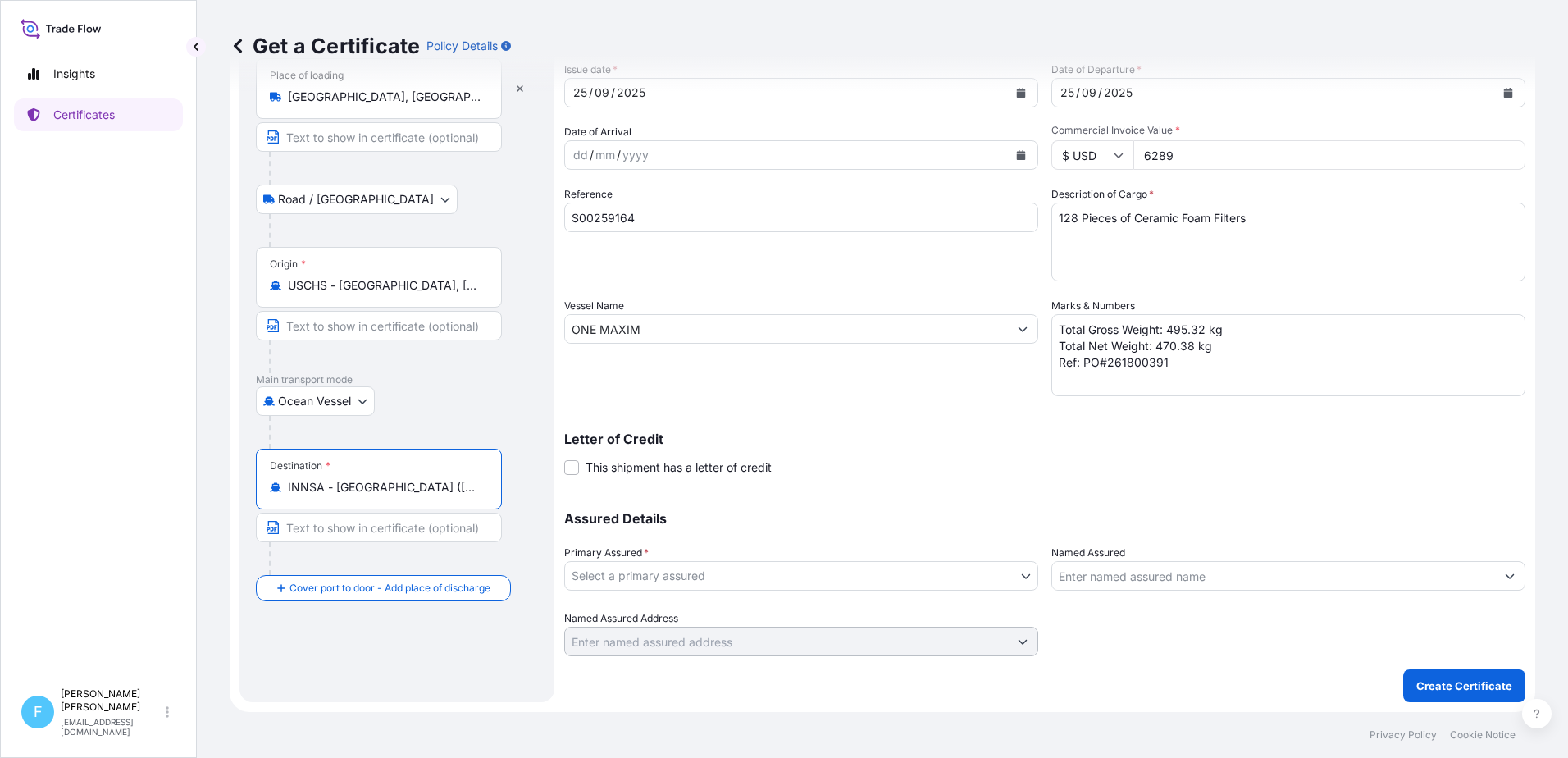
type input "INNSA - Nhava Sheva (Jawaharlal Nehru), India"
click at [685, 576] on body "Insights Certificates F Flor Pickus fpickus@selee.com Get a Certificate Policy …" at bounding box center [784, 379] width 1568 height 758
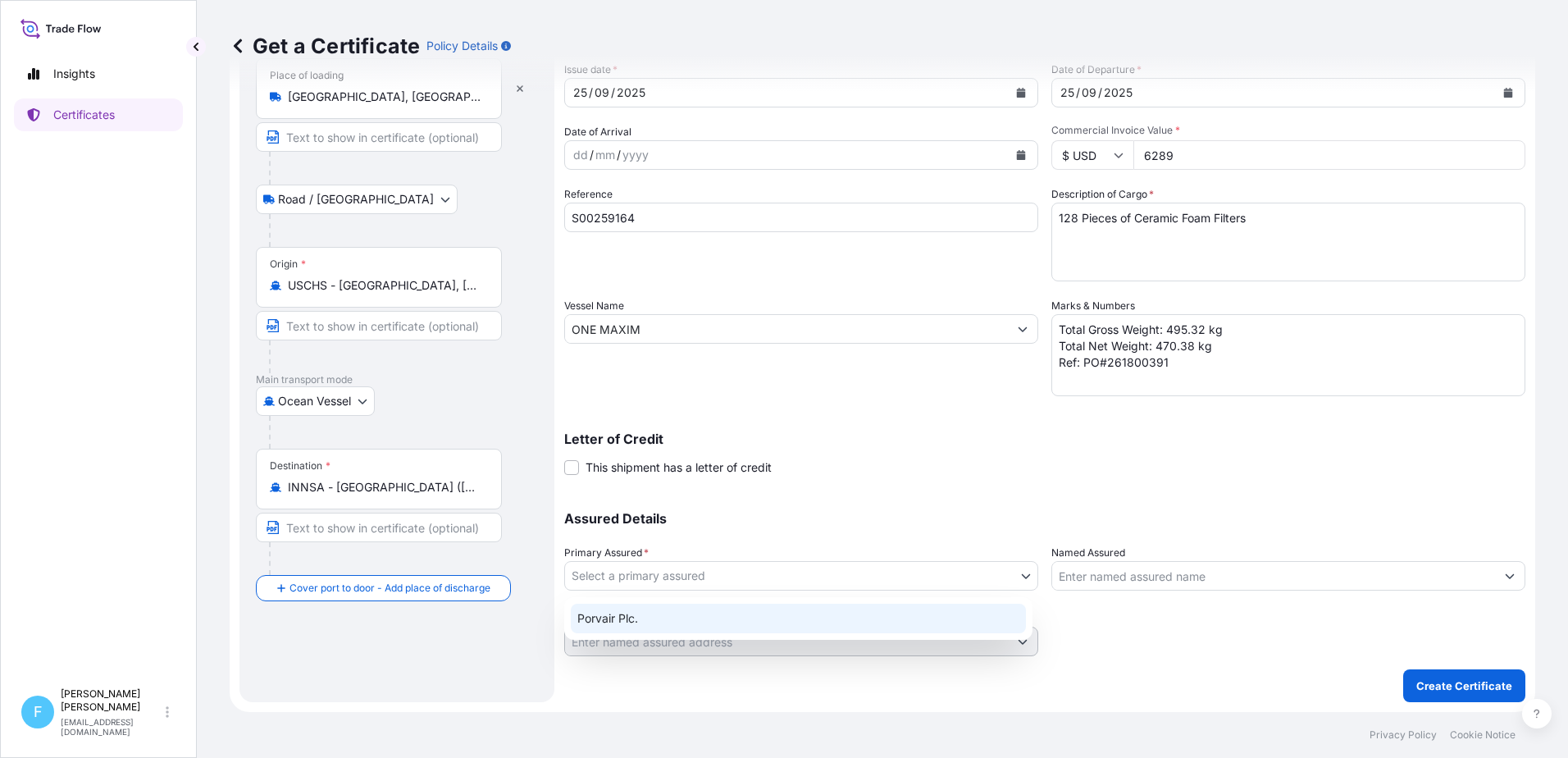
click at [651, 616] on div "Porvair Plc." at bounding box center [798, 618] width 455 height 30
select select "31434"
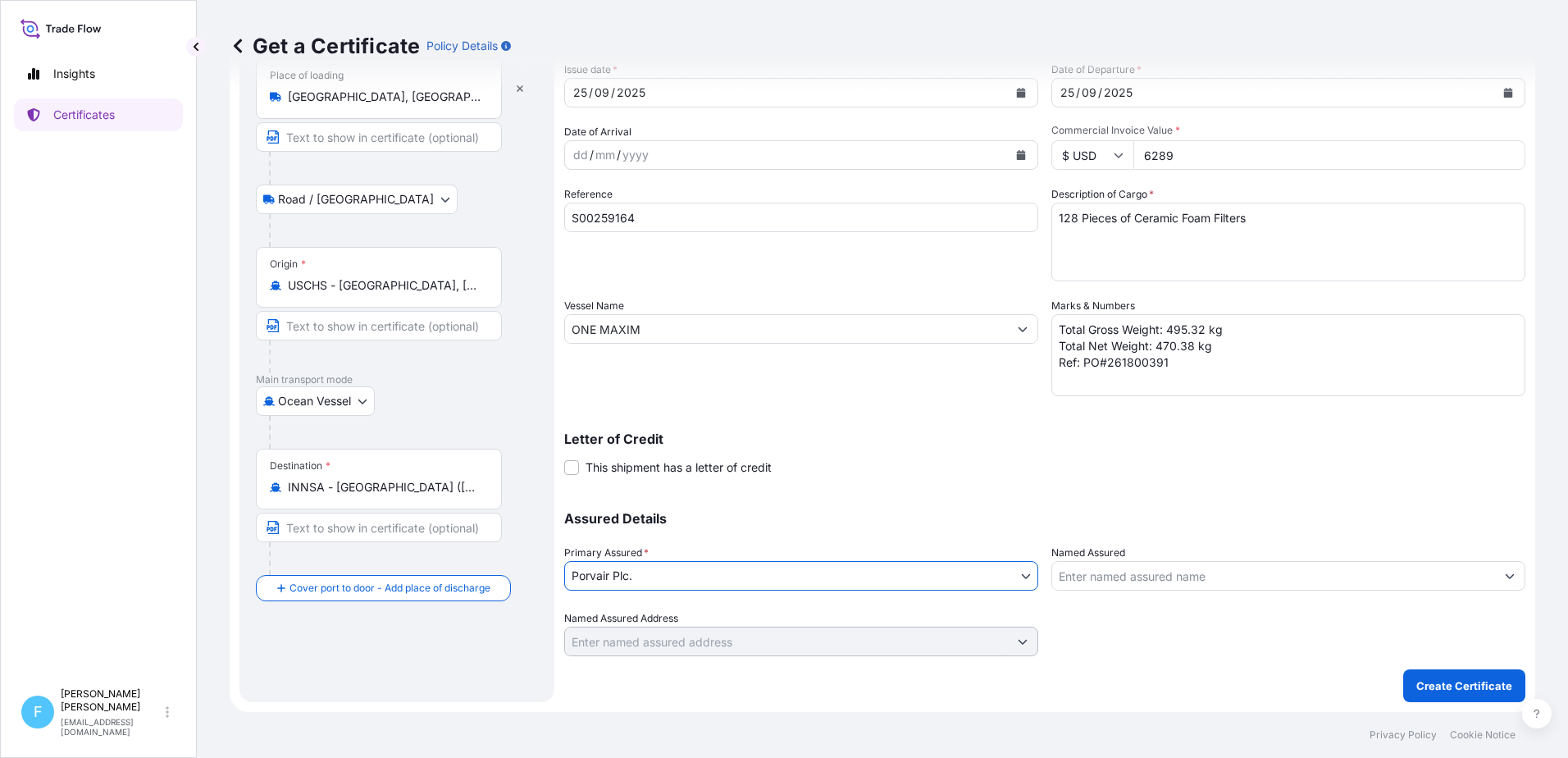
click at [1272, 573] on input "Named Assured" at bounding box center [1274, 576] width 443 height 30
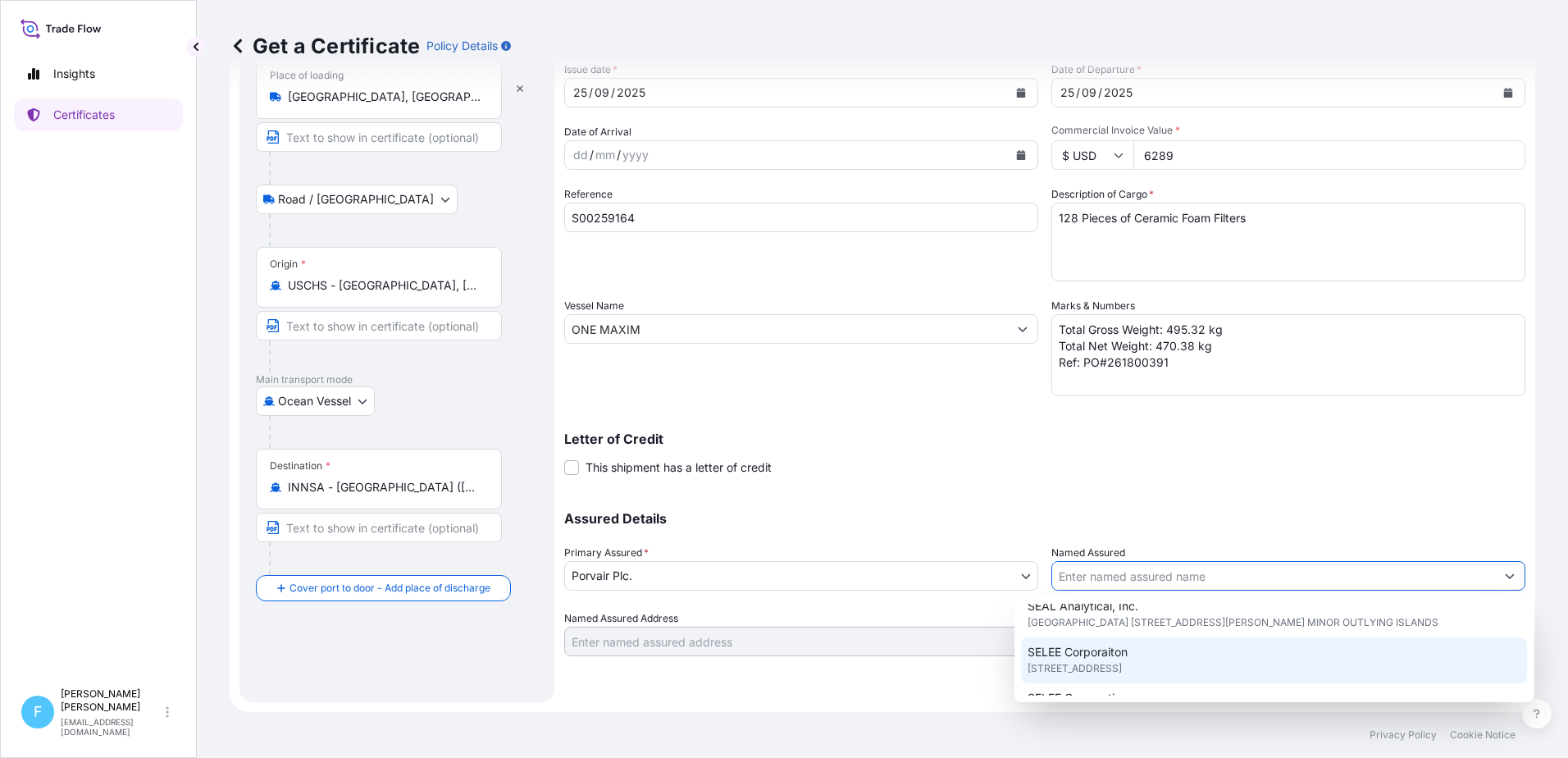
scroll to position [164, 0]
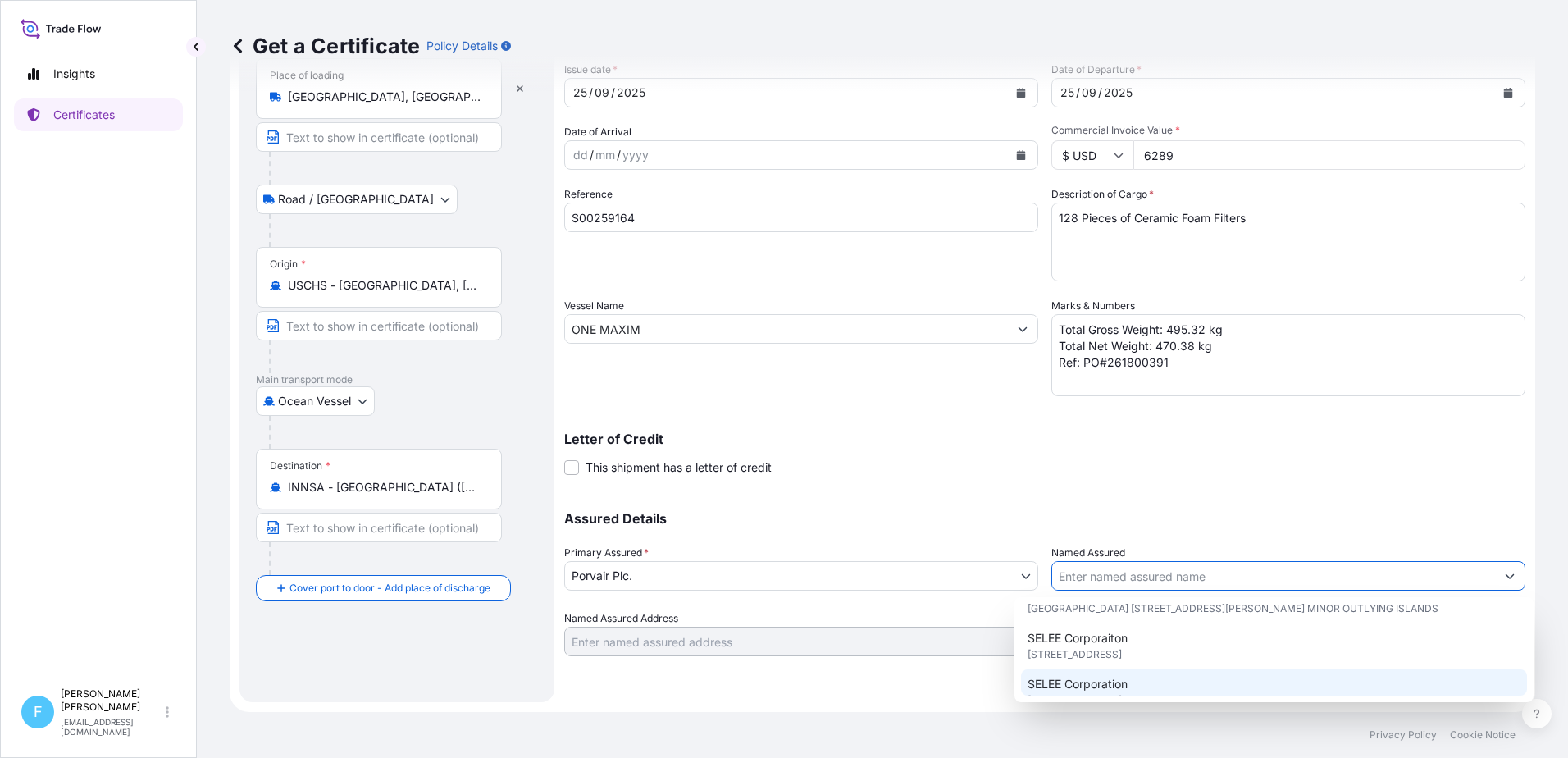
click at [1115, 681] on div "2022 ENVIRONMENTAL SCIENCE FR SAS 1 Place Giovanni Da Verrazzano, 69009, Lyon, …" at bounding box center [1274, 577] width 506 height 275
type input "SELEE Corporation"
type input "700 Shepherd Street"
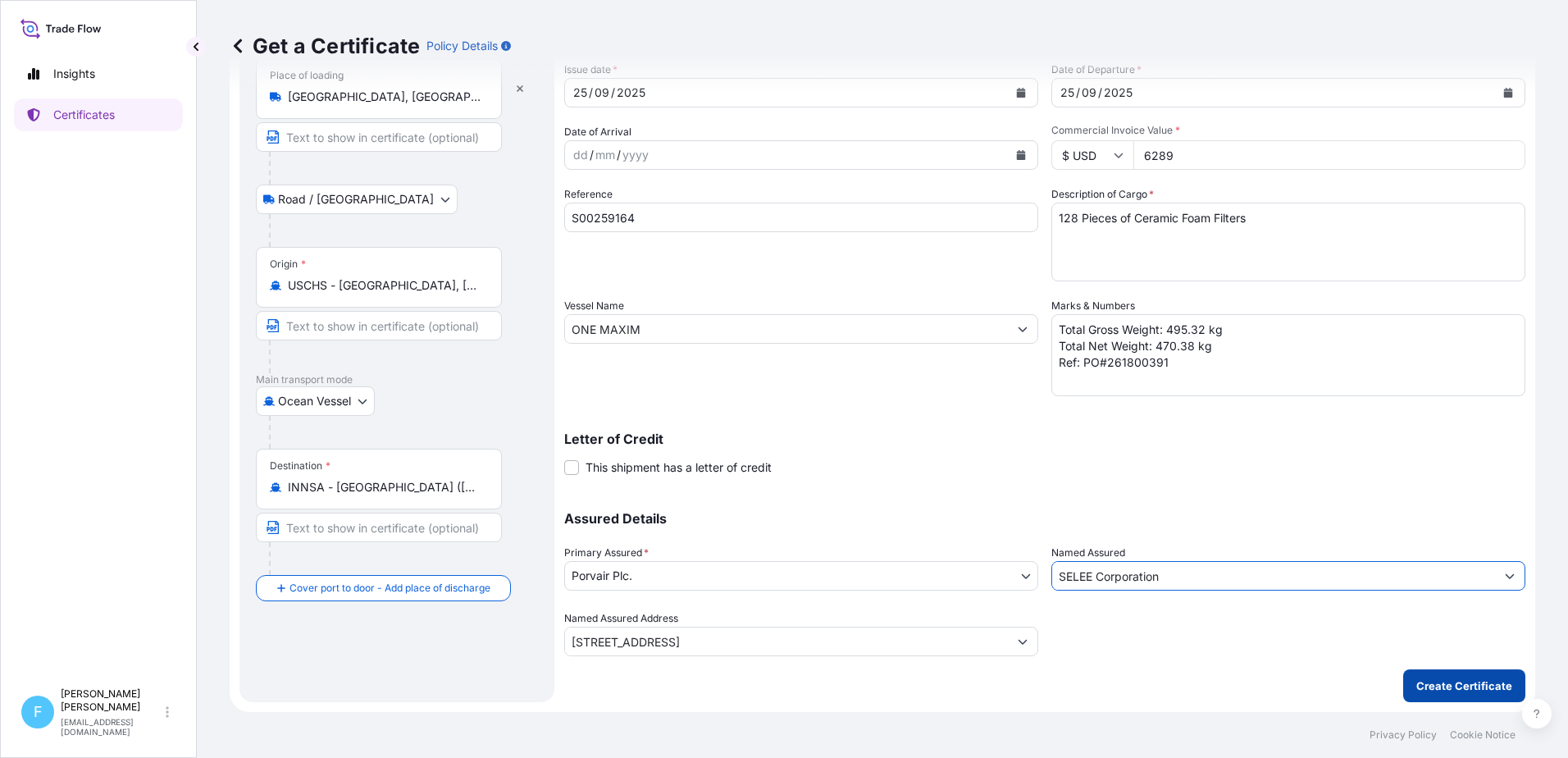
click at [1439, 685] on p "Create Certificate" at bounding box center [1464, 686] width 96 height 16
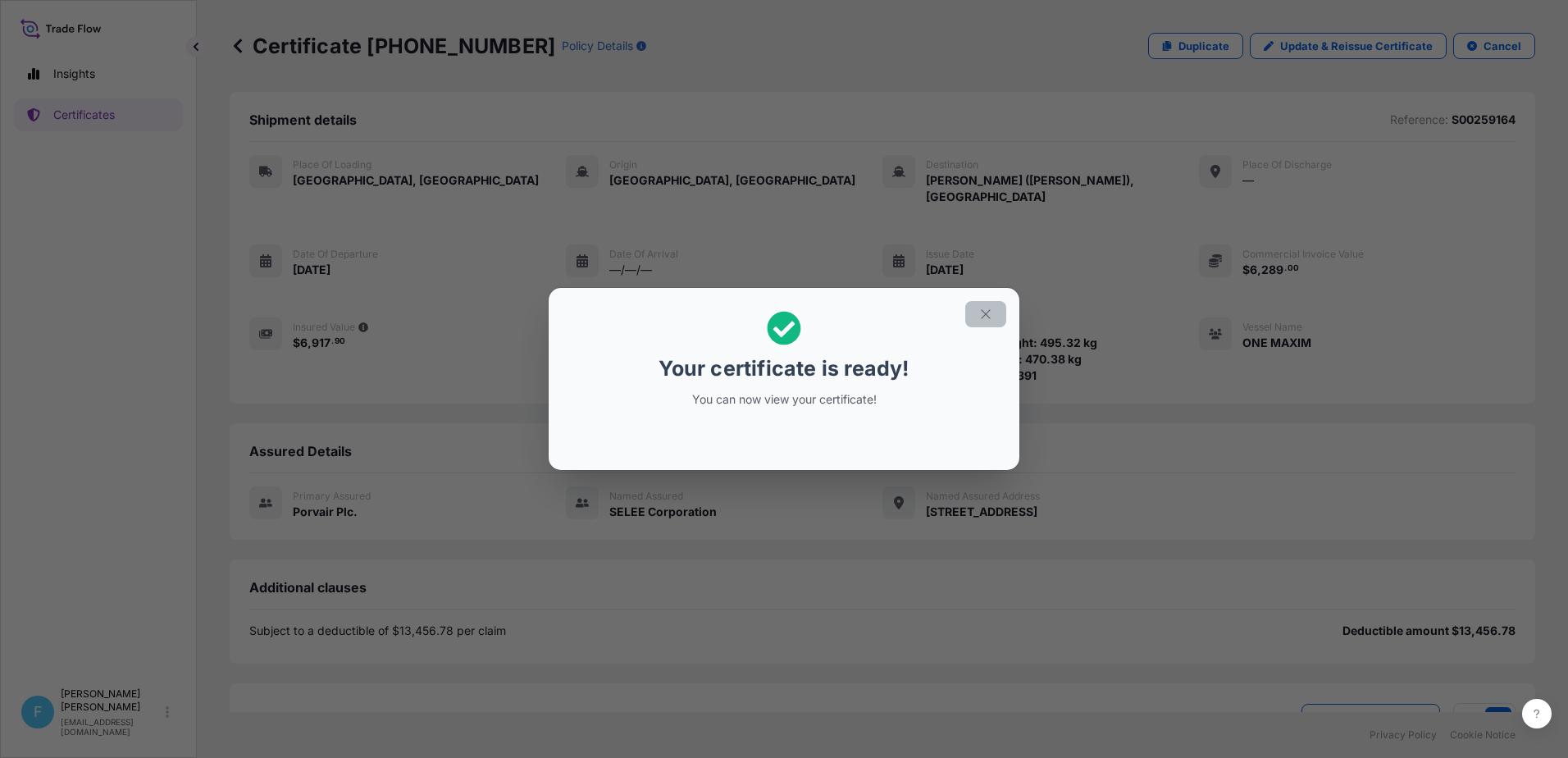
click at [996, 310] on button "button" at bounding box center [986, 314] width 41 height 26
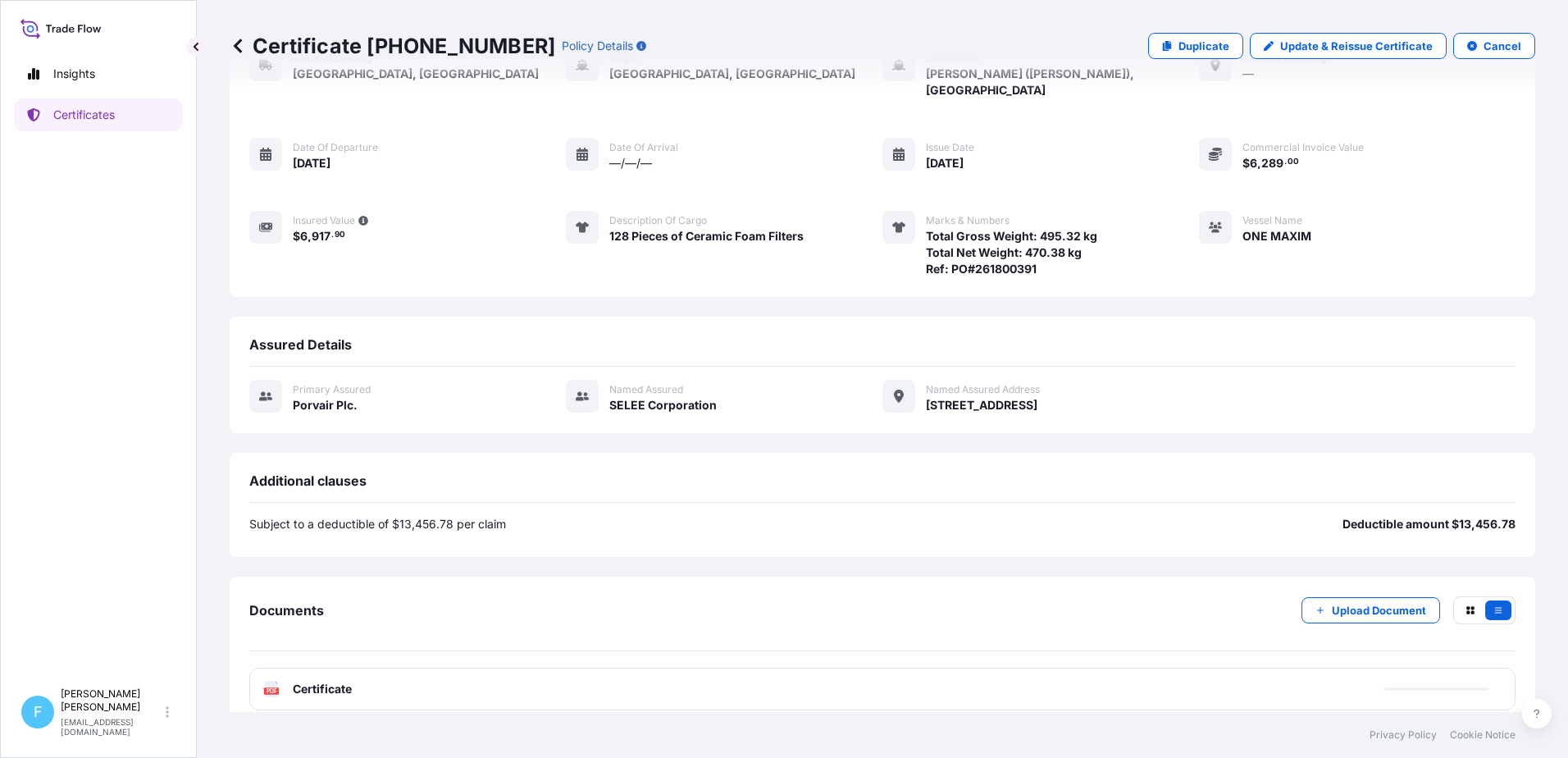
scroll to position [108, 0]
click at [1230, 666] on div "PDF Certificate" at bounding box center [883, 687] width 1266 height 43
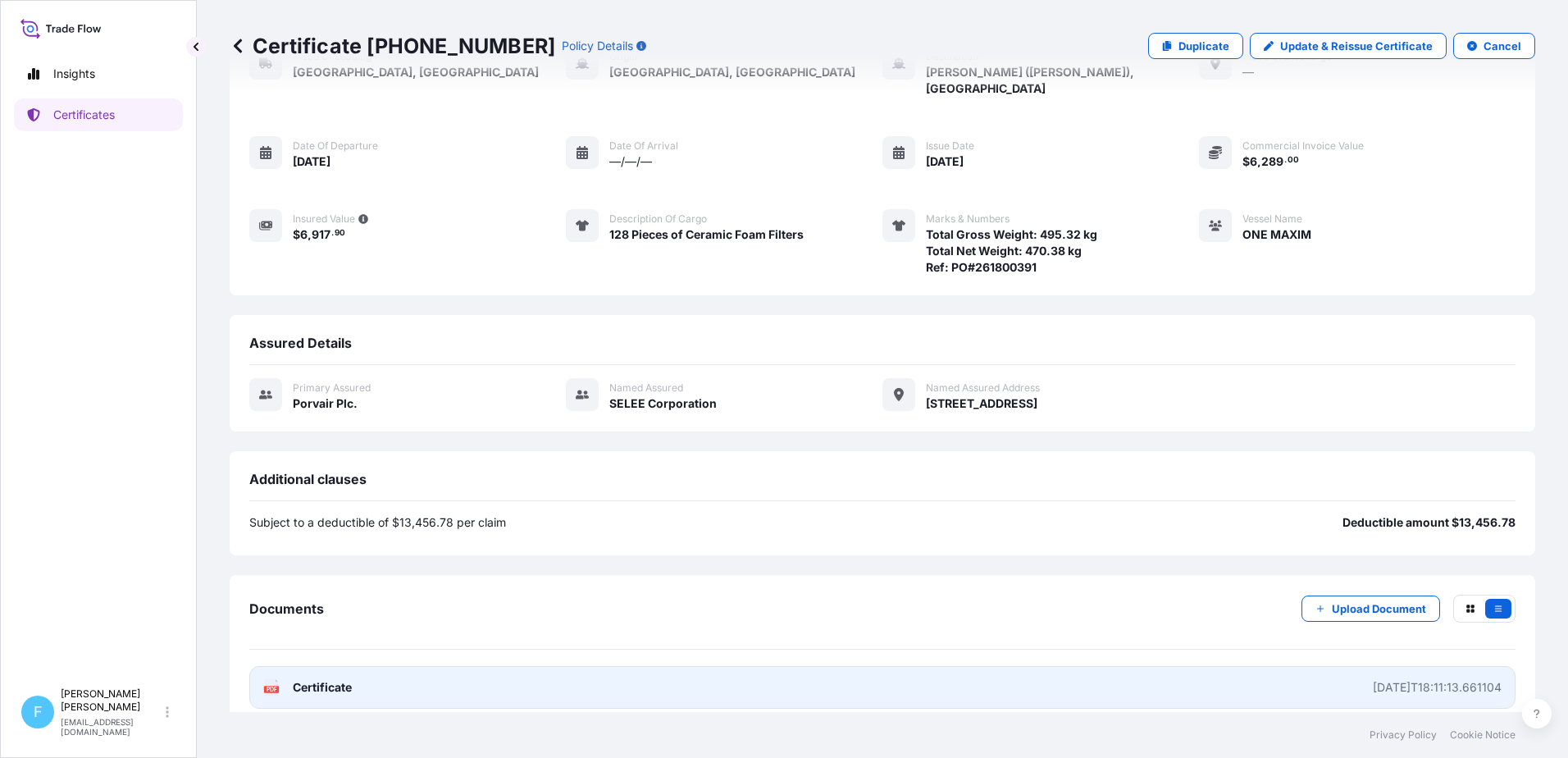
click at [609, 669] on link "PDF Certificate 2025-09-25T18:11:13.661104" at bounding box center [883, 687] width 1266 height 43
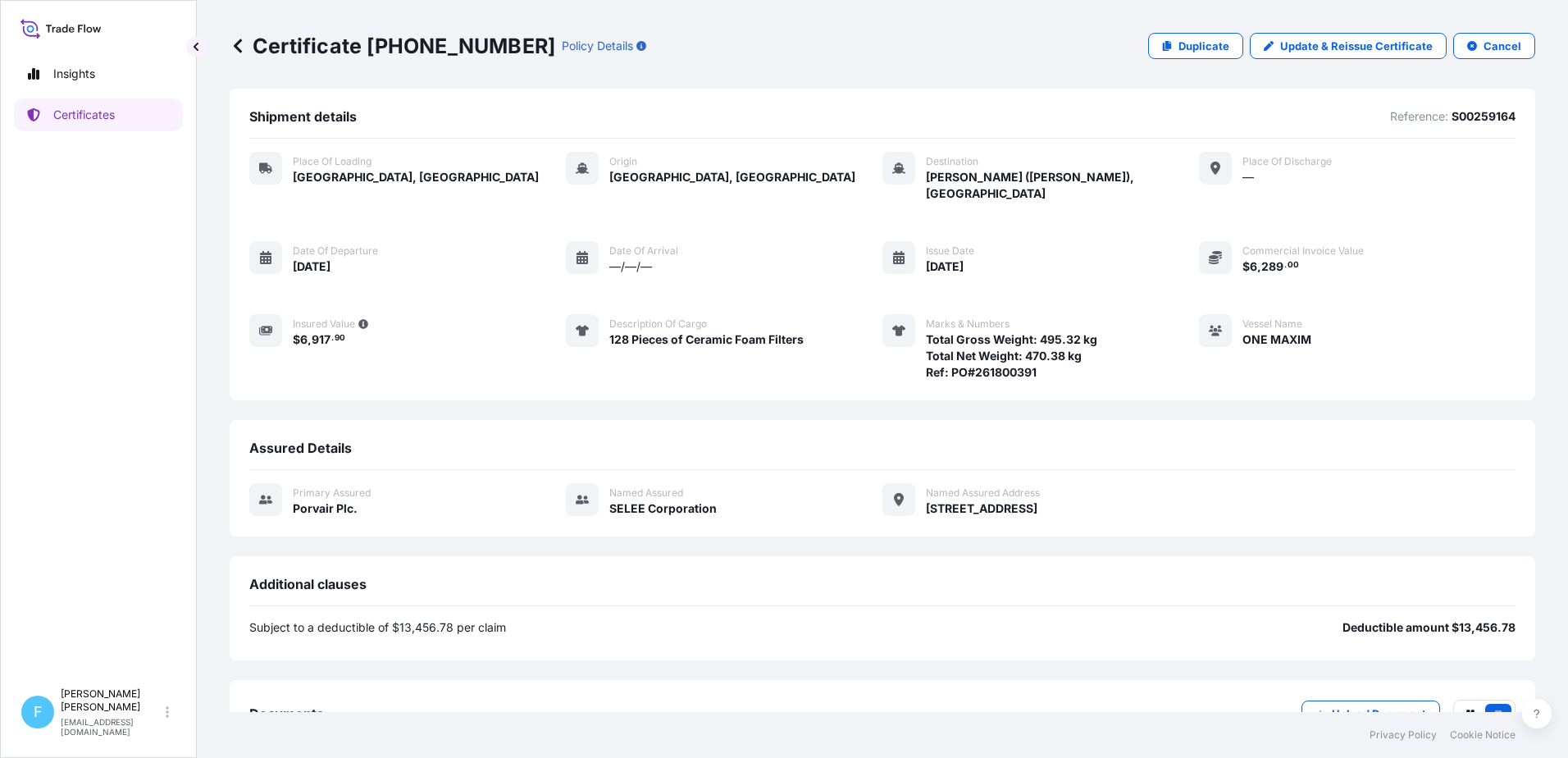
scroll to position [0, 0]
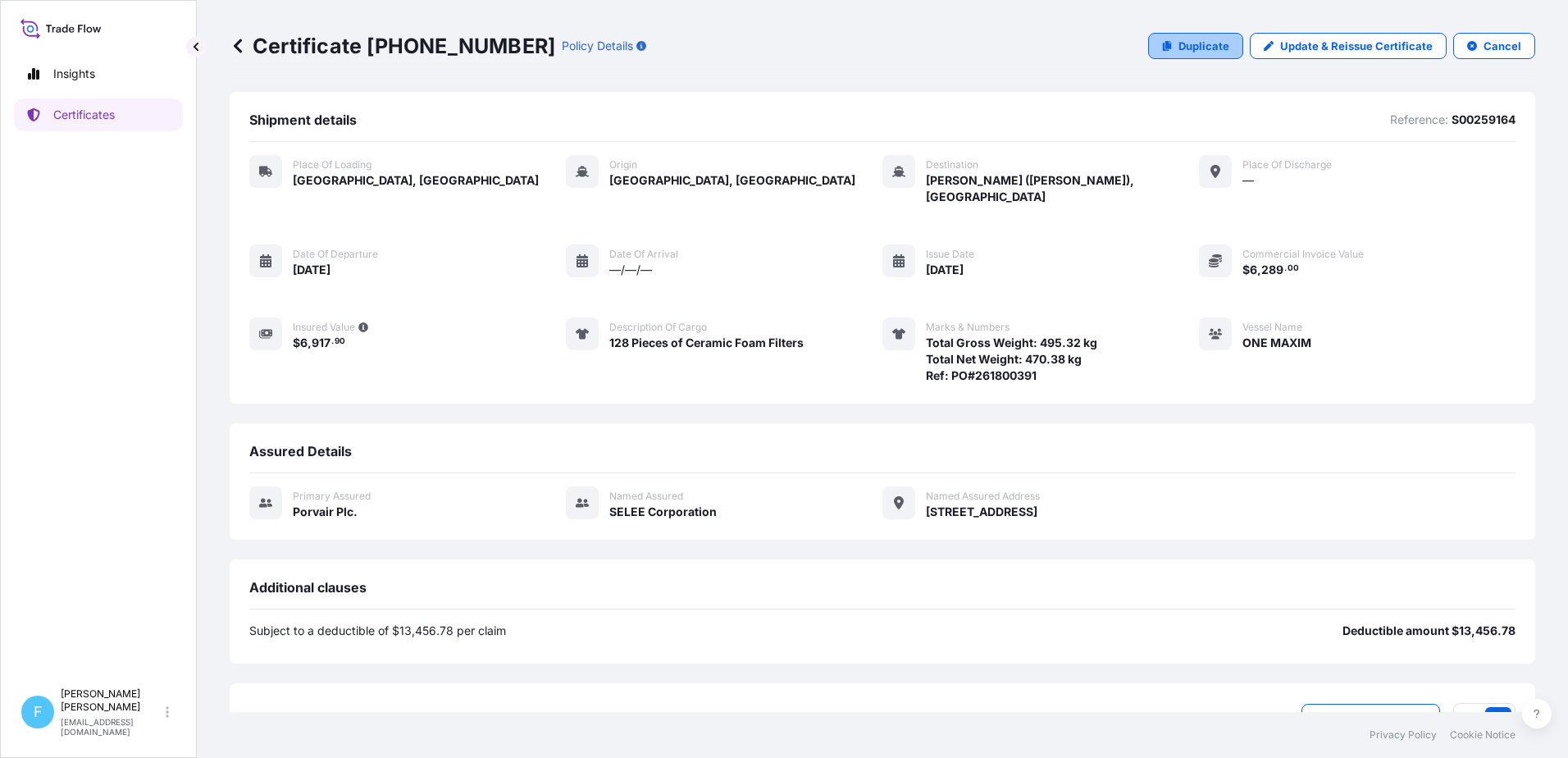
click at [1193, 35] on link "Duplicate" at bounding box center [1196, 45] width 95 height 26
select select "Road / Inland"
select select "Ocean Vessel"
select select "31434"
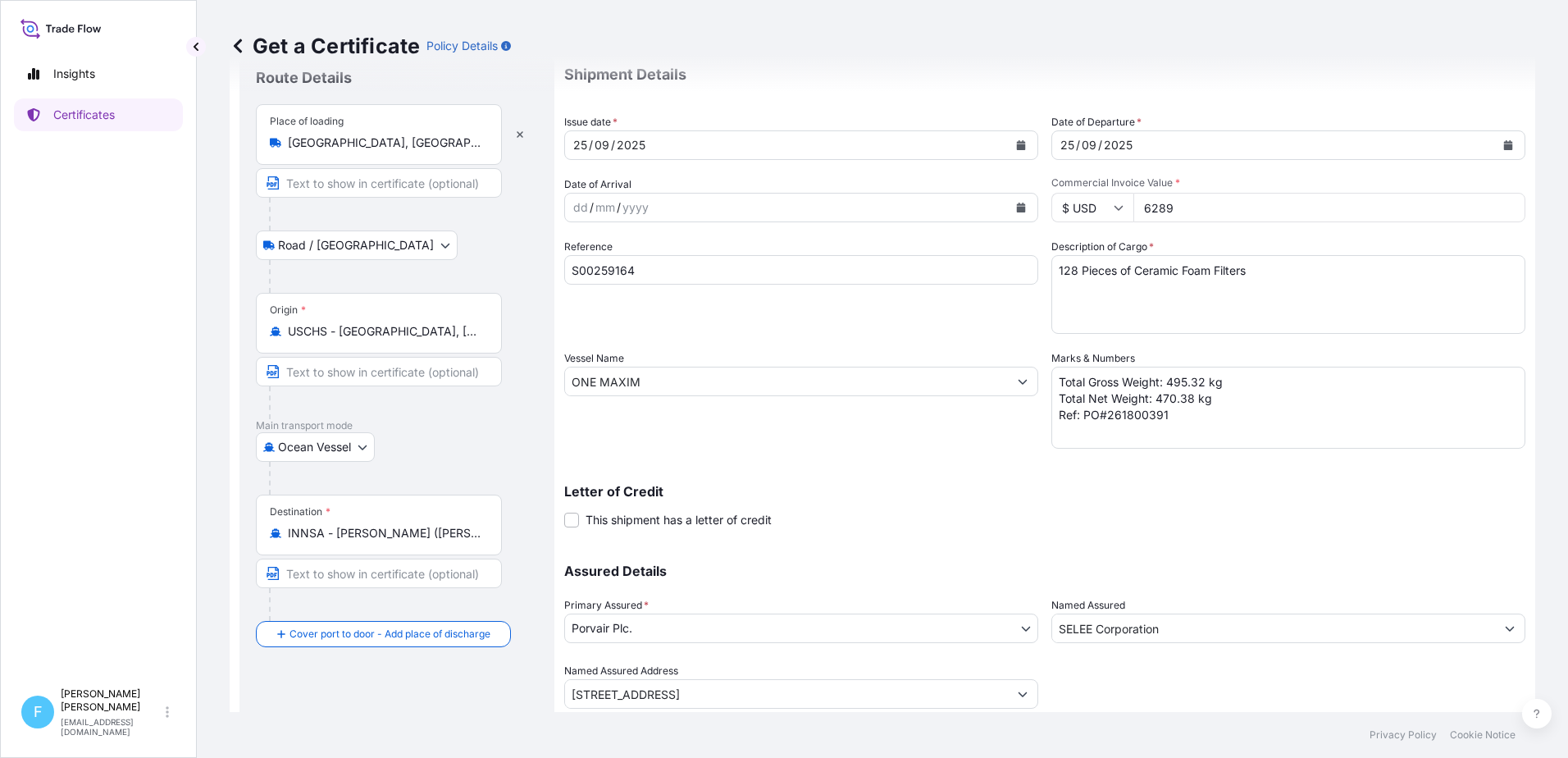
scroll to position [102, 0]
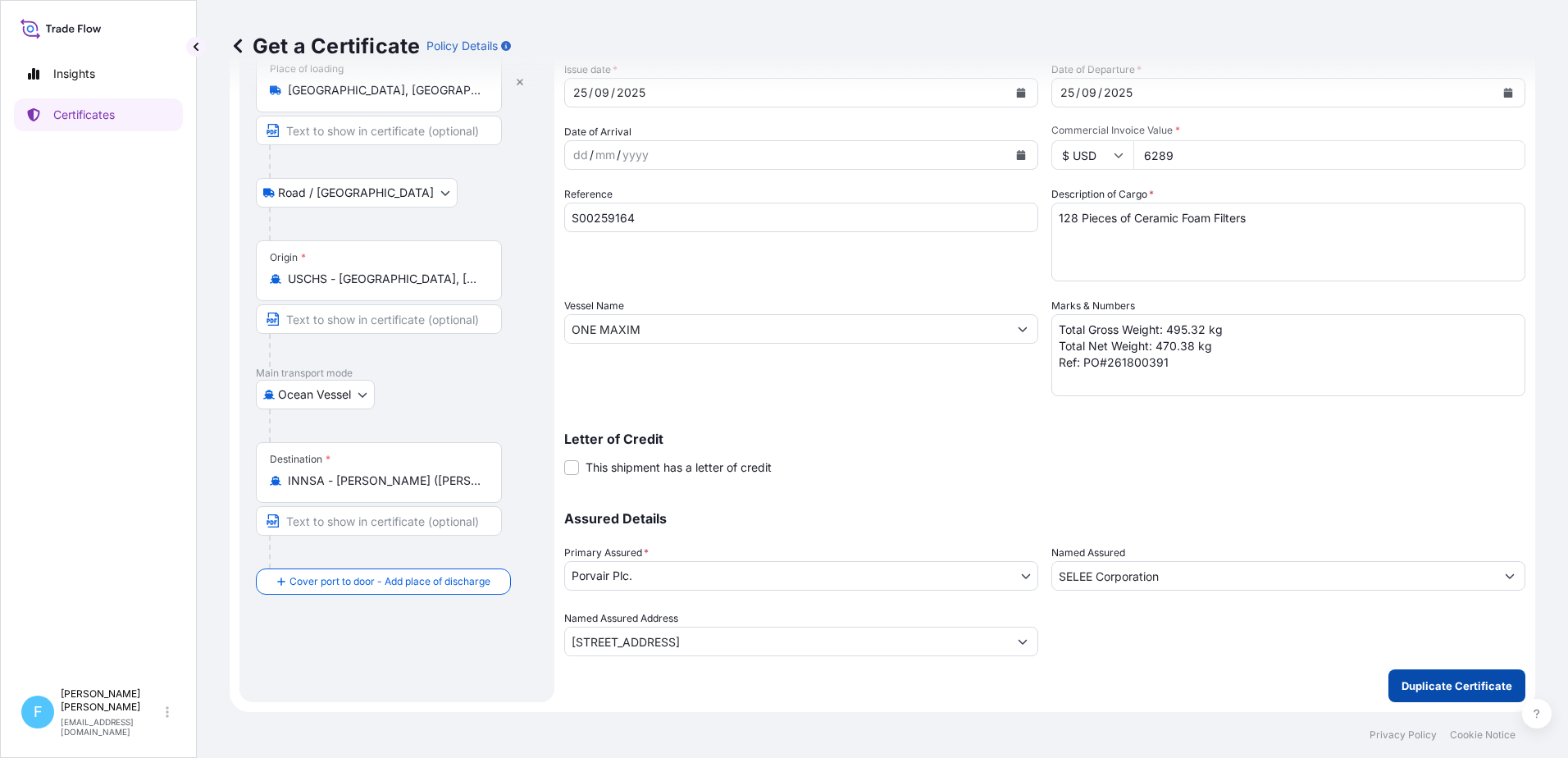
click at [1450, 683] on p "Duplicate Certificate" at bounding box center [1456, 686] width 111 height 16
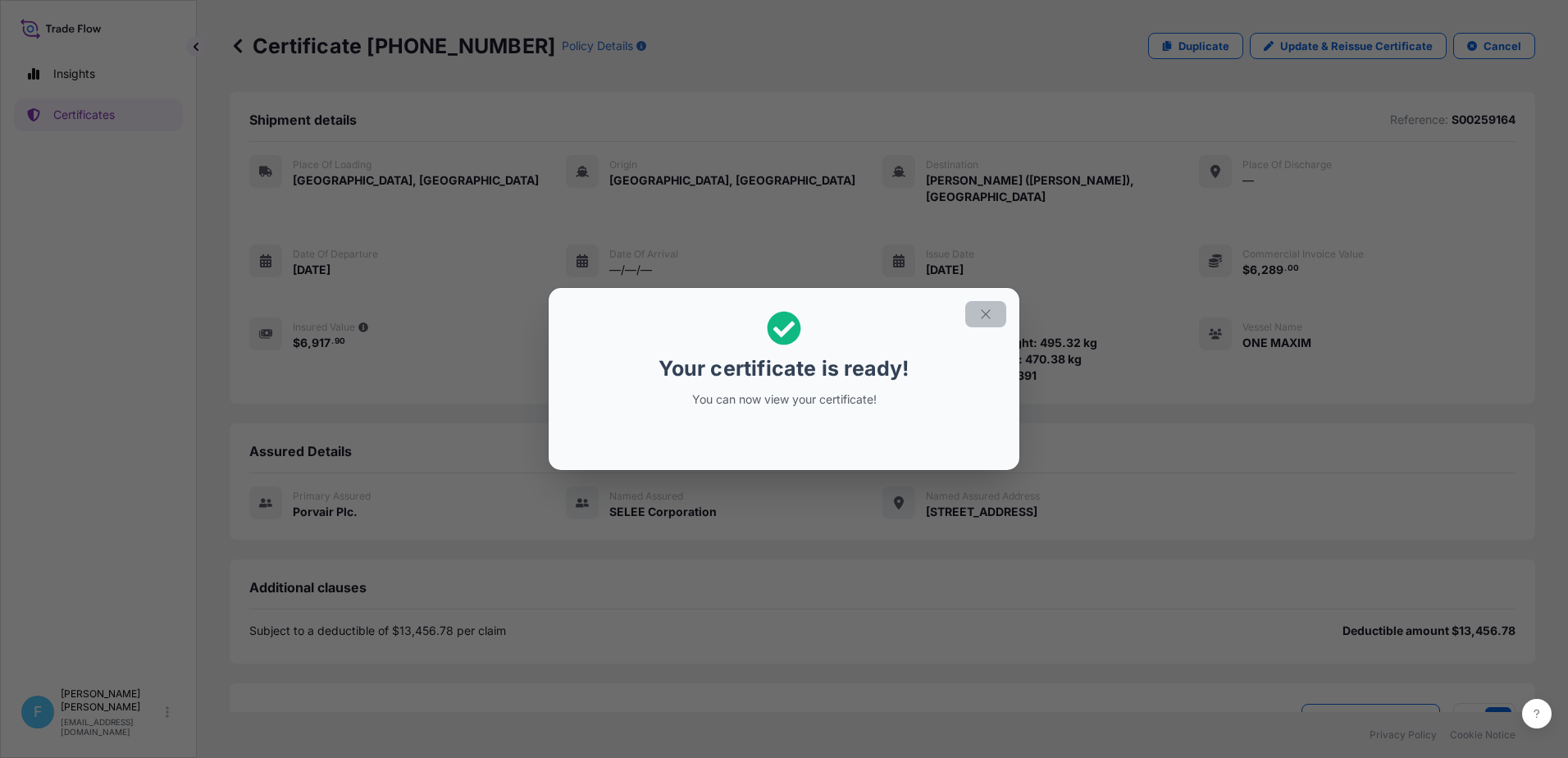
click at [980, 314] on icon "button" at bounding box center [985, 314] width 14 height 14
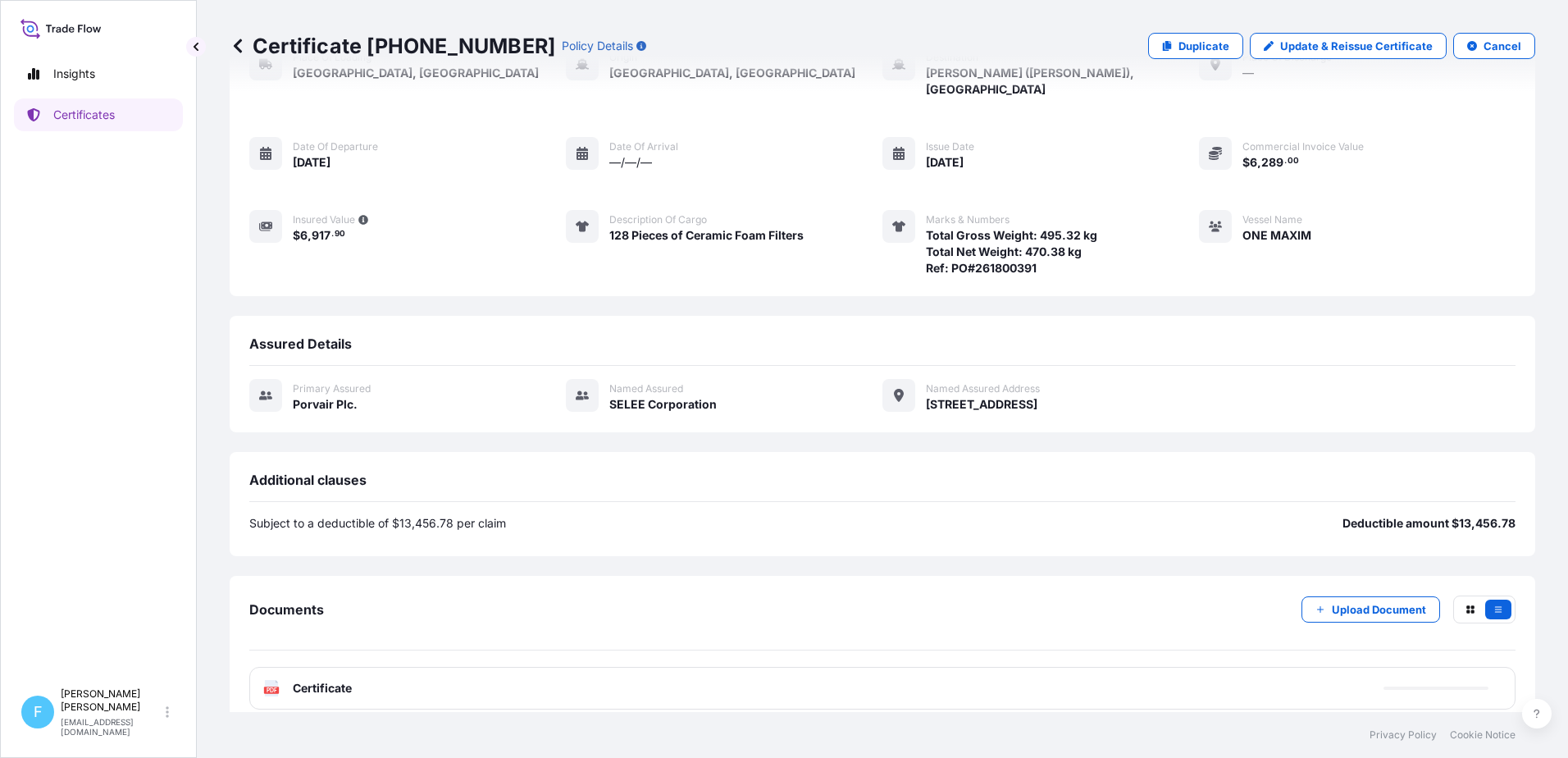
scroll to position [108, 0]
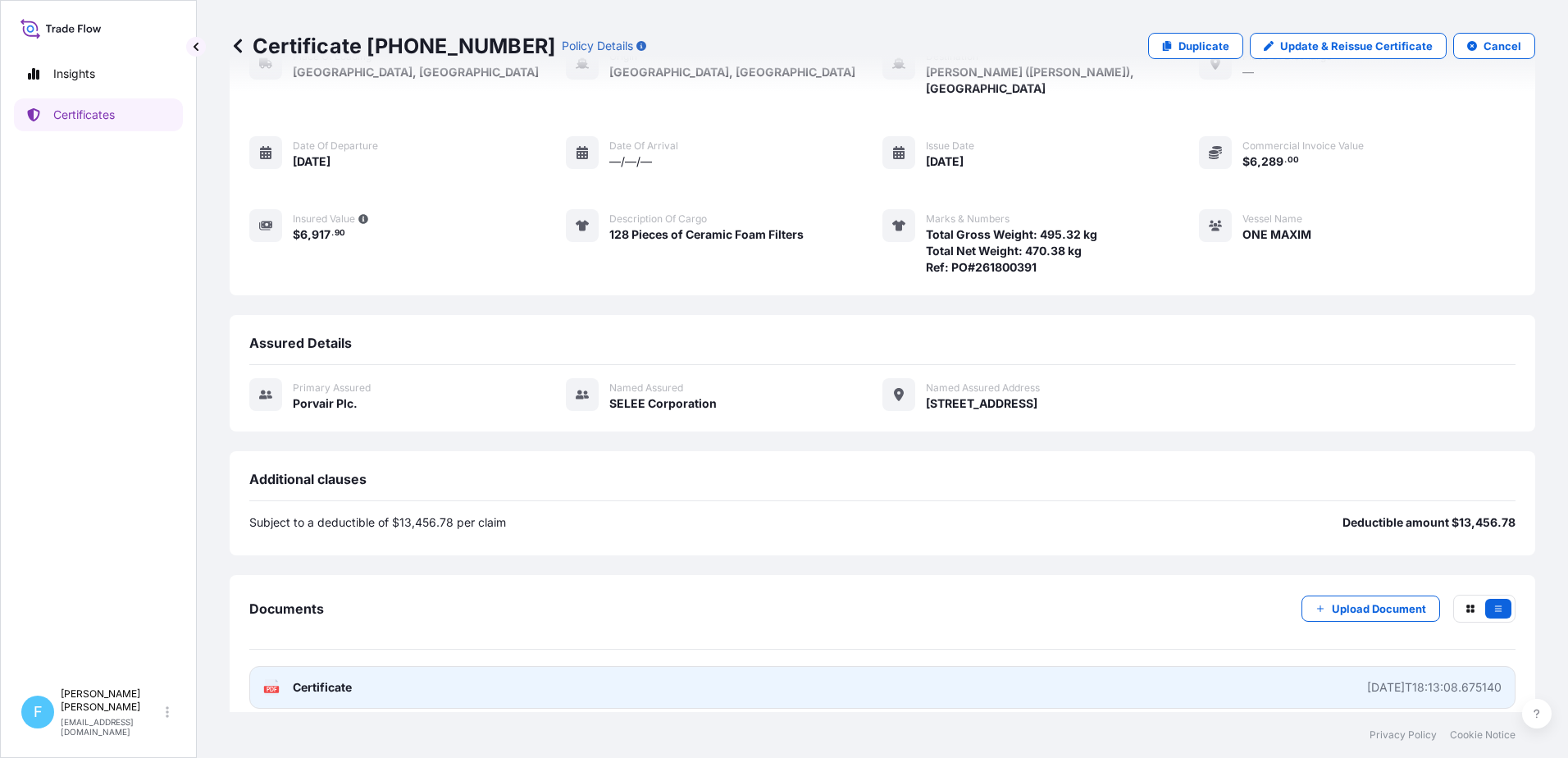
click at [745, 669] on link "PDF Certificate 2025-09-25T18:13:08.675140" at bounding box center [883, 687] width 1266 height 43
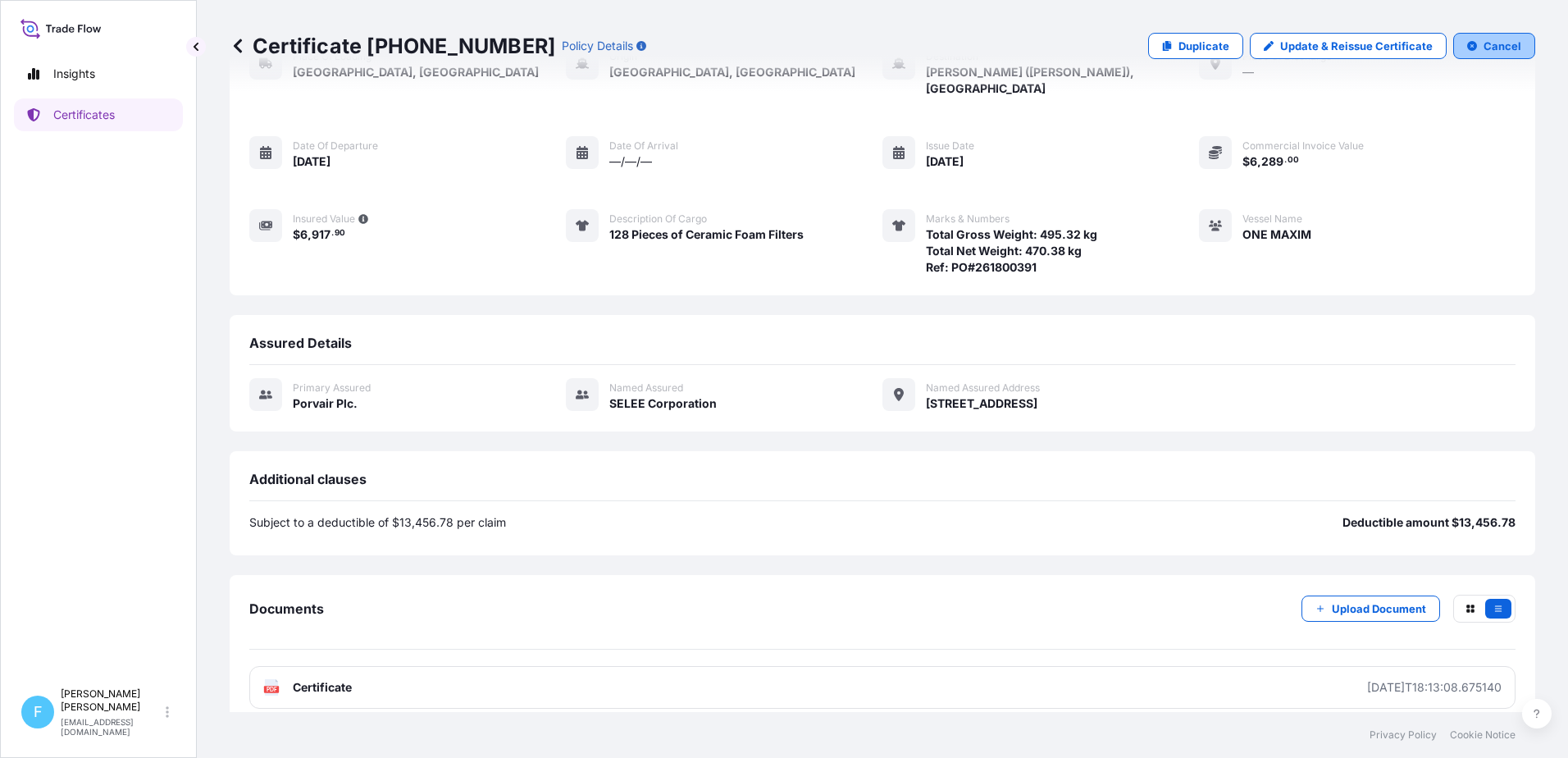
click at [1467, 46] on icon "button" at bounding box center [1472, 46] width 10 height 10
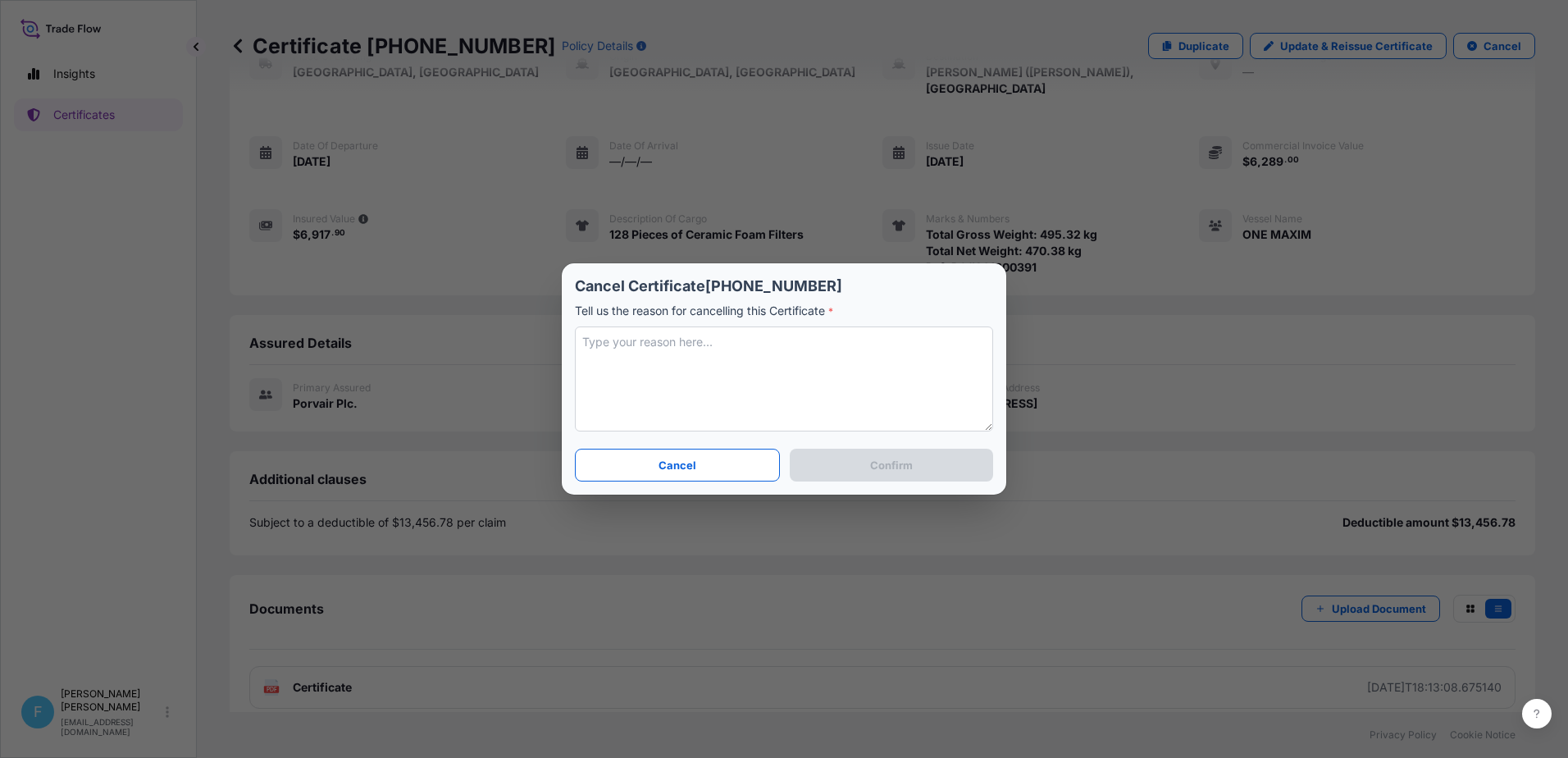
click at [705, 363] on textarea at bounding box center [784, 379] width 418 height 105
type textarea "e"
type textarea "REQUESTED IN ERROR"
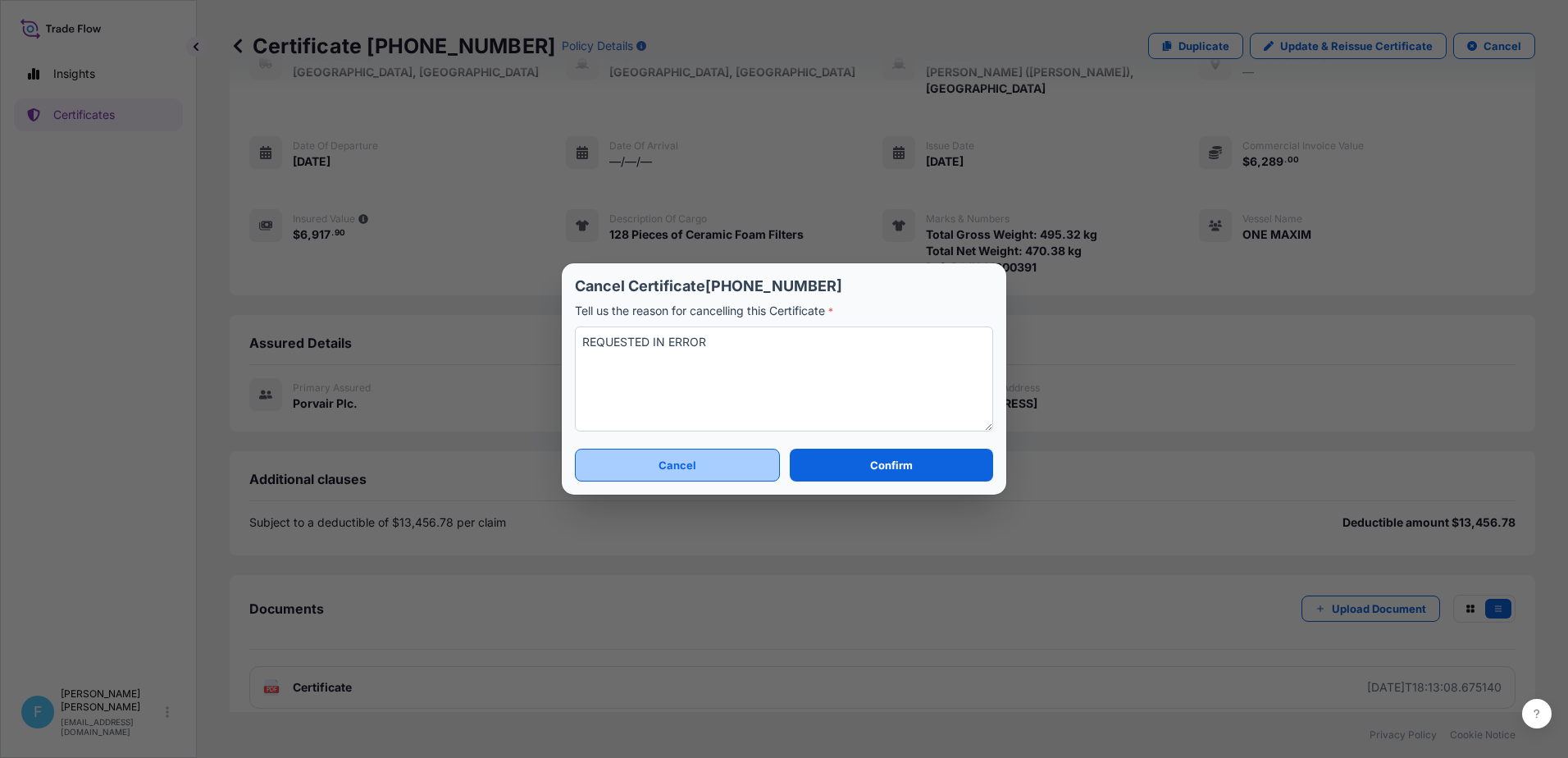
click at [722, 468] on button "Cancel" at bounding box center [677, 465] width 205 height 32
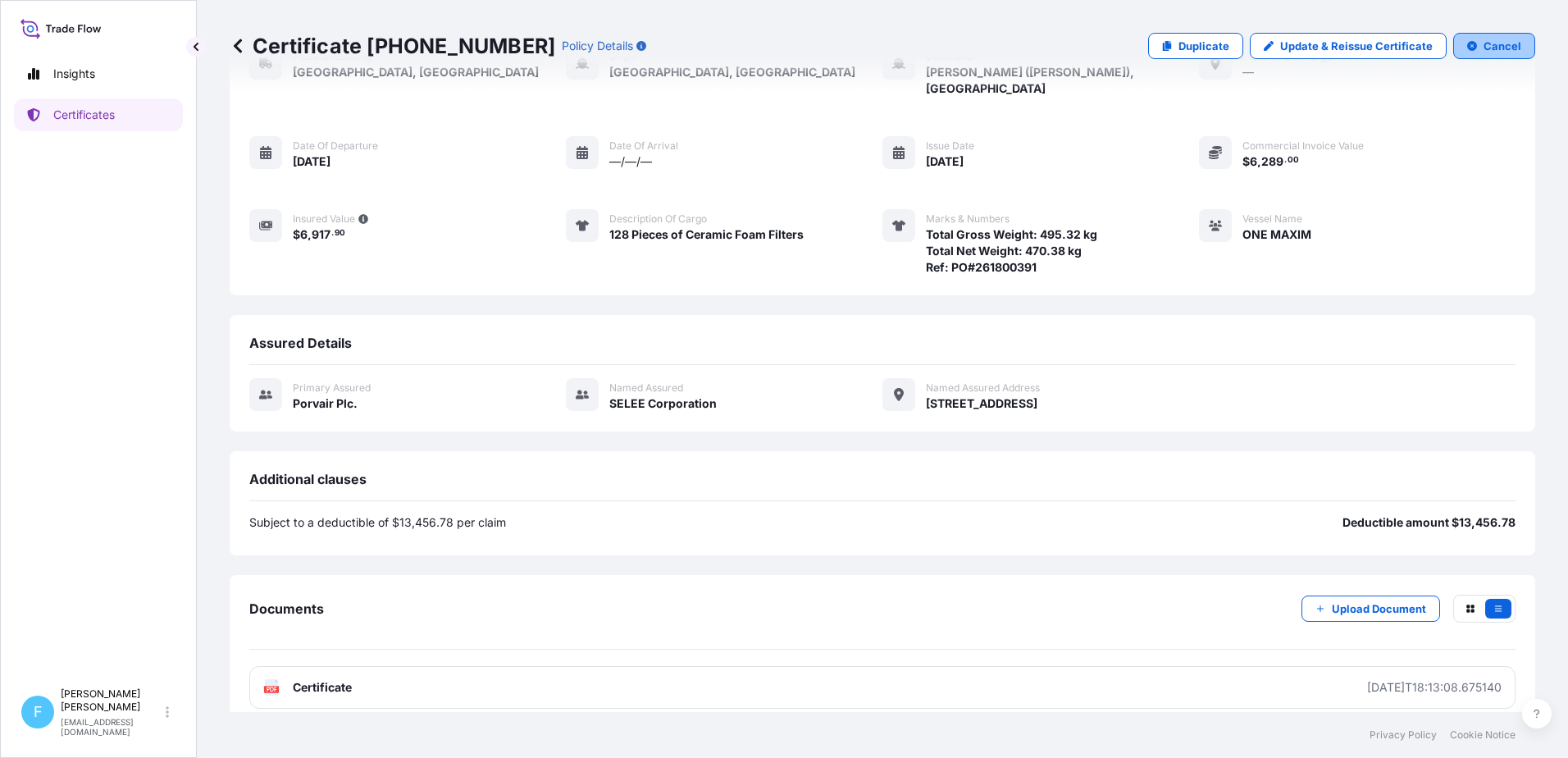
click at [1467, 49] on icon "button" at bounding box center [1472, 46] width 10 height 10
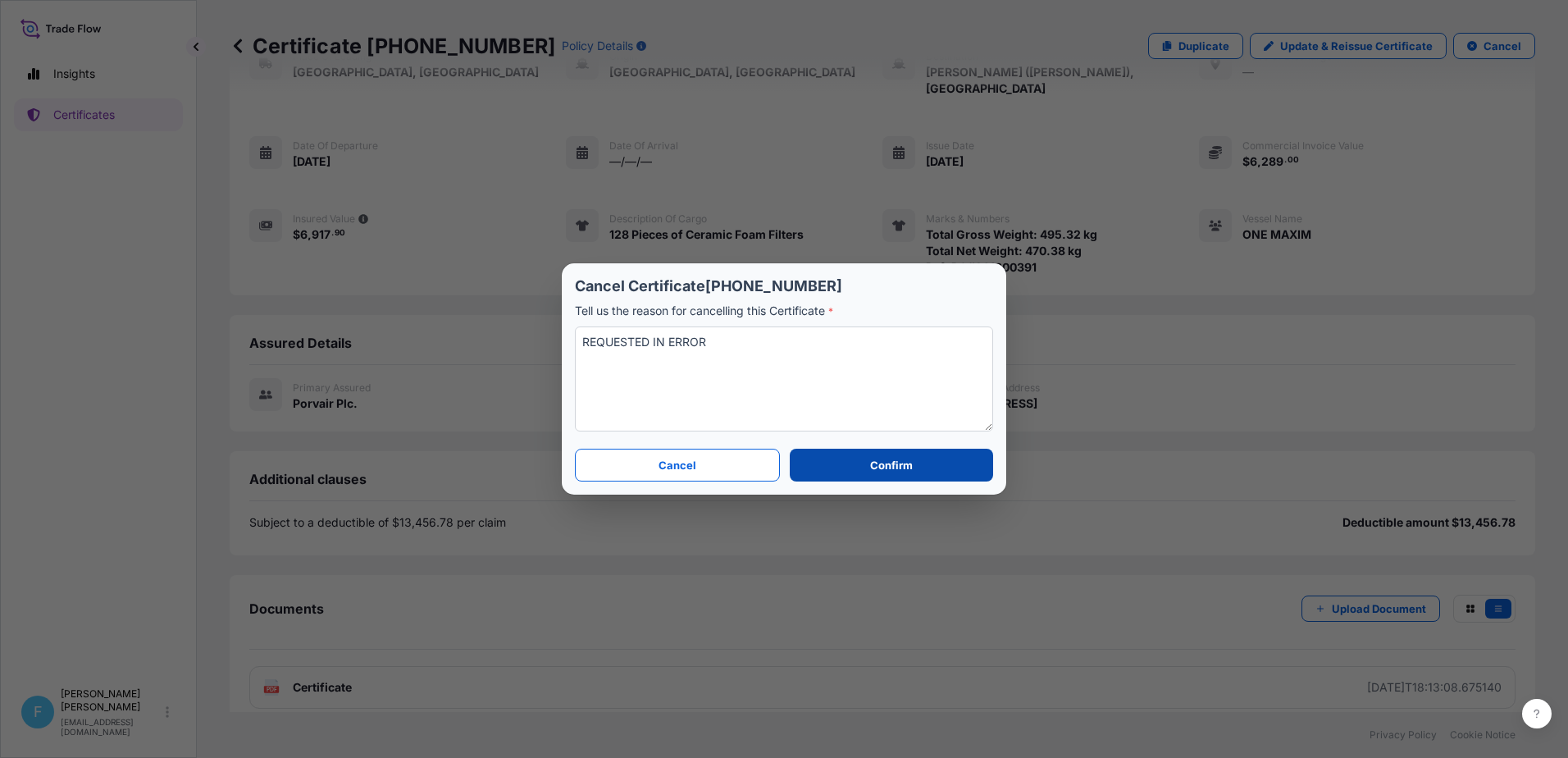
click at [830, 474] on button "Confirm" at bounding box center [891, 465] width 204 height 32
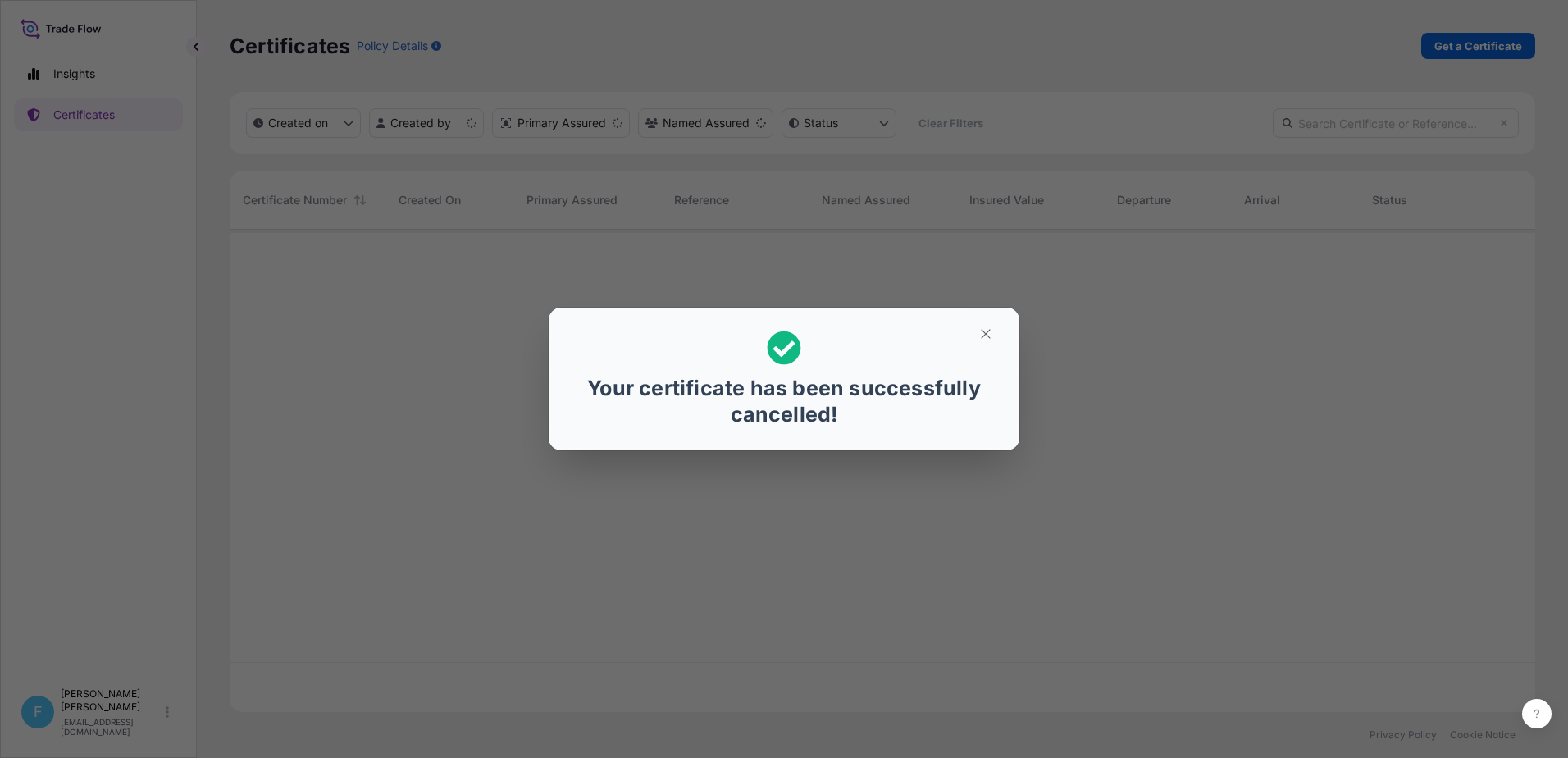
scroll to position [479, 1293]
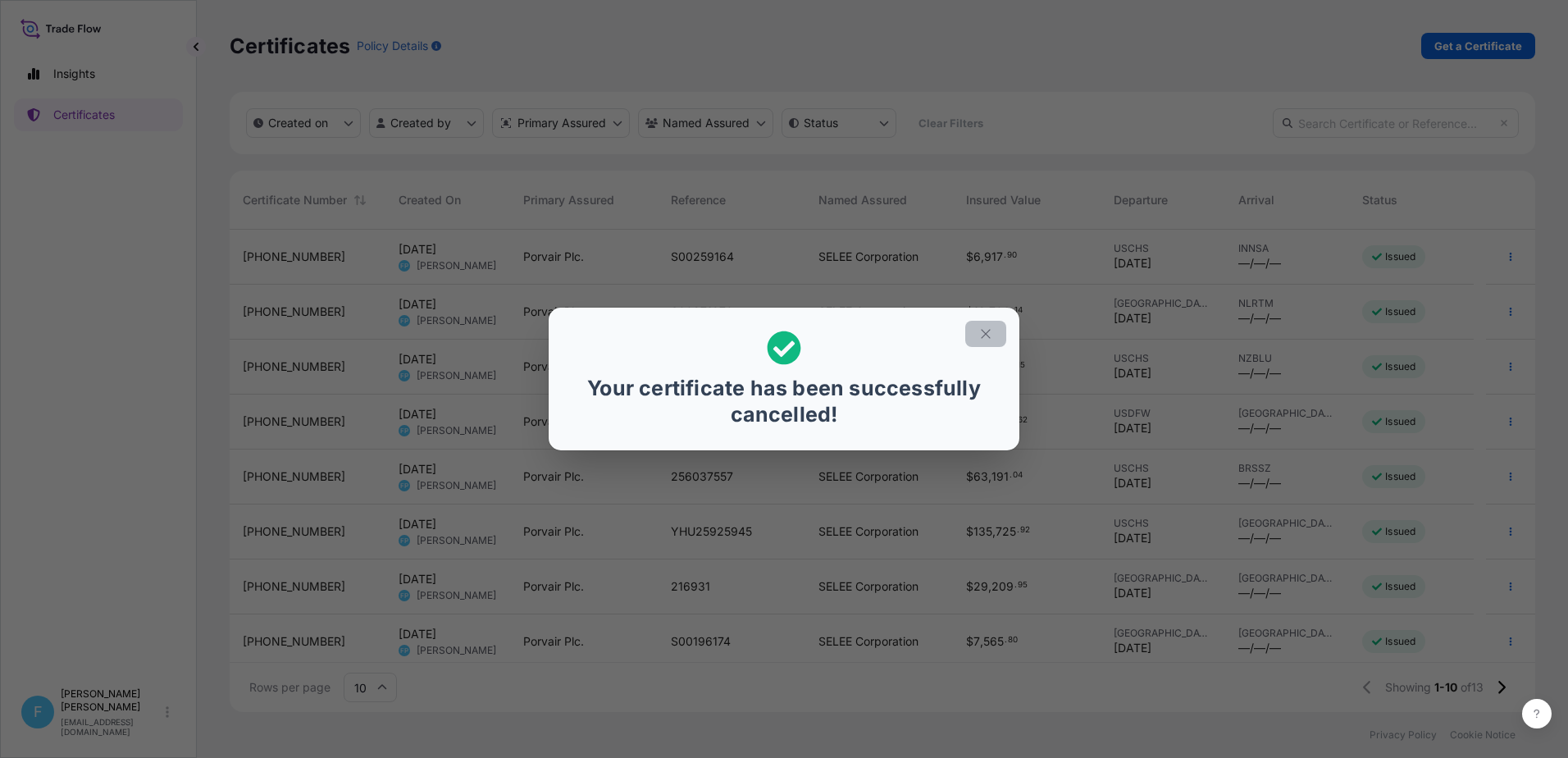
click at [989, 331] on icon "button" at bounding box center [985, 333] width 14 height 14
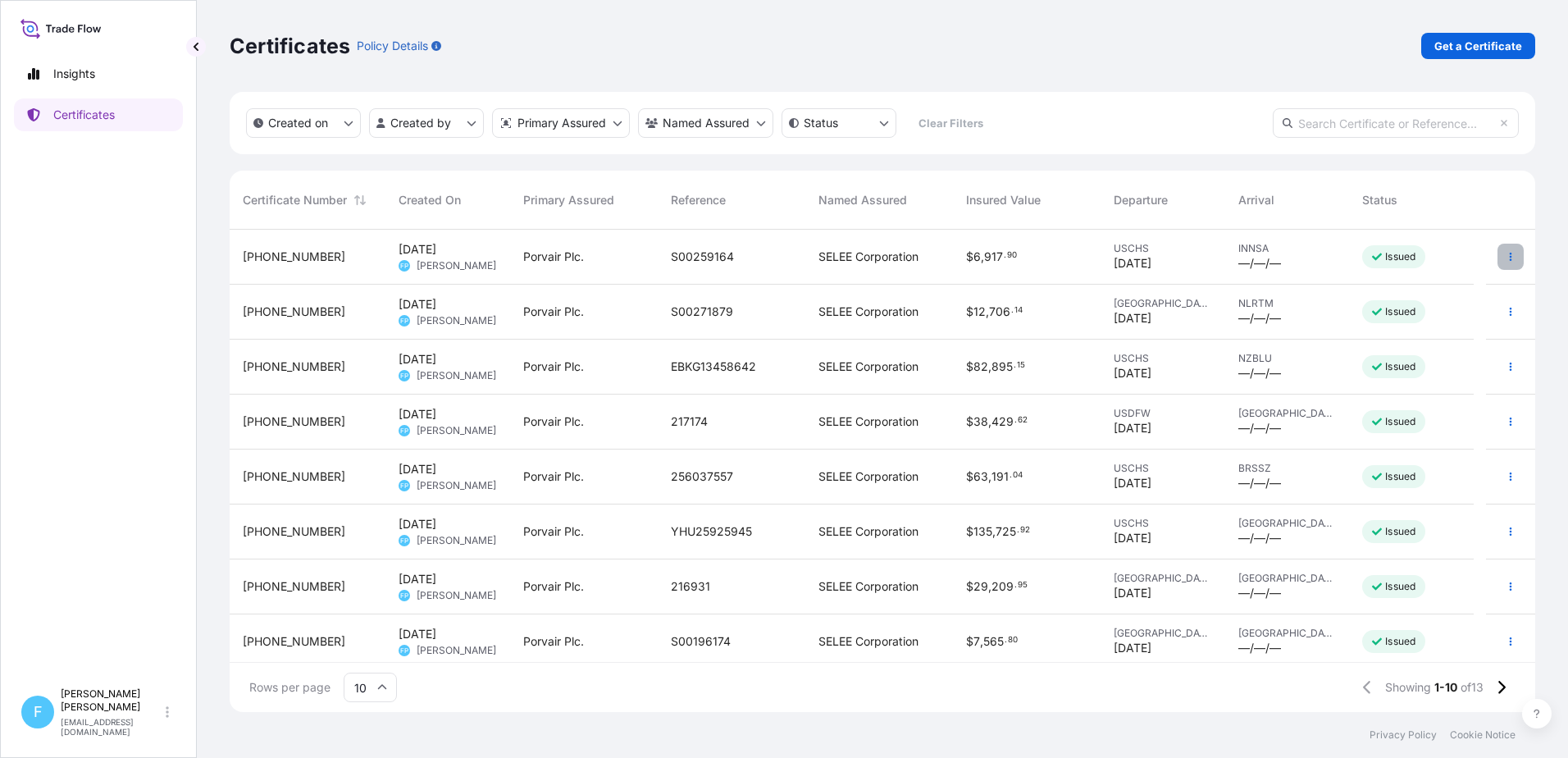
click at [1506, 256] on icon "button" at bounding box center [1511, 257] width 10 height 10
